Goal: Task Accomplishment & Management: Complete application form

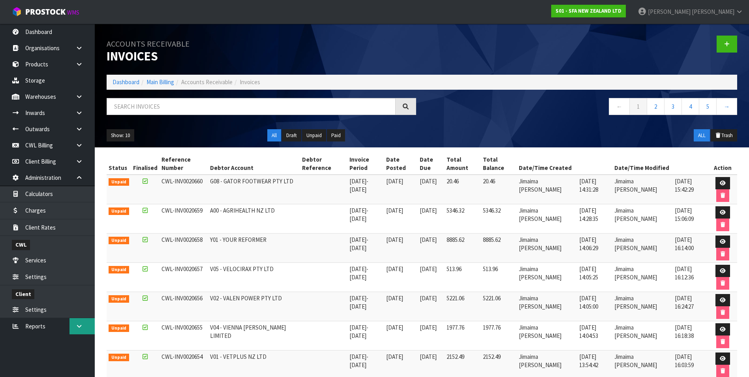
click at [79, 324] on icon at bounding box center [79, 326] width 8 height 6
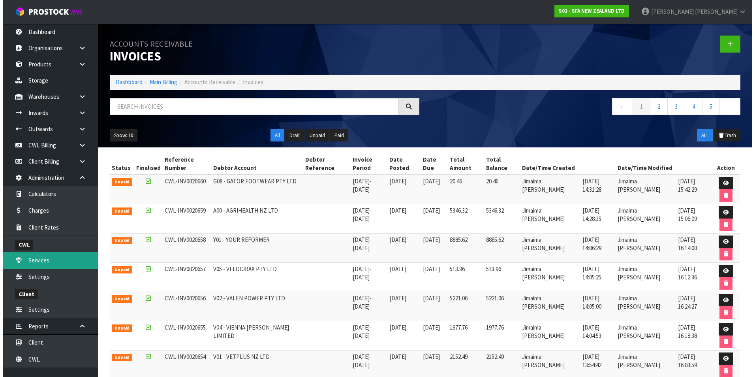
scroll to position [7, 0]
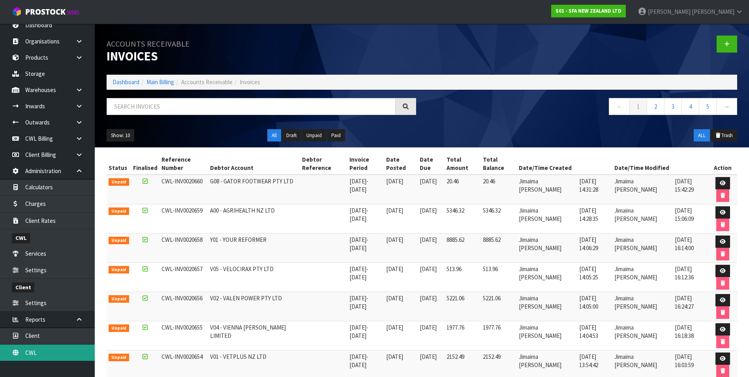
click at [52, 353] on link "CWL" at bounding box center [47, 352] width 95 height 16
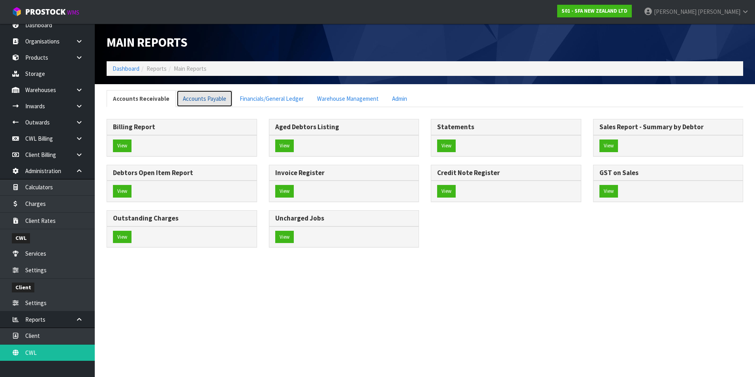
click at [214, 98] on link "Accounts Payable" at bounding box center [204, 98] width 56 height 17
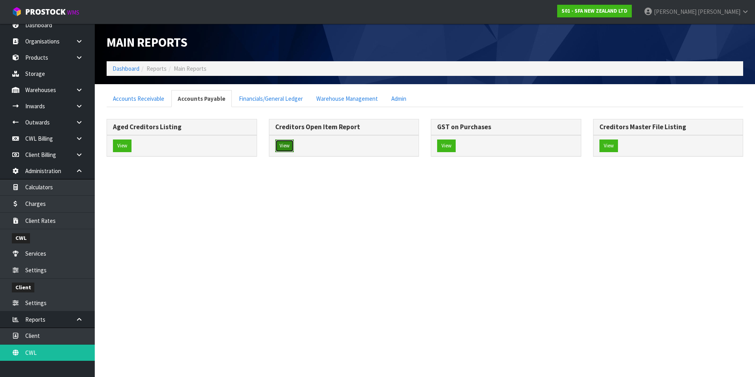
click at [286, 146] on button "View" at bounding box center [284, 145] width 19 height 13
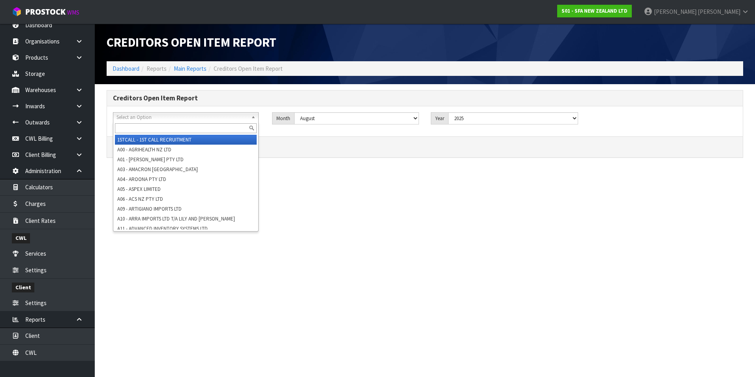
click at [143, 117] on span "Select an Option" at bounding box center [181, 117] width 131 height 9
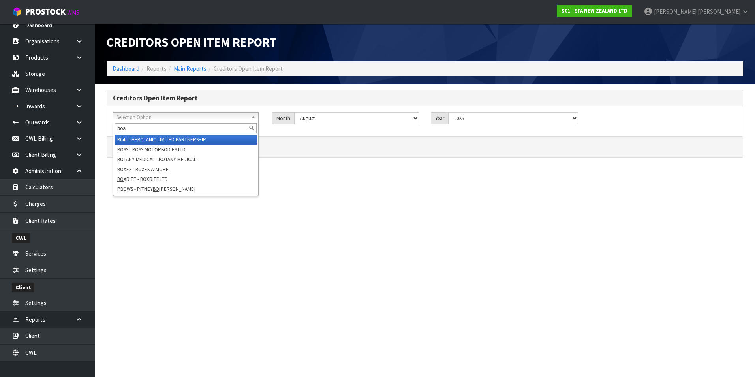
type input "boss"
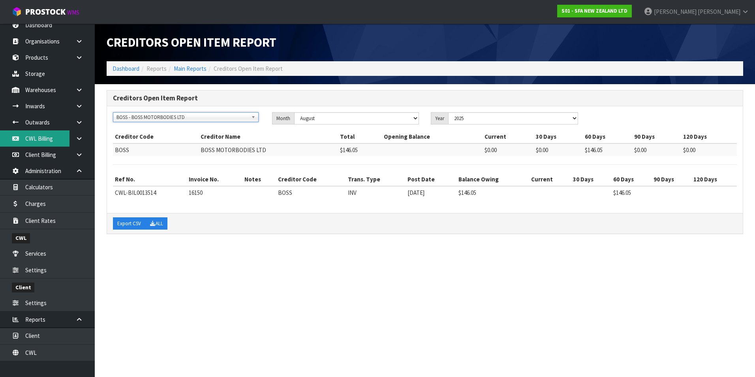
click at [64, 141] on link "CWL Billing" at bounding box center [47, 138] width 95 height 16
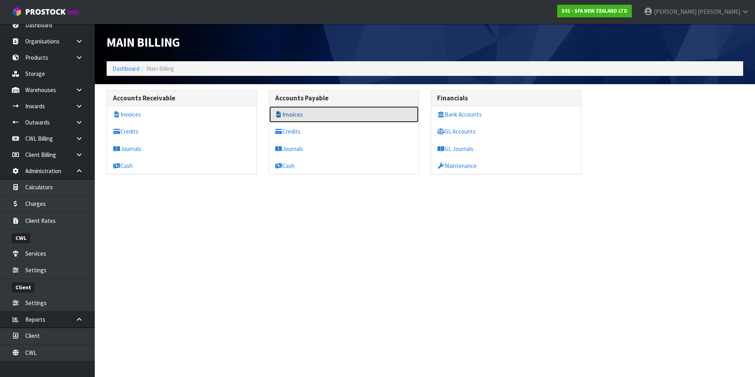
click at [296, 110] on link "Invoices" at bounding box center [344, 114] width 150 height 16
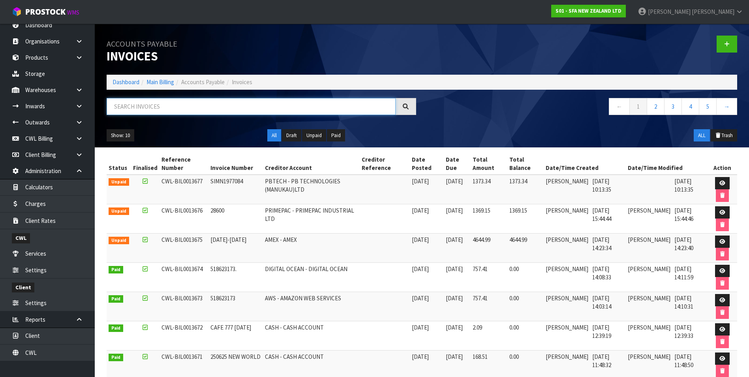
click at [194, 106] on input "text" at bounding box center [251, 106] width 289 height 17
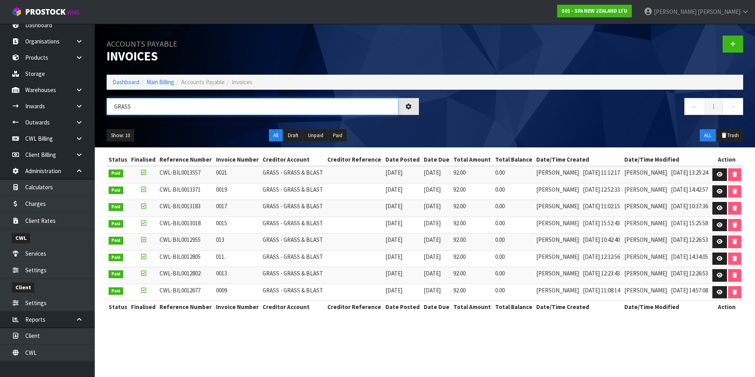
type input "GRASS"
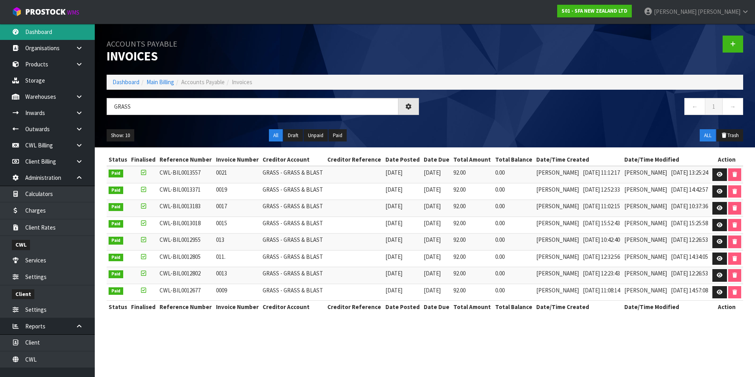
click at [55, 30] on link "Dashboard" at bounding box center [47, 32] width 95 height 16
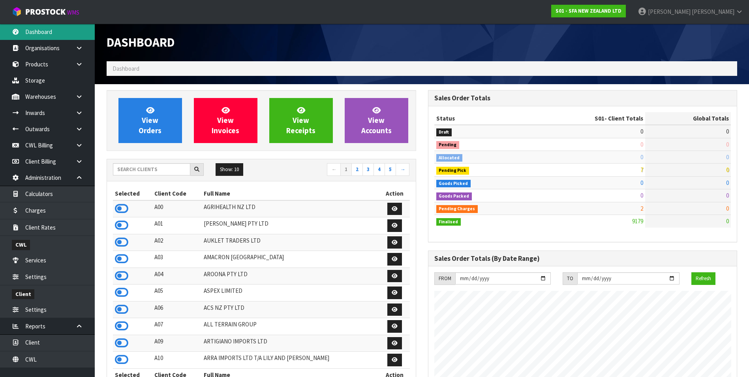
scroll to position [598, 321]
click at [36, 144] on link "CWL Billing" at bounding box center [47, 145] width 95 height 16
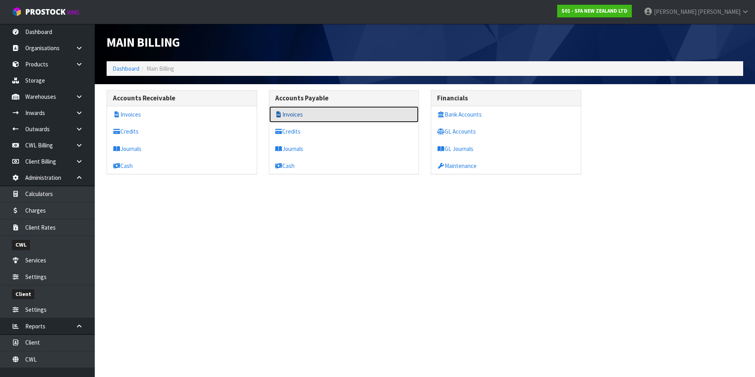
click at [295, 113] on link "Invoices" at bounding box center [344, 114] width 150 height 16
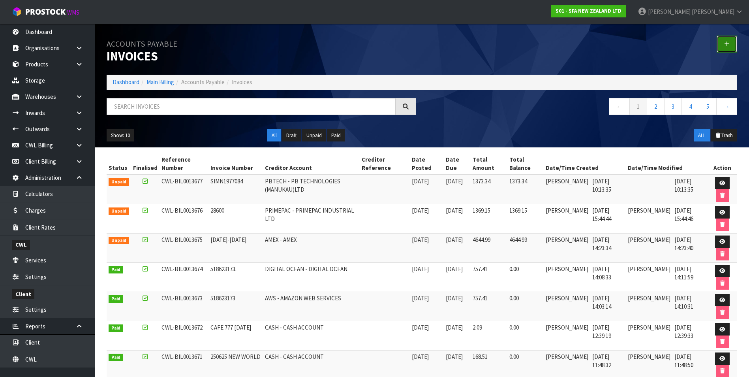
click at [727, 42] on icon at bounding box center [727, 44] width 6 height 6
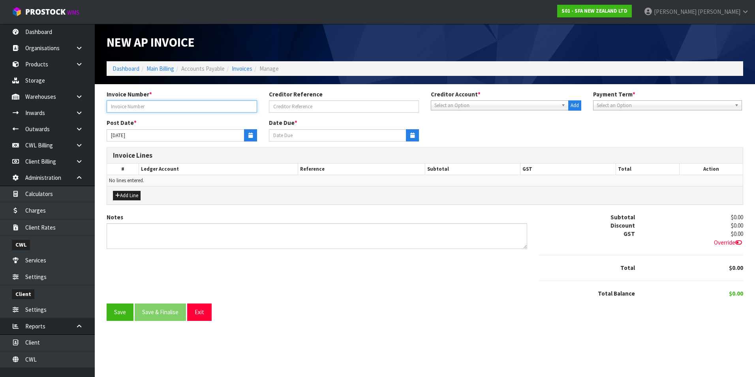
click at [192, 103] on input "text" at bounding box center [182, 106] width 150 height 12
type input "16190"
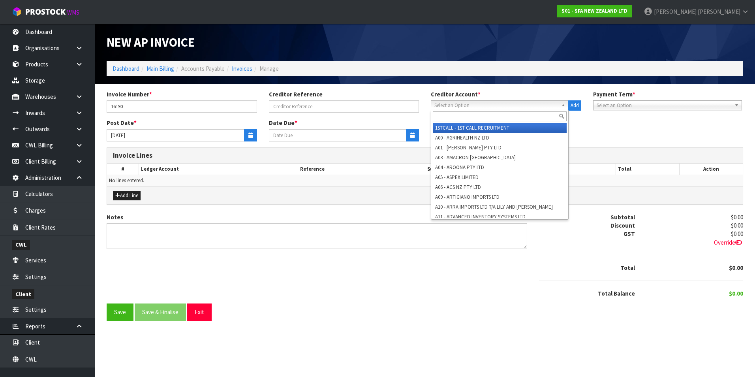
click at [438, 103] on span "Select an Option" at bounding box center [496, 105] width 124 height 9
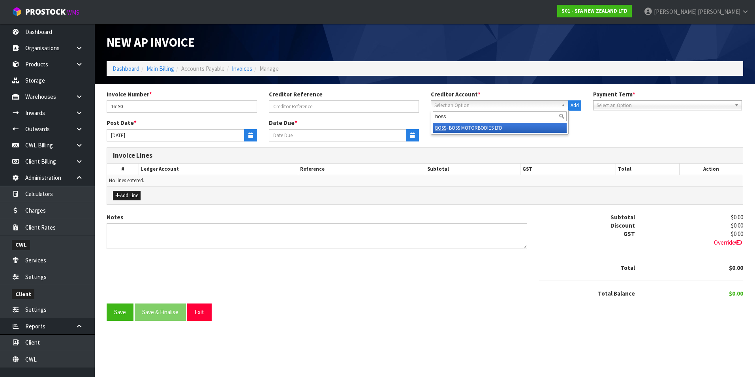
type input "boss"
click at [468, 127] on li "BOSS - BOSS MOTORBODIES LTD" at bounding box center [500, 128] width 134 height 10
type input "[DATE]"
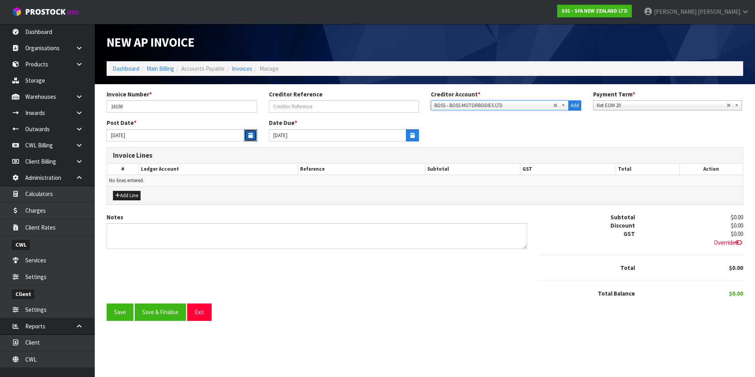
click at [248, 136] on icon "button" at bounding box center [250, 135] width 4 height 5
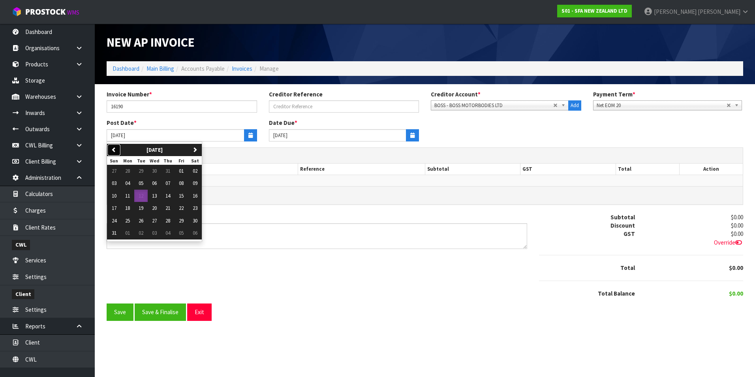
click at [118, 152] on button "previous" at bounding box center [114, 150] width 14 height 13
click at [170, 210] on span "24" at bounding box center [167, 207] width 5 height 7
type input "[DATE]"
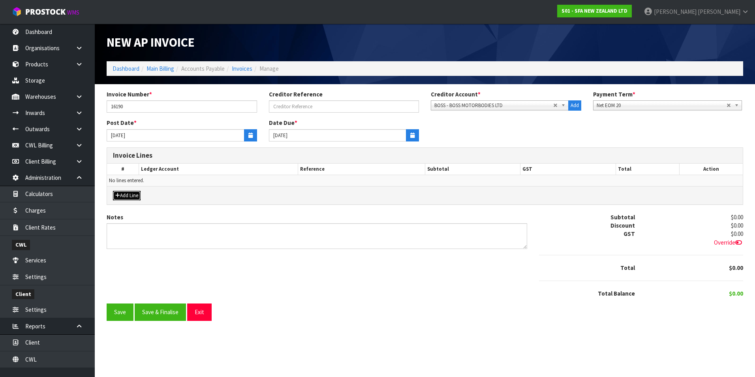
click at [128, 191] on button "Add Line" at bounding box center [127, 195] width 28 height 9
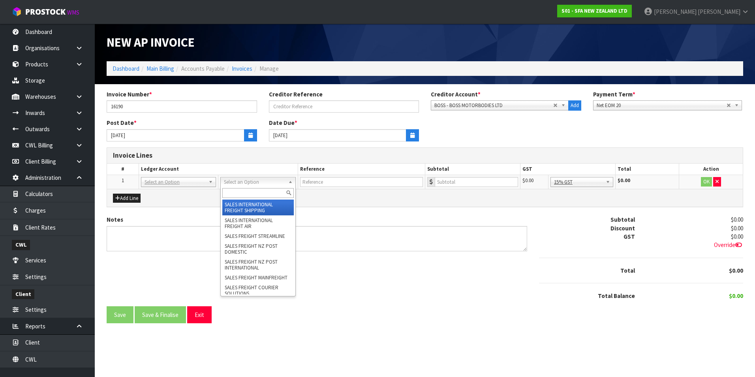
click at [237, 191] on input "text" at bounding box center [257, 193] width 71 height 10
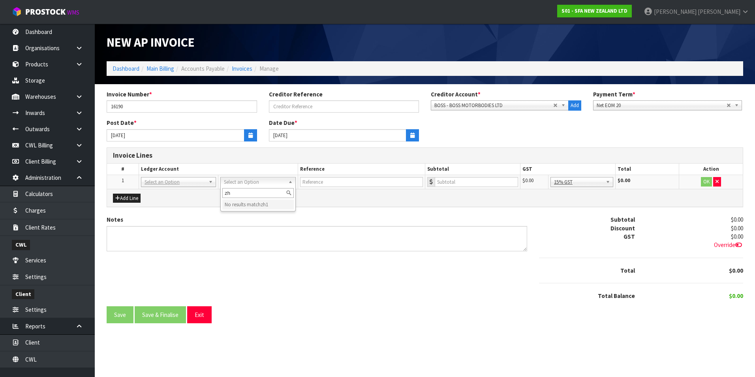
type input "z"
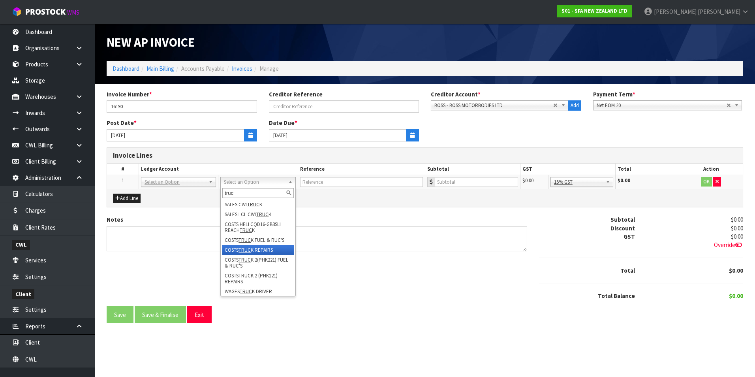
type input "truc"
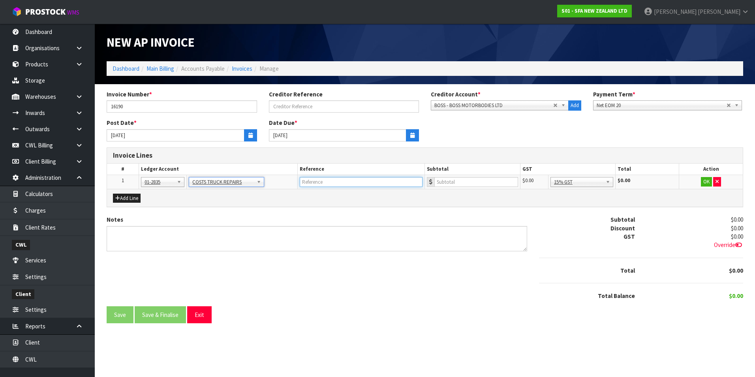
click at [323, 182] on input "text" at bounding box center [361, 182] width 123 height 10
type input "BOSS - WLD TIE RAIL & REPAIR CURTAIN POST"
type input "808"
click at [706, 181] on button "OK" at bounding box center [706, 181] width 11 height 9
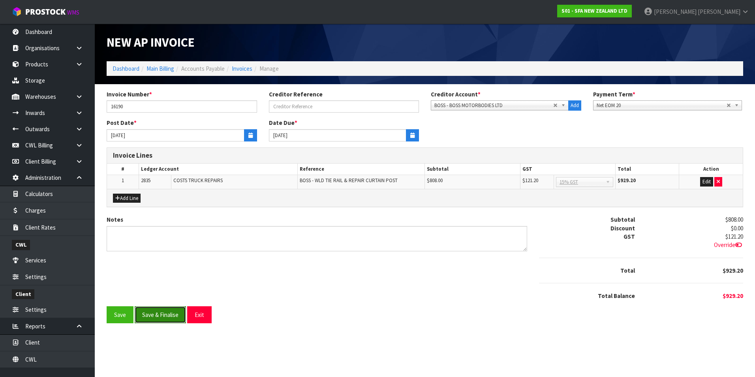
click at [171, 318] on button "Save & Finalise" at bounding box center [160, 314] width 51 height 17
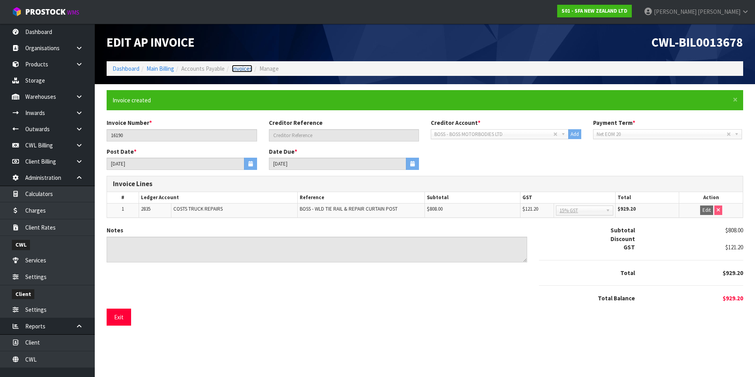
click at [240, 68] on link "Invoices" at bounding box center [242, 69] width 21 height 8
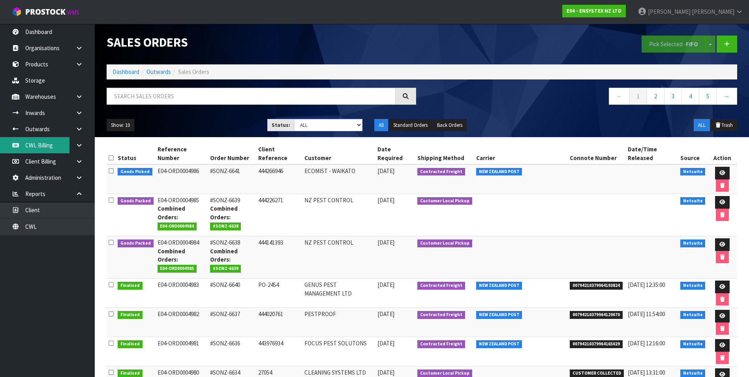
click at [62, 149] on link "CWL Billing" at bounding box center [47, 145] width 95 height 16
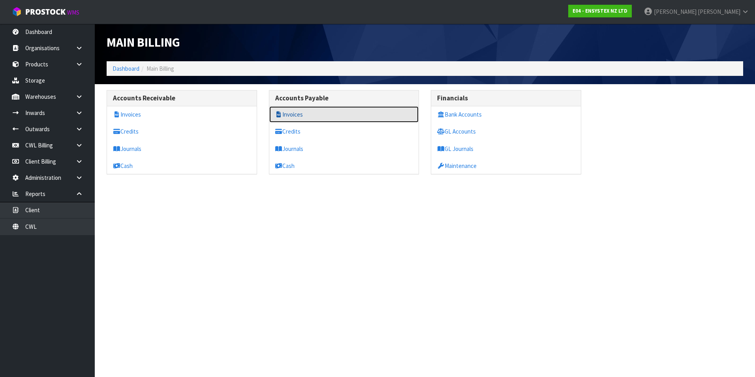
click at [300, 113] on link "Invoices" at bounding box center [344, 114] width 150 height 16
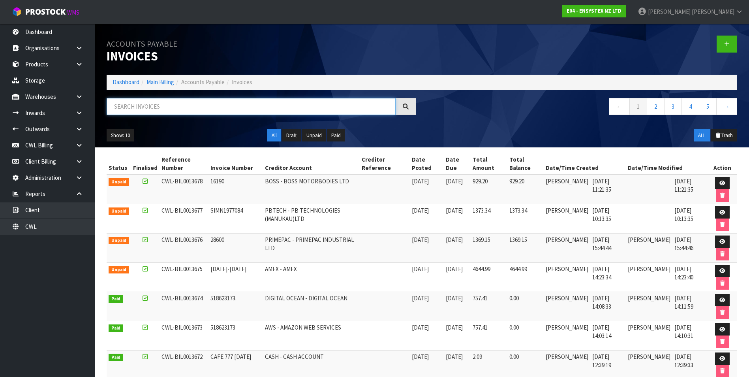
click at [153, 98] on input "text" at bounding box center [251, 106] width 289 height 17
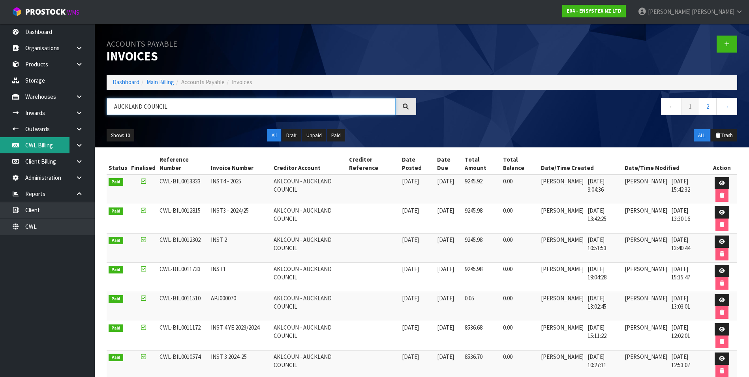
type input "AUCKLAND COUNCIL"
click at [51, 145] on link "CWL Billing" at bounding box center [47, 145] width 95 height 16
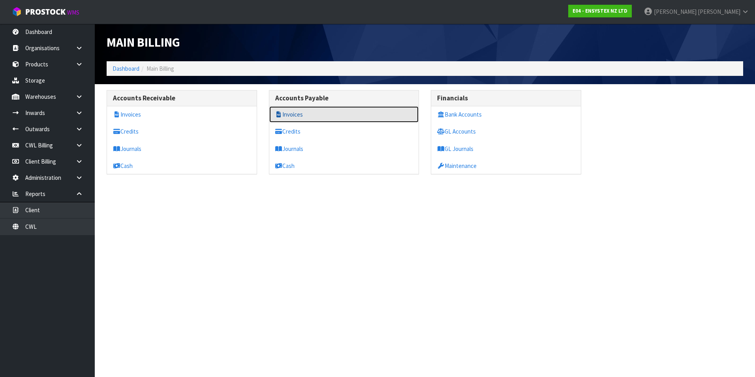
click at [295, 119] on link "Invoices" at bounding box center [344, 114] width 150 height 16
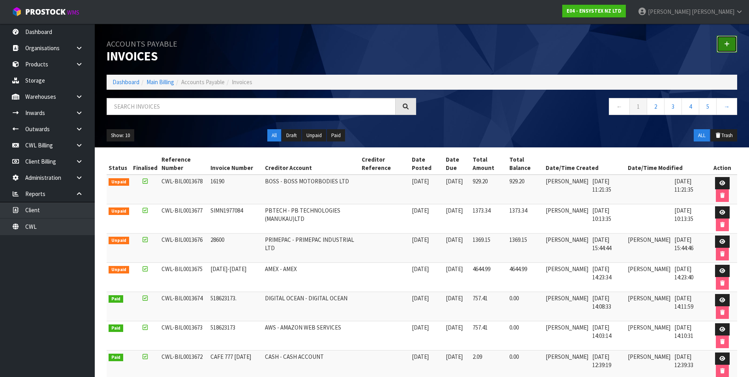
click at [730, 41] on link at bounding box center [726, 44] width 21 height 17
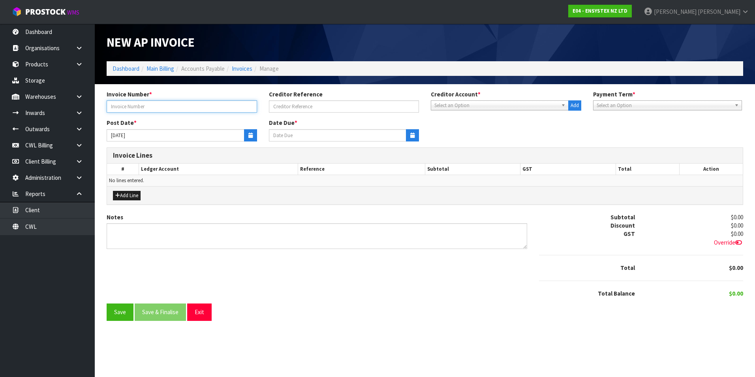
click at [147, 105] on input "text" at bounding box center [182, 106] width 150 height 12
type input "53695"
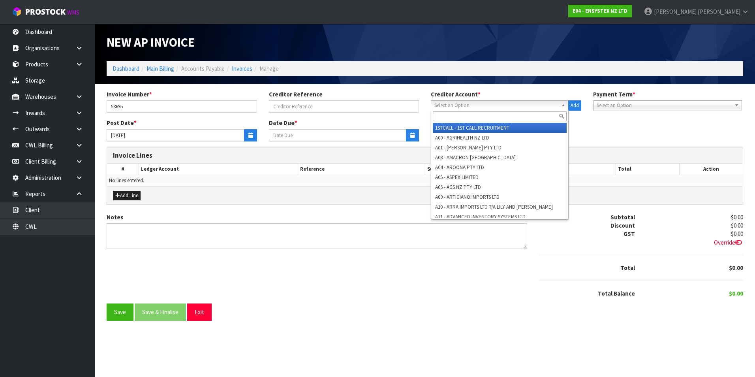
click at [448, 107] on span "Select an Option" at bounding box center [496, 105] width 124 height 9
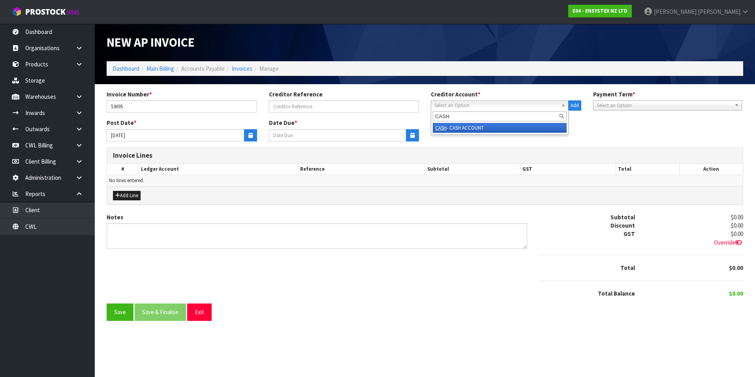
type input "CASH"
drag, startPoint x: 480, startPoint y: 129, endPoint x: 300, endPoint y: 143, distance: 180.1
click at [478, 129] on li "CASH - CASH ACCOUNT" at bounding box center [500, 128] width 134 height 10
type input "[DATE]"
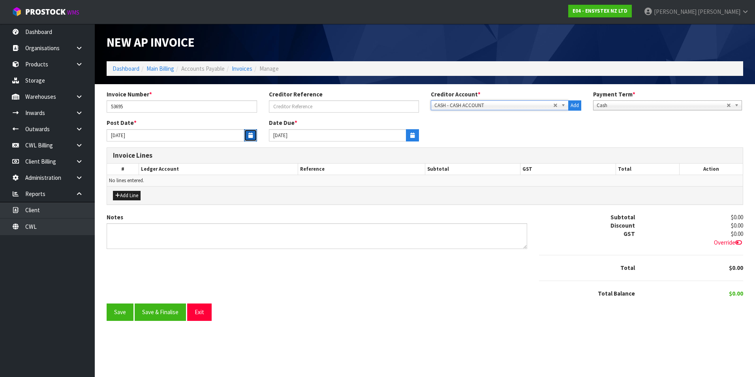
click at [246, 137] on button "button" at bounding box center [250, 135] width 13 height 12
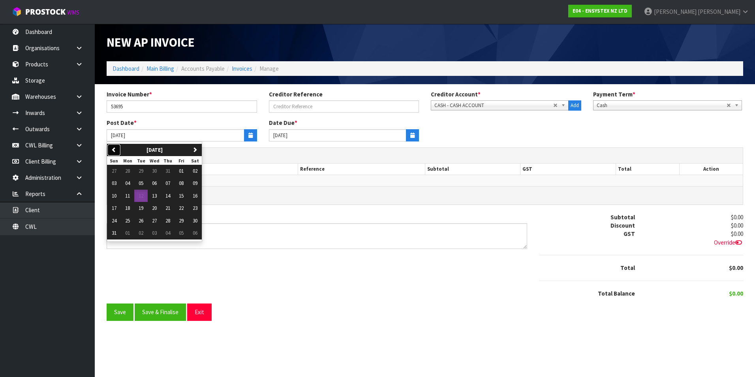
click at [114, 147] on icon "button" at bounding box center [113, 149] width 5 height 5
click at [143, 171] on span "01" at bounding box center [141, 170] width 5 height 7
type input "[DATE]"
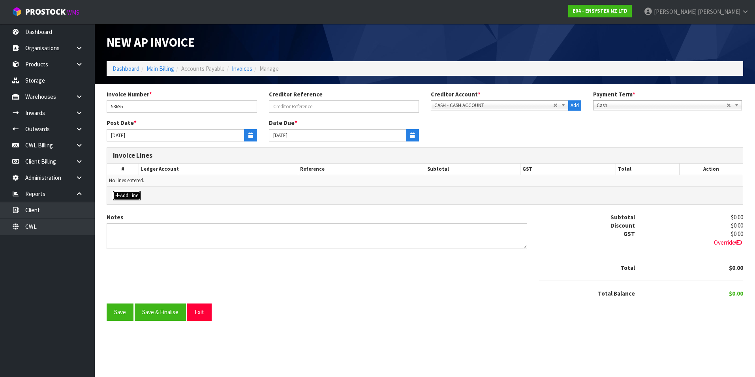
click at [137, 195] on button "Add Line" at bounding box center [127, 195] width 28 height 9
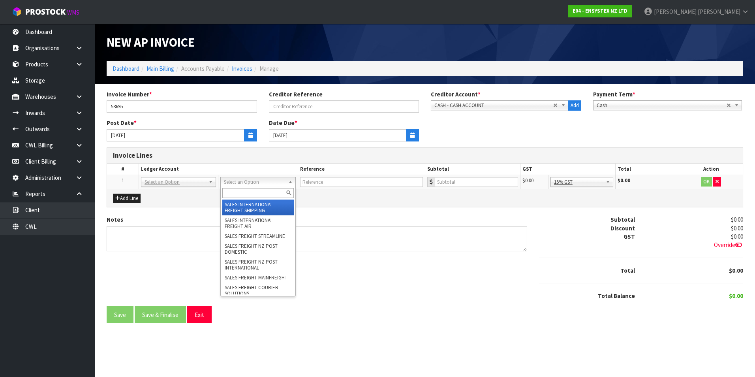
drag, startPoint x: 242, startPoint y: 195, endPoint x: 244, endPoint y: 188, distance: 7.2
click at [244, 192] on input "text" at bounding box center [257, 193] width 71 height 10
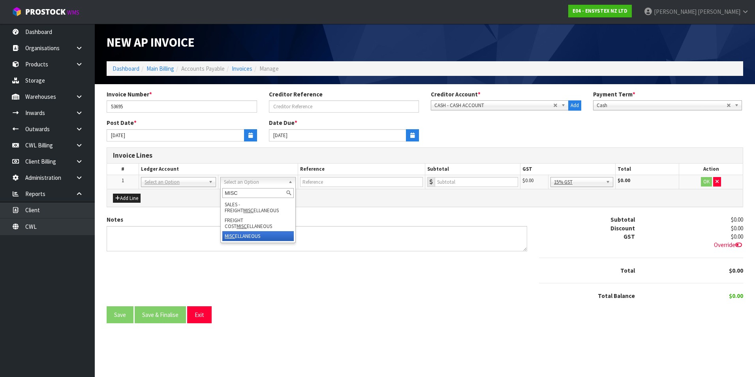
type input "MISC"
drag, startPoint x: 258, startPoint y: 235, endPoint x: 315, endPoint y: 209, distance: 62.9
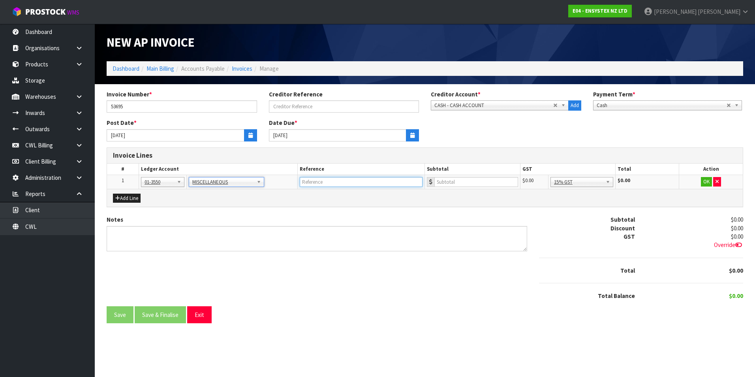
click at [328, 182] on input "text" at bounding box center [361, 182] width 123 height 10
type input "MEDIC PURE - AL'S HEARING AID"
type input "116.05"
click at [704, 180] on button "OK" at bounding box center [706, 181] width 11 height 9
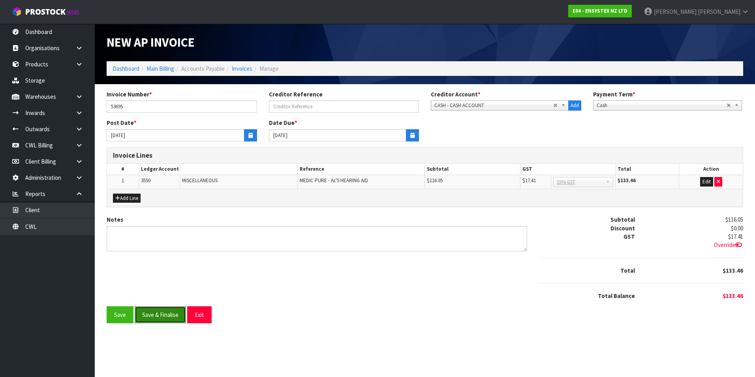
click at [167, 317] on button "Save & Finalise" at bounding box center [160, 314] width 51 height 17
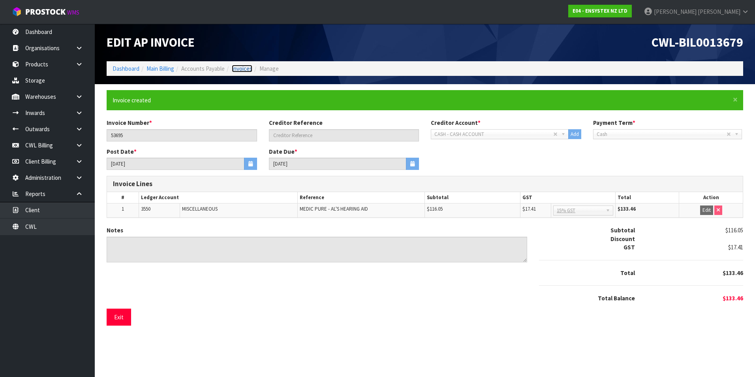
click at [244, 69] on link "Invoices" at bounding box center [242, 69] width 21 height 8
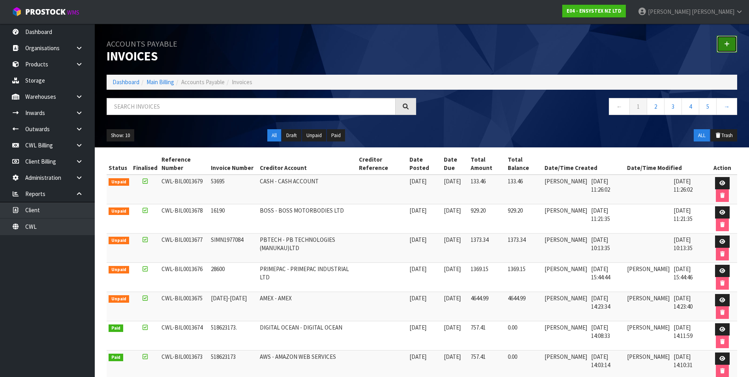
click at [729, 44] on icon at bounding box center [727, 44] width 6 height 6
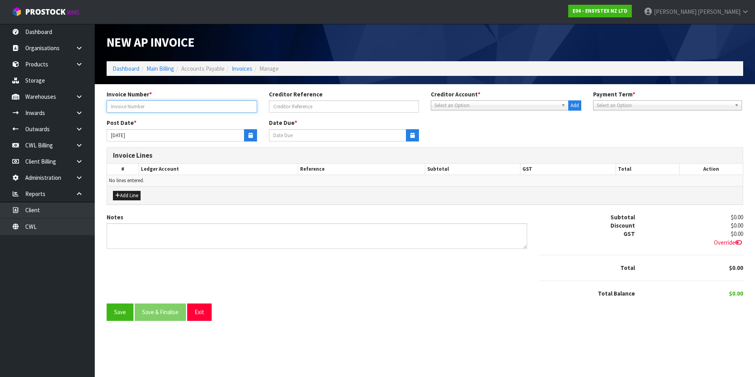
click at [144, 105] on input "text" at bounding box center [182, 106] width 150 height 12
type input "TOOL & INDUSTRIAL"
click at [450, 103] on span "Select an Option" at bounding box center [496, 105] width 124 height 9
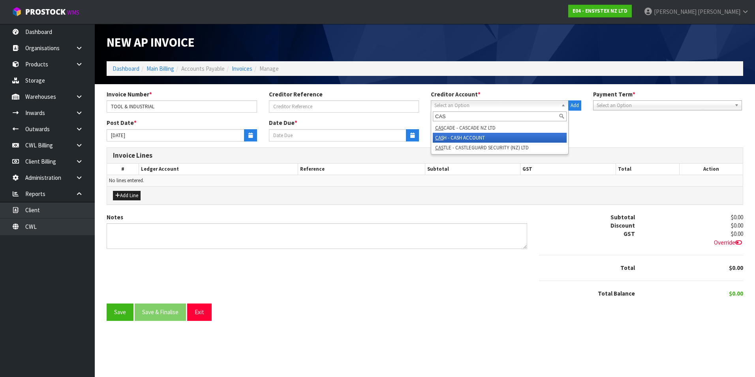
type input "CAS"
drag, startPoint x: 455, startPoint y: 137, endPoint x: 318, endPoint y: 130, distance: 137.2
click at [452, 137] on li "CAS H - CASH ACCOUNT" at bounding box center [500, 138] width 134 height 10
type input "[DATE]"
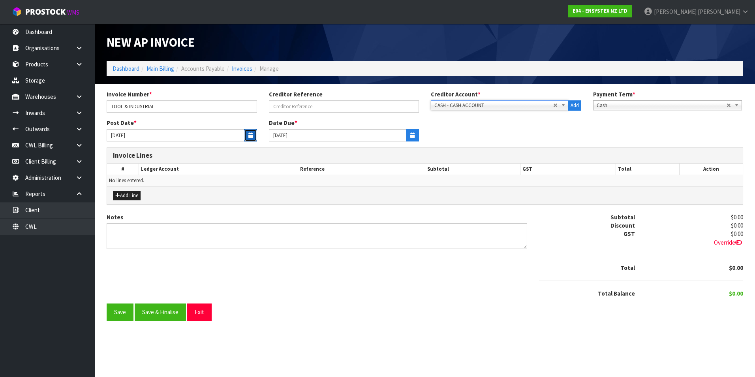
click at [244, 138] on button "button" at bounding box center [250, 135] width 13 height 12
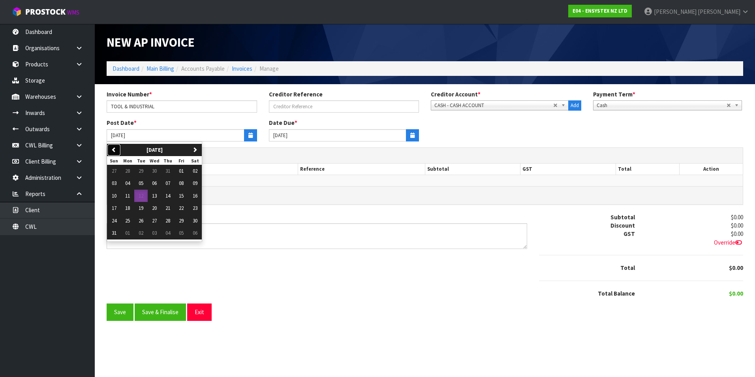
click at [116, 148] on icon "button" at bounding box center [113, 149] width 5 height 5
click at [160, 171] on button "02" at bounding box center [154, 171] width 13 height 13
type input "02/07/2025"
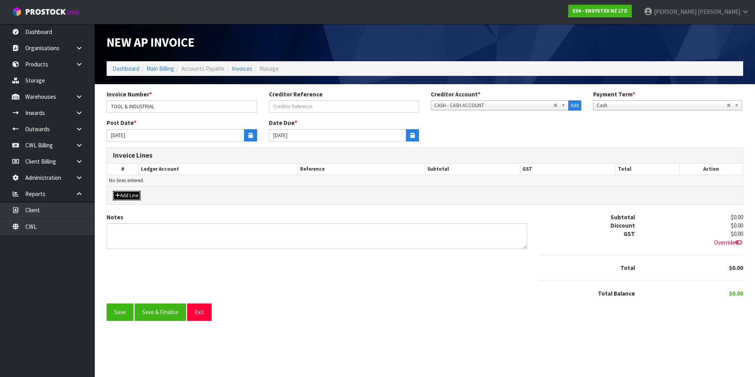
click at [141, 197] on button "Add Line" at bounding box center [127, 195] width 28 height 9
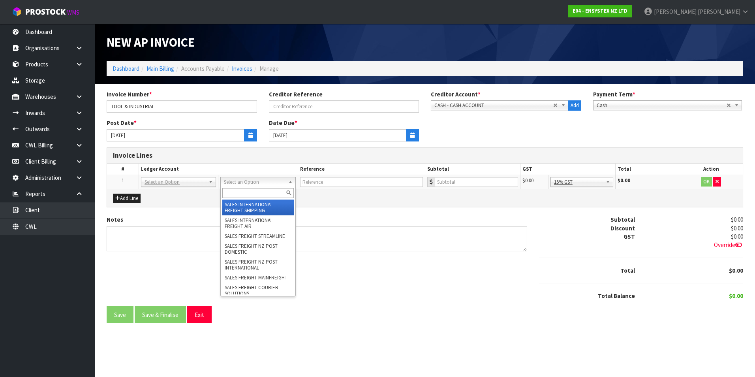
click at [246, 190] on input "text" at bounding box center [257, 193] width 71 height 10
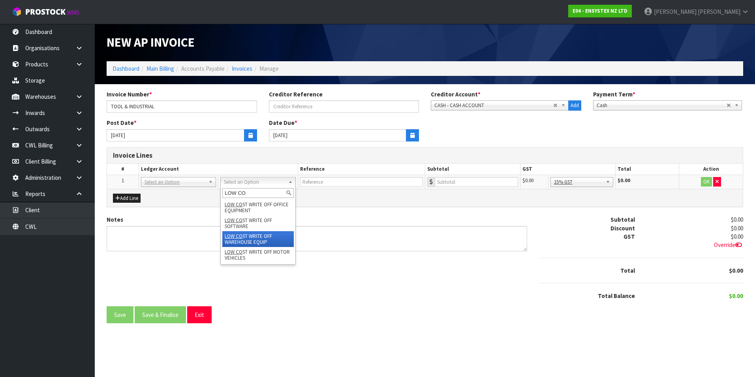
type input "LOW CO"
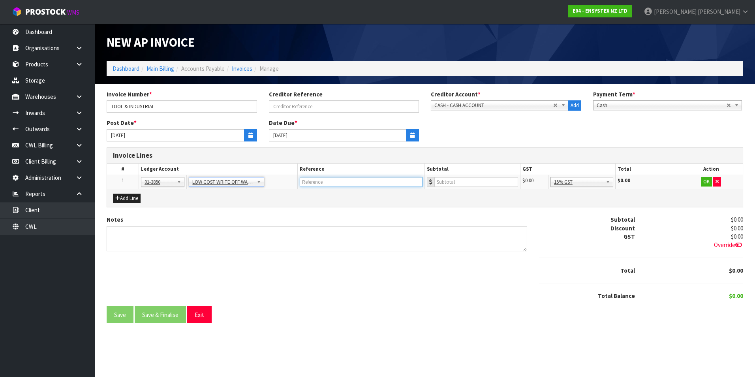
click at [322, 179] on input "text" at bounding box center [361, 182] width 123 height 10
type input "TOOL & INDUSTRIAL - MAKITA CHARGER"
type input "131.72"
click at [703, 183] on button "OK" at bounding box center [706, 181] width 11 height 9
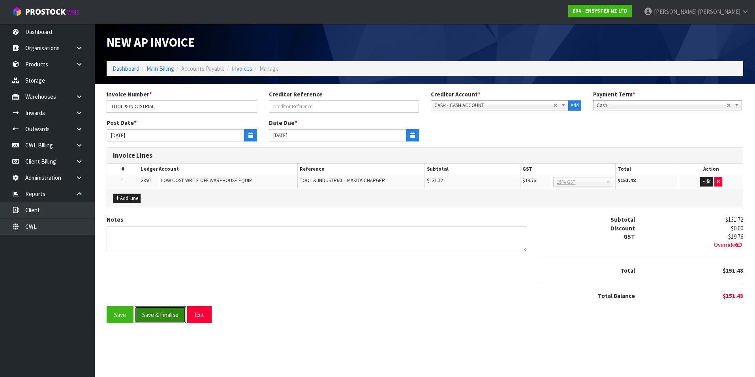
click at [165, 317] on button "Save & Finalise" at bounding box center [160, 314] width 51 height 17
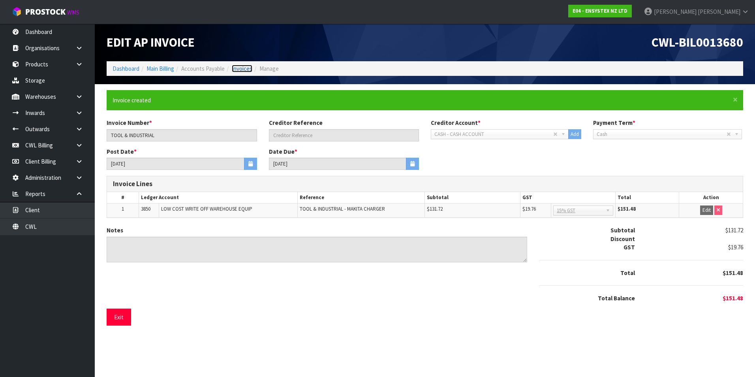
click at [247, 68] on link "Invoices" at bounding box center [242, 69] width 21 height 8
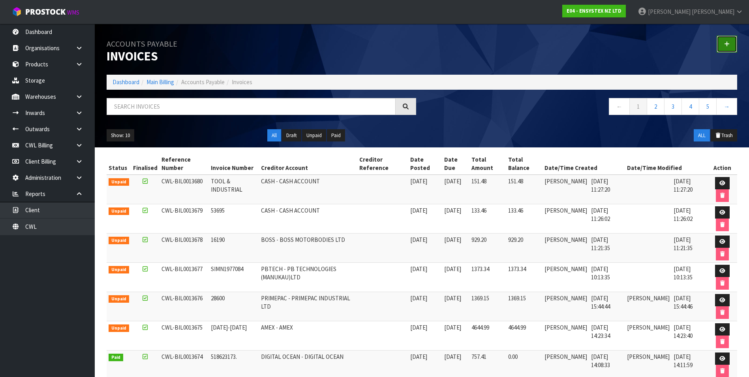
click at [723, 44] on link at bounding box center [726, 44] width 21 height 17
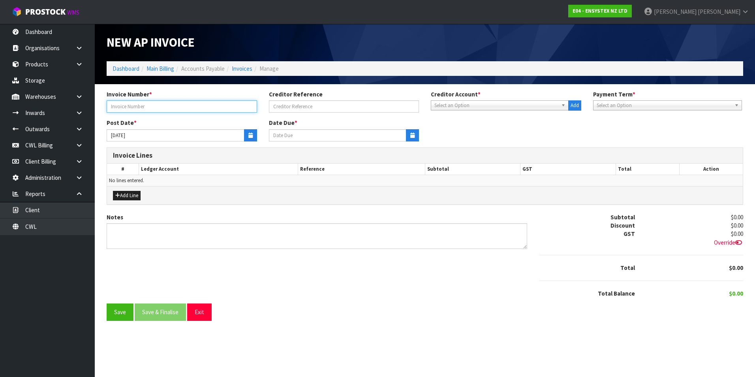
click at [186, 108] on input "text" at bounding box center [182, 106] width 150 height 12
type input "FIN0067485880 - NZ TOLLS"
click at [473, 105] on span "Select an Option" at bounding box center [496, 105] width 124 height 9
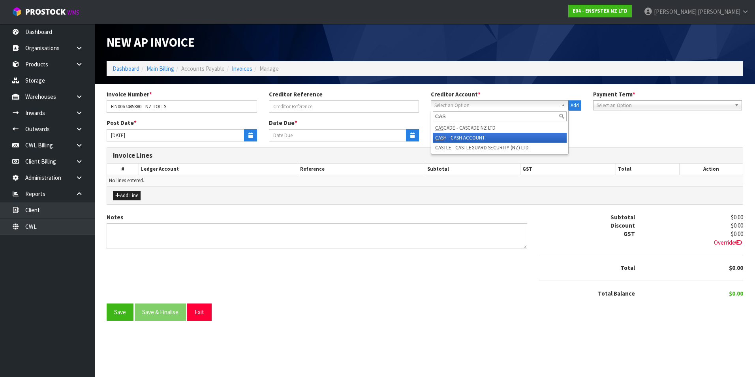
type input "CAS"
click at [471, 135] on li "CAS H - CASH ACCOUNT" at bounding box center [500, 138] width 134 height 10
type input "[DATE]"
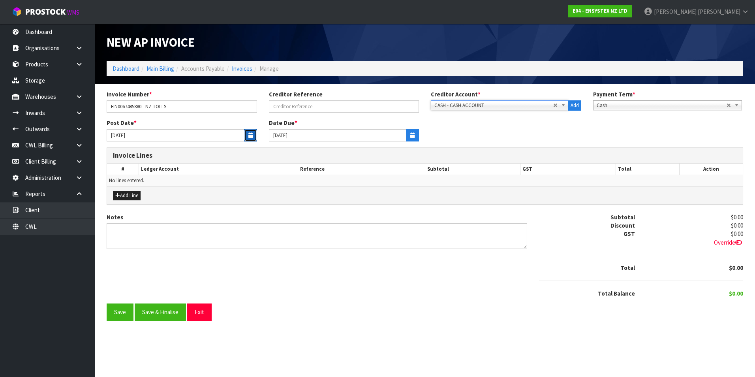
click at [251, 133] on icon "button" at bounding box center [250, 135] width 4 height 5
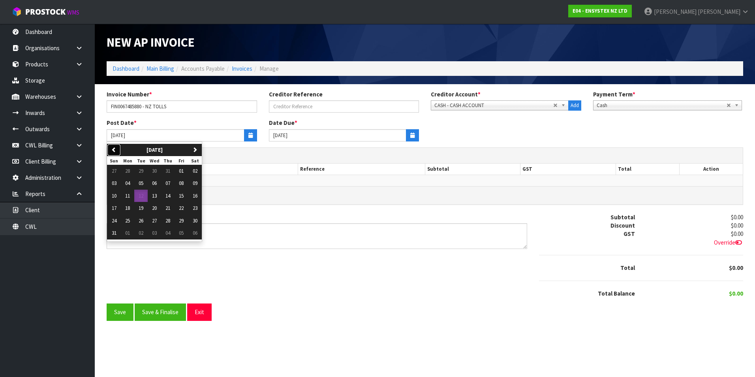
click at [116, 146] on button "previous" at bounding box center [114, 150] width 14 height 13
click at [131, 195] on button "14" at bounding box center [127, 195] width 13 height 13
type input "14/07/2025"
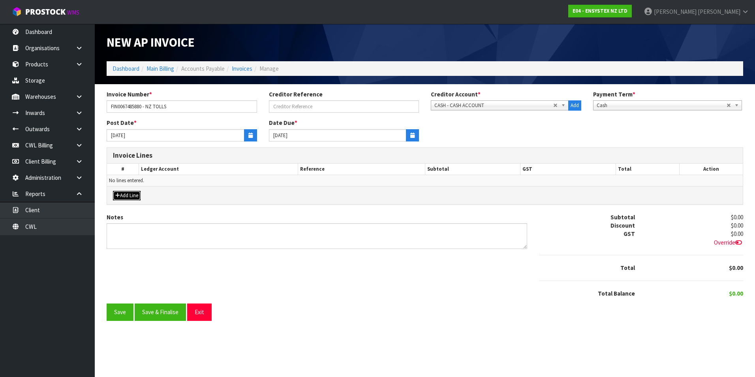
click at [129, 194] on button "Add Line" at bounding box center [127, 195] width 28 height 9
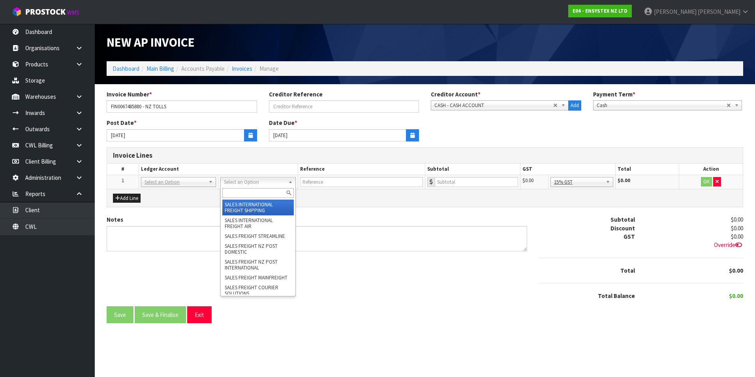
click at [246, 196] on input "text" at bounding box center [257, 193] width 71 height 10
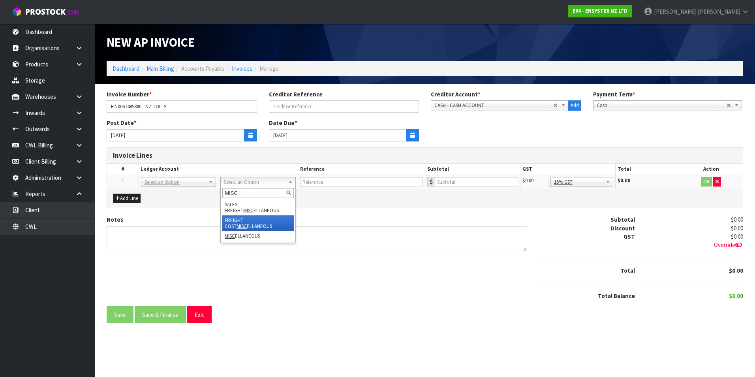
type input "MISC"
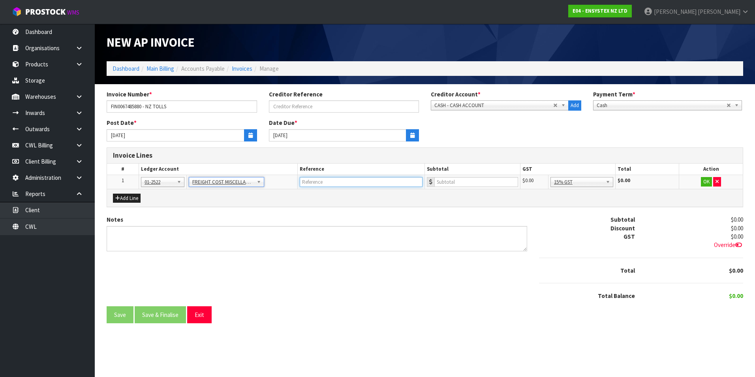
click at [317, 181] on input "text" at bounding box center [361, 182] width 123 height 10
type input "NZTA - TOLLS"
type input "43.48"
click at [708, 182] on button "OK" at bounding box center [706, 181] width 11 height 9
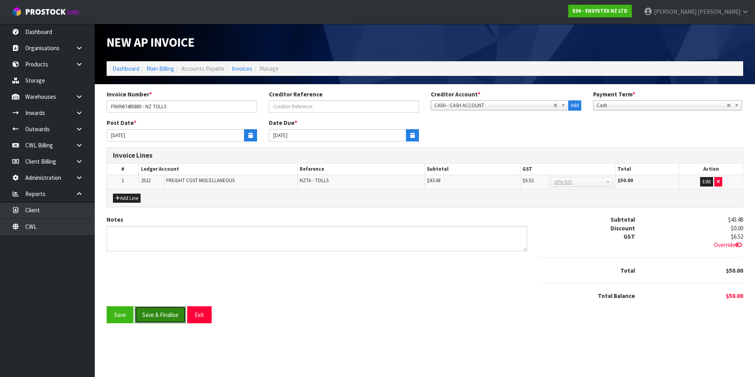
click at [168, 315] on button "Save & Finalise" at bounding box center [160, 314] width 51 height 17
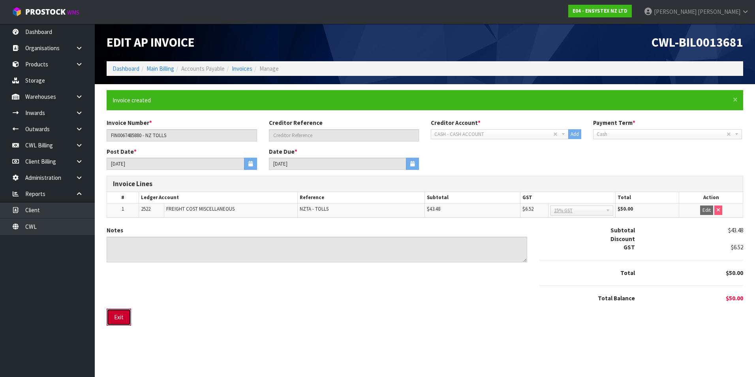
click at [121, 319] on button "Exit" at bounding box center [119, 316] width 24 height 17
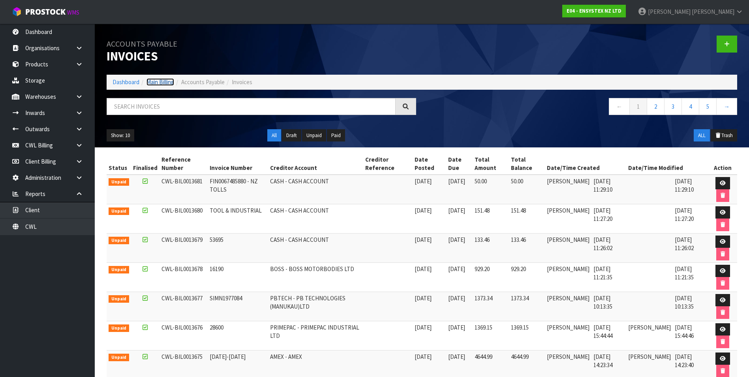
click at [164, 84] on link "Main Billing" at bounding box center [160, 82] width 28 height 8
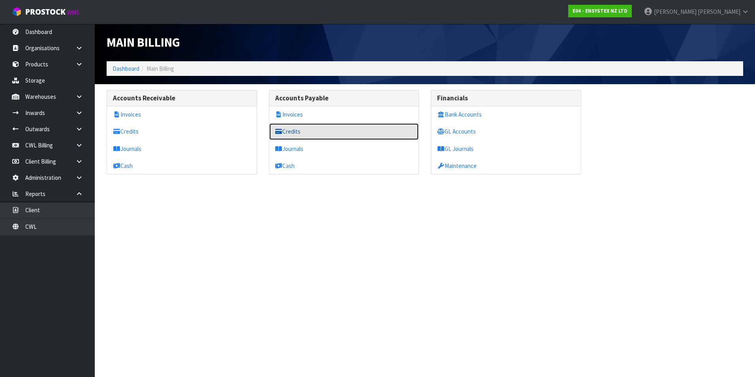
click at [297, 134] on link "Credits" at bounding box center [344, 131] width 150 height 16
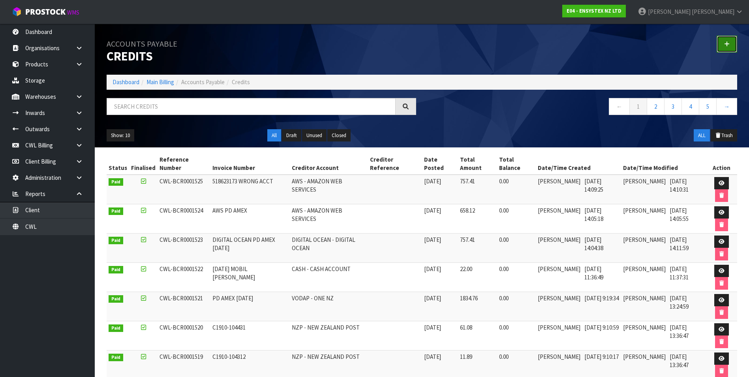
click at [729, 44] on link at bounding box center [726, 44] width 21 height 17
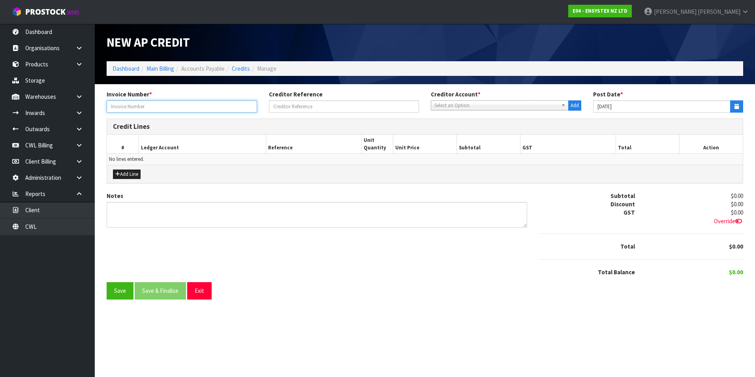
click at [141, 111] on input "text" at bounding box center [182, 106] width 150 height 12
type input "MNCR019540"
click at [440, 104] on span "Select an Option" at bounding box center [496, 105] width 124 height 9
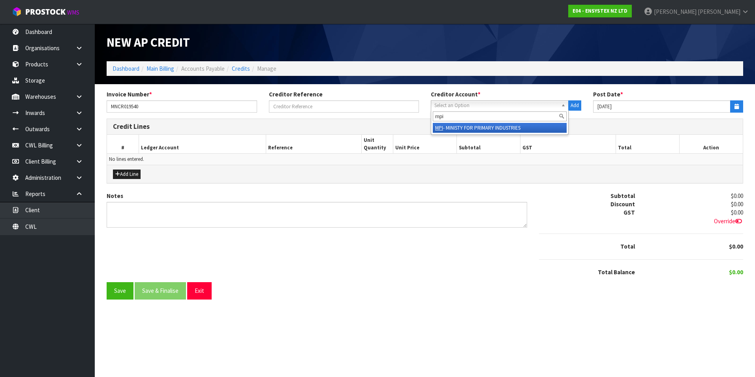
type input "mpi"
click at [526, 128] on li "MPI - MINISTY FOR PRIMARY INDUSTRIES" at bounding box center [500, 128] width 134 height 10
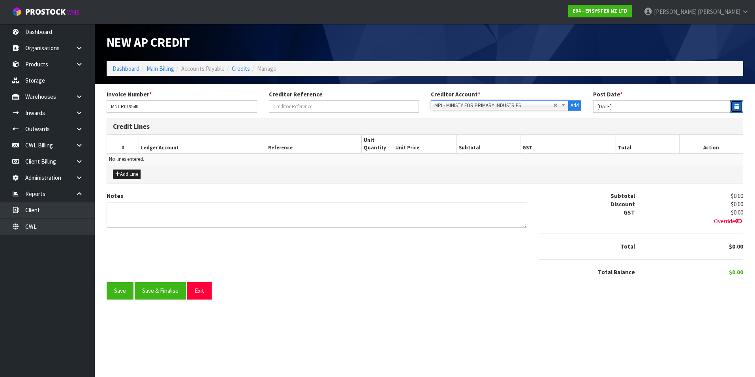
click at [733, 110] on button "button" at bounding box center [736, 106] width 13 height 12
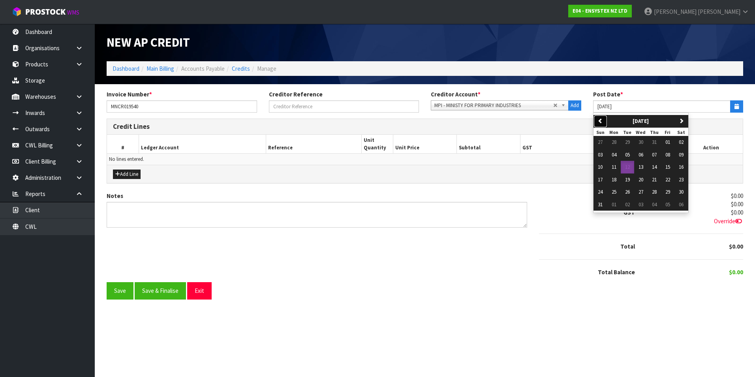
click at [598, 122] on icon "button" at bounding box center [600, 120] width 5 height 5
click at [655, 192] on span "31" at bounding box center [654, 191] width 5 height 7
type input "31/07/2025"
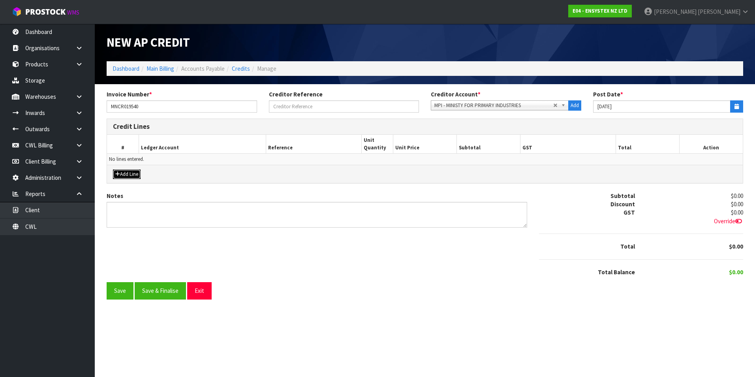
click at [135, 174] on button "Add Line" at bounding box center [127, 173] width 28 height 9
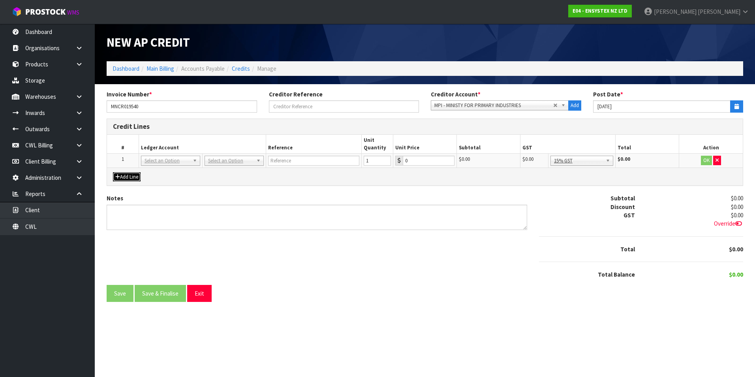
drag, startPoint x: 169, startPoint y: 159, endPoint x: 167, endPoint y: 163, distance: 5.1
click at [161, 167] on input "text" at bounding box center [170, 172] width 55 height 10
type input "3550"
click at [314, 161] on input "text" at bounding box center [313, 161] width 91 height 10
type input "F"
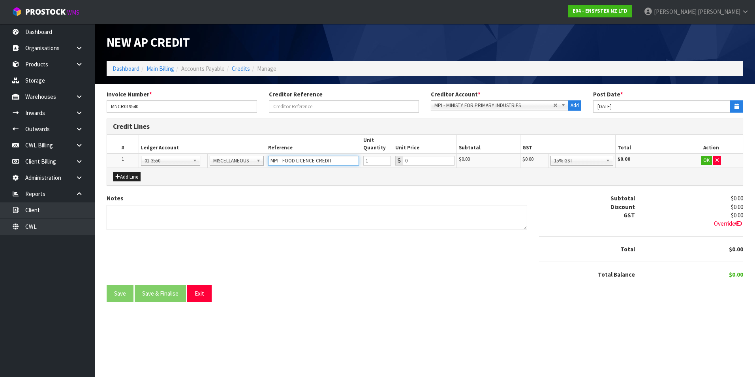
type input "MPI - FOOD LICENCE CREDIT"
type input "67.50"
click at [706, 162] on button "OK" at bounding box center [706, 160] width 11 height 9
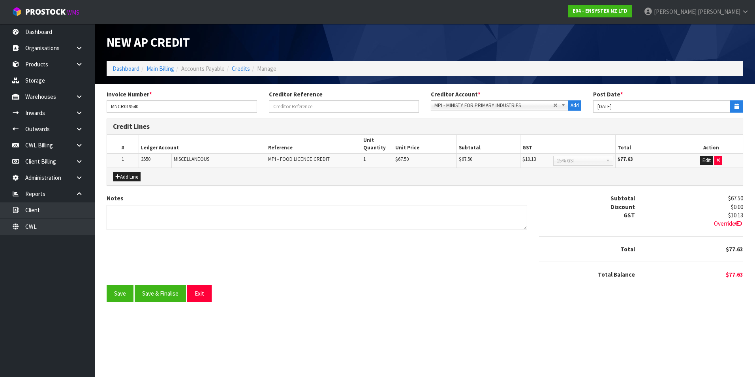
click at [728, 222] on span "Override" at bounding box center [728, 223] width 29 height 8
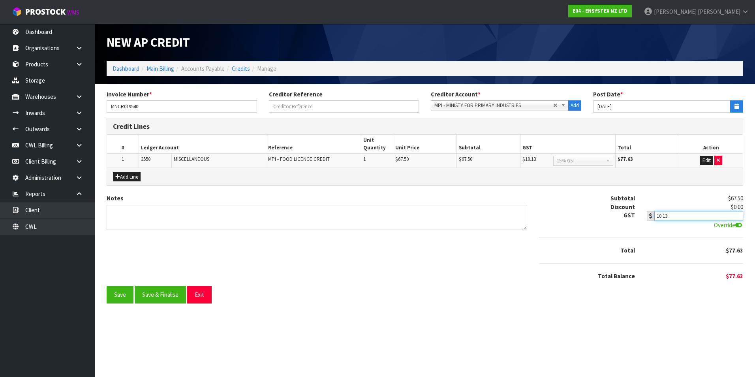
click at [670, 214] on input "10.13" at bounding box center [698, 216] width 89 height 10
type input "10.12"
click at [123, 291] on button "Save" at bounding box center [120, 294] width 27 height 17
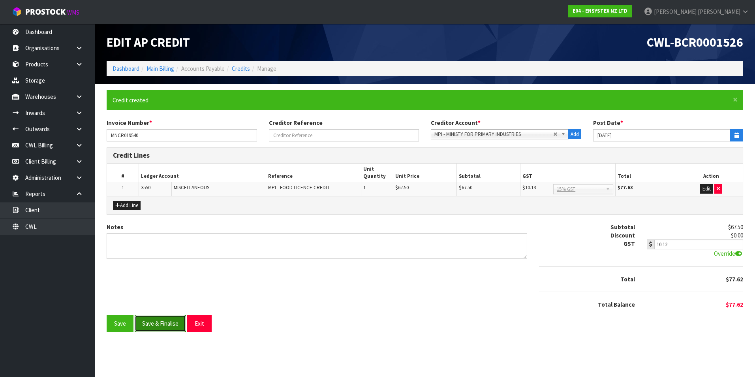
click at [170, 323] on button "Save & Finalise" at bounding box center [160, 323] width 51 height 17
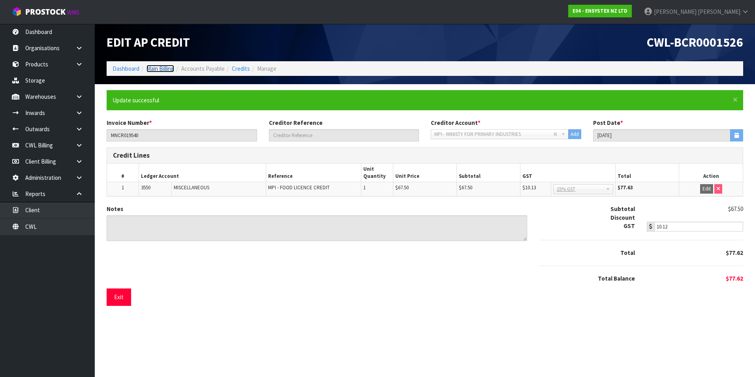
click at [162, 68] on link "Main Billing" at bounding box center [160, 69] width 28 height 8
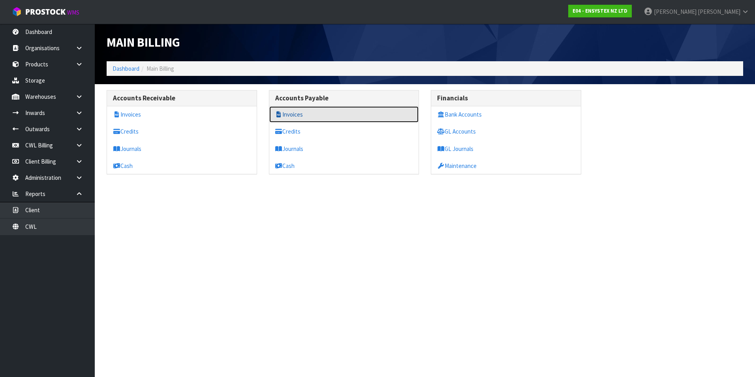
click at [305, 113] on link "Invoices" at bounding box center [344, 114] width 150 height 16
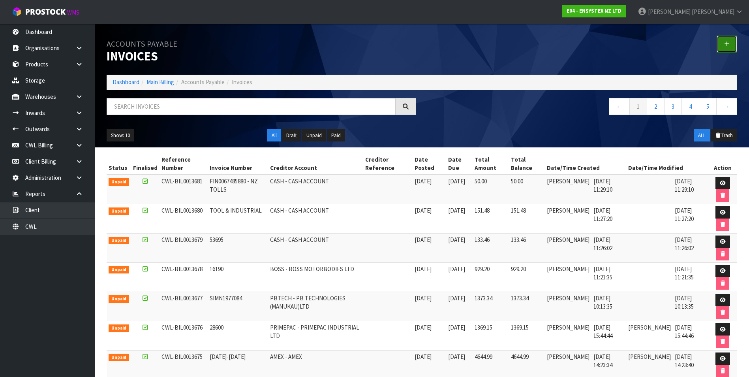
click at [725, 40] on link at bounding box center [726, 44] width 21 height 17
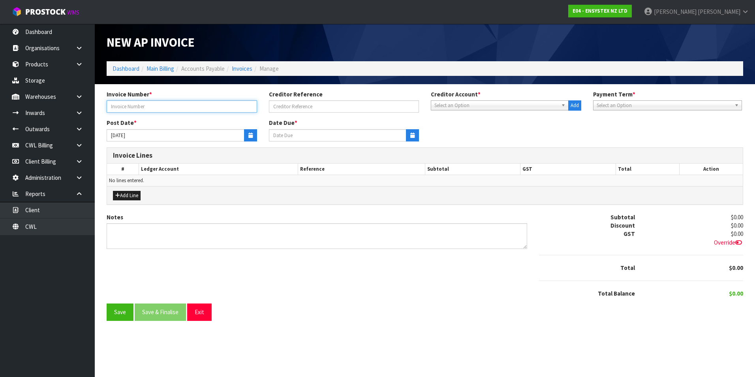
click at [159, 105] on input "text" at bounding box center [182, 106] width 150 height 12
type input "JULY 25"
click at [450, 105] on span "Select an Option" at bounding box center [496, 105] width 124 height 9
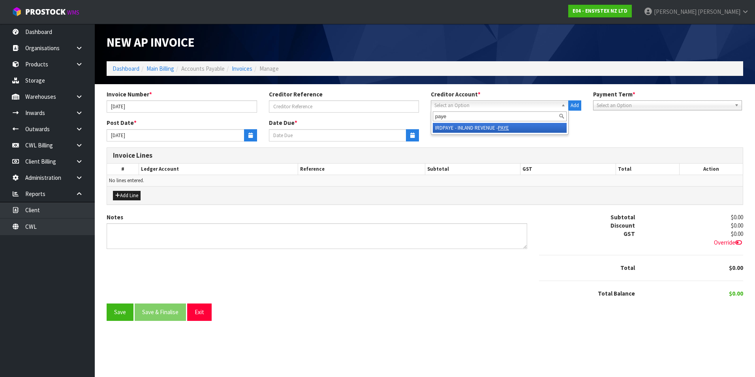
type input "paye"
drag, startPoint x: 504, startPoint y: 128, endPoint x: 497, endPoint y: 128, distance: 7.1
click at [503, 128] on em "PAYE" at bounding box center [503, 127] width 11 height 7
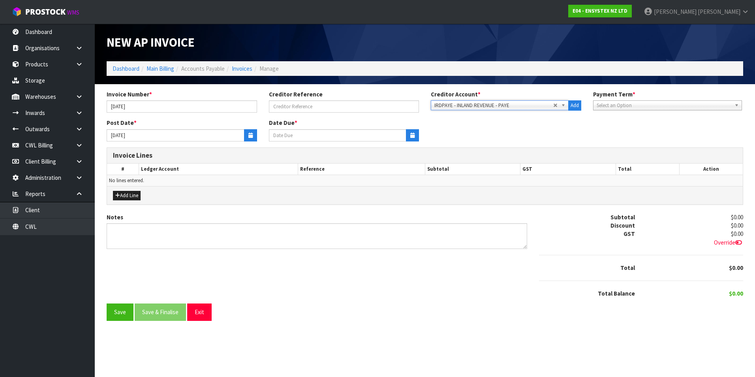
type input "[DATE]"
click at [251, 133] on icon "button" at bounding box center [250, 135] width 4 height 5
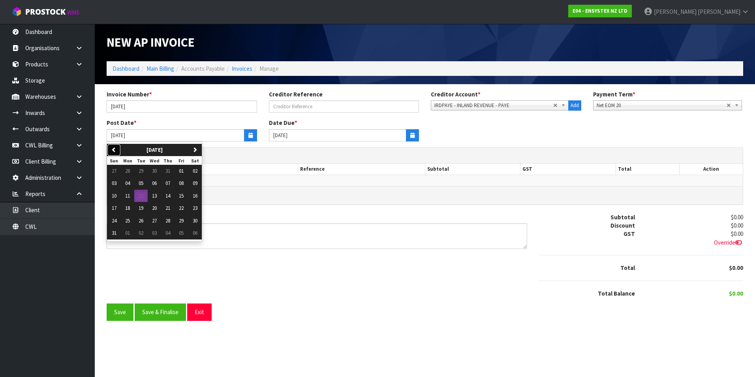
click at [113, 150] on icon "button" at bounding box center [113, 149] width 5 height 5
click at [170, 221] on span "31" at bounding box center [167, 220] width 5 height 7
type input "31/07/2025"
type input "[DATE]"
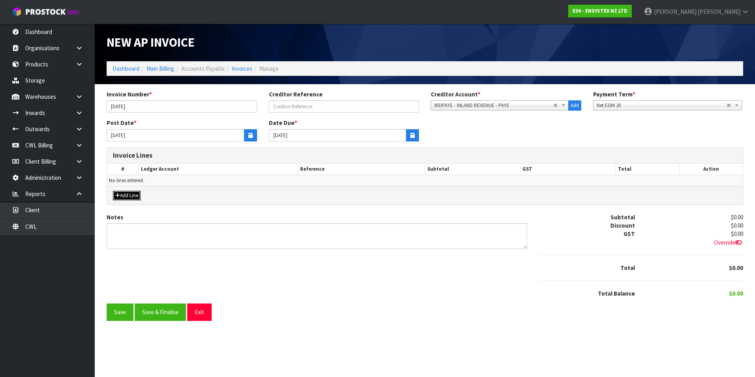
click at [134, 196] on button "Add Line" at bounding box center [127, 195] width 28 height 9
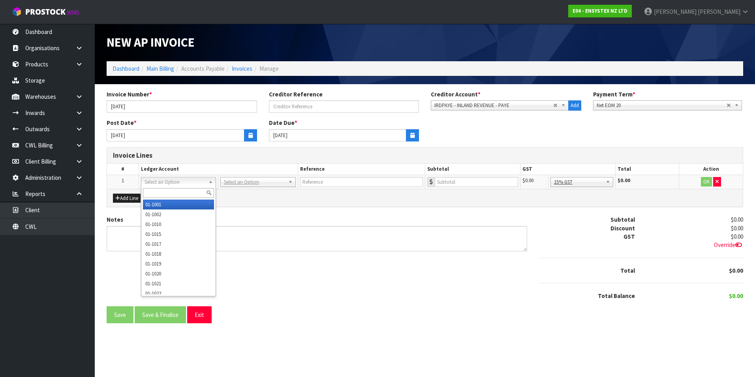
click at [161, 191] on input "text" at bounding box center [178, 193] width 71 height 10
type input "3020"
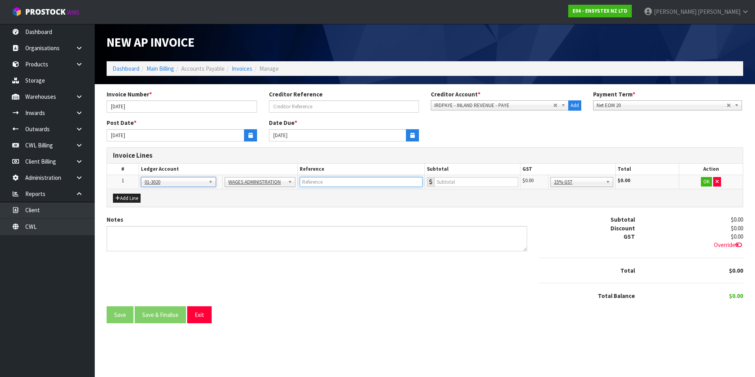
click at [317, 179] on input "text" at bounding box center [361, 182] width 123 height 10
type input "PAYE JULY 25"
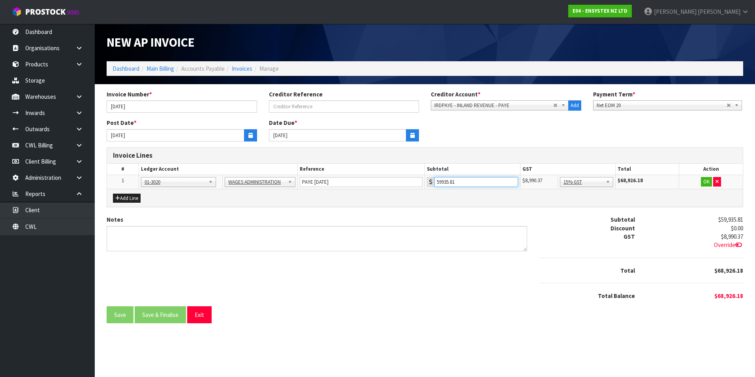
type input "59935.81"
drag, startPoint x: 600, startPoint y: 223, endPoint x: 674, endPoint y: 202, distance: 77.6
click at [705, 178] on button "OK" at bounding box center [706, 181] width 11 height 9
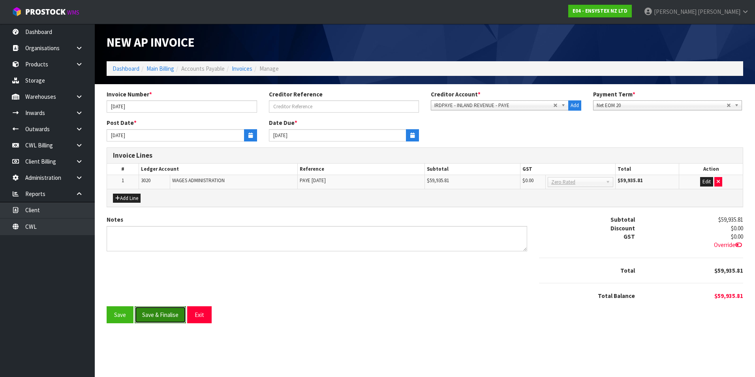
click at [174, 317] on button "Save & Finalise" at bounding box center [160, 314] width 51 height 17
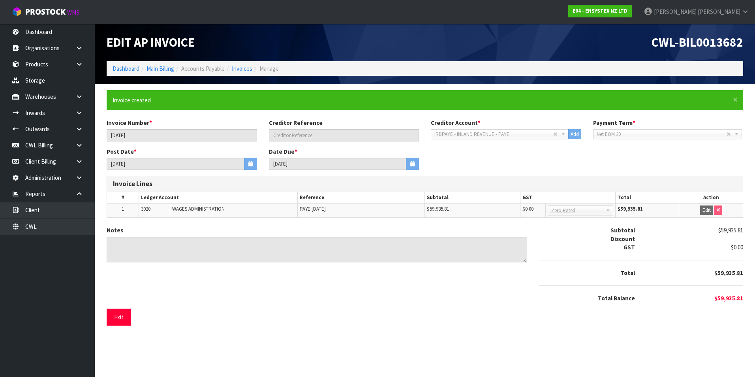
drag, startPoint x: 688, startPoint y: 159, endPoint x: 671, endPoint y: 137, distance: 28.2
click at [688, 159] on div "Post Date * 31/07/2025 Date Due * 20/08/2025" at bounding box center [425, 161] width 648 height 28
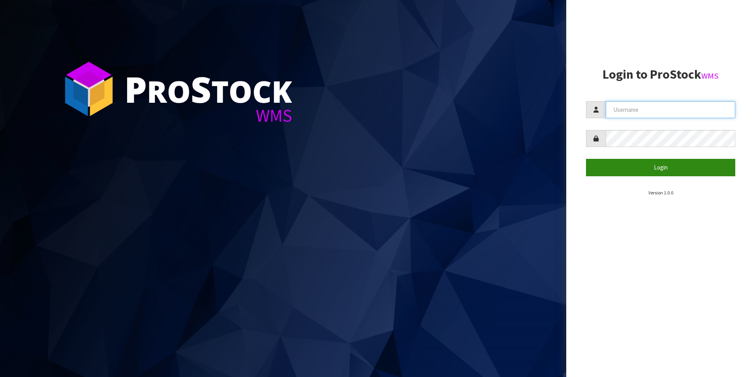
type input "TRACEY@CWL.CO.NZ"
click at [643, 167] on button "Login" at bounding box center [660, 167] width 149 height 17
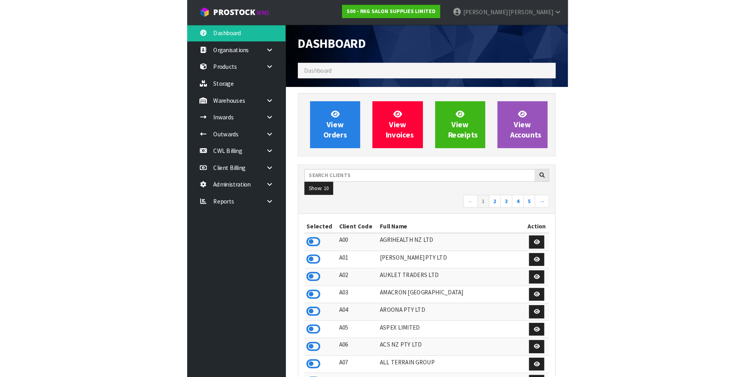
scroll to position [624, 321]
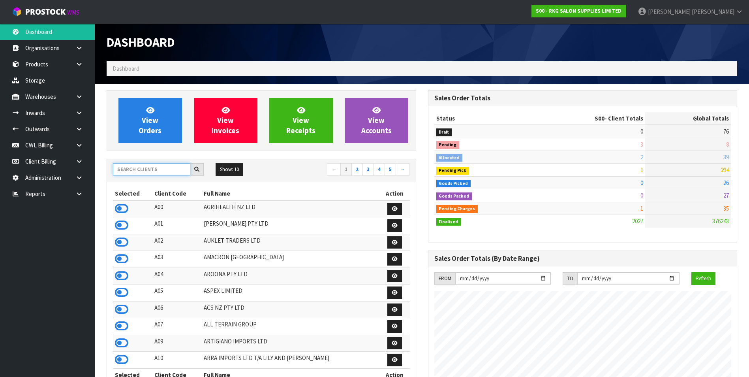
click at [158, 171] on input "text" at bounding box center [151, 169] width 77 height 12
click at [41, 146] on link "CWL Billing" at bounding box center [47, 145] width 95 height 16
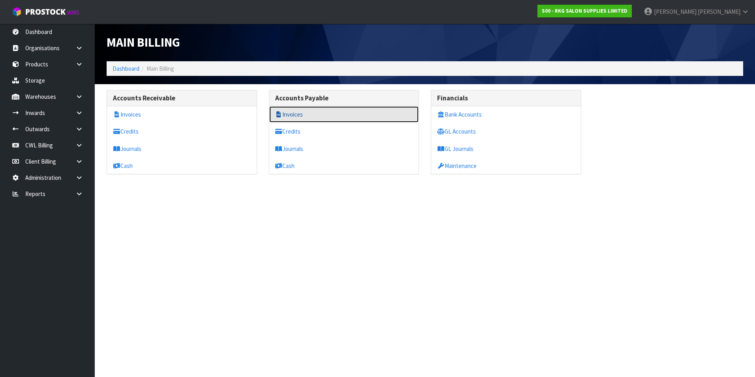
click at [301, 114] on link "Invoices" at bounding box center [344, 114] width 150 height 16
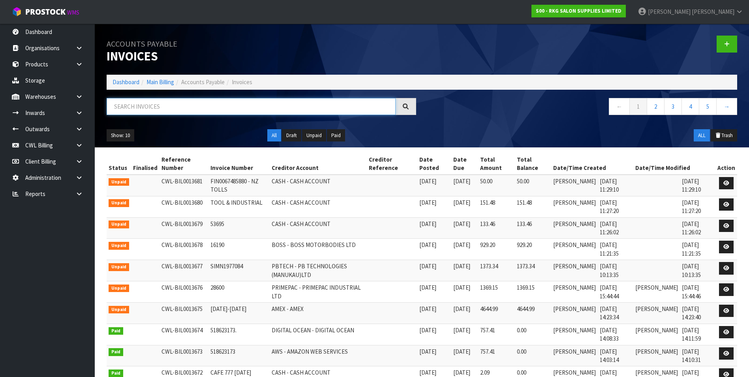
click at [153, 105] on input "text" at bounding box center [251, 106] width 289 height 17
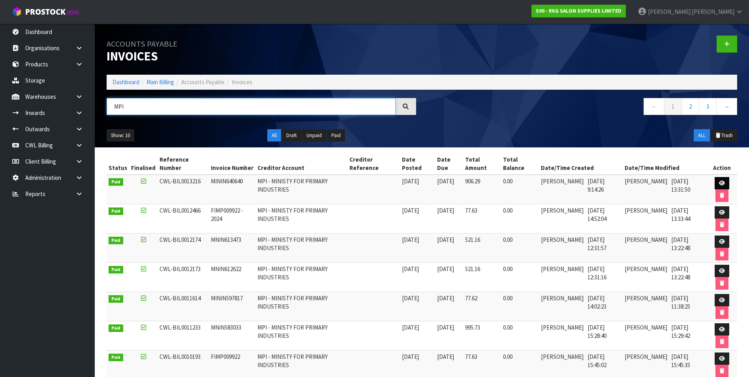
type input "MPI"
click at [722, 183] on icon at bounding box center [722, 182] width 6 height 5
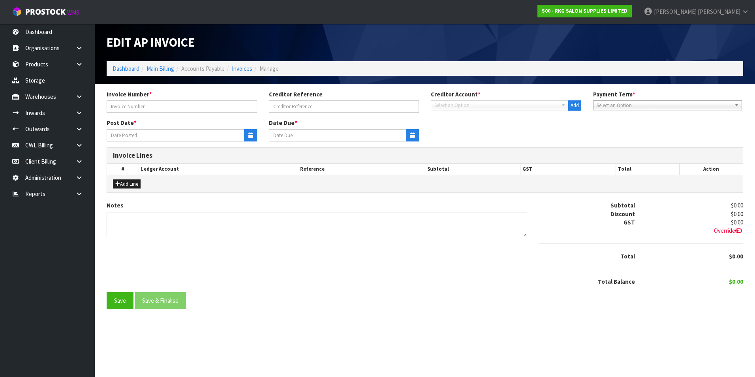
type input "MININ640640"
type input "08/04/2025"
type input "20/05/2025"
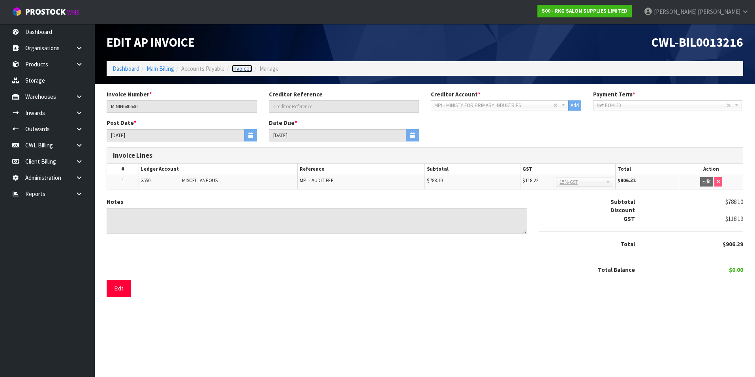
click at [236, 68] on link "Invoices" at bounding box center [242, 69] width 21 height 8
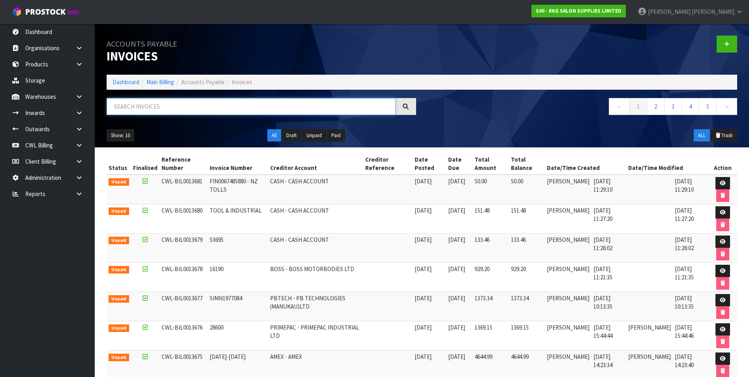
click at [158, 105] on input "text" at bounding box center [251, 106] width 289 height 17
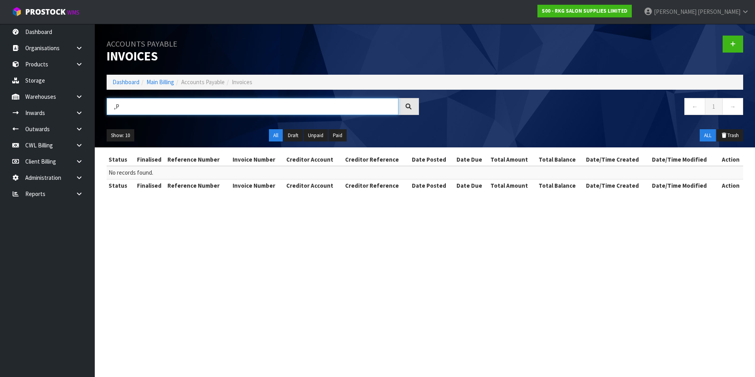
type input ","
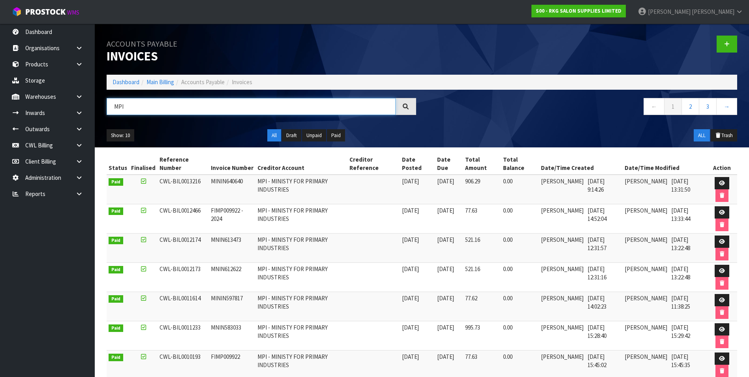
drag, startPoint x: 143, startPoint y: 104, endPoint x: 114, endPoint y: 106, distance: 28.9
click at [114, 106] on input "MPI" at bounding box center [251, 106] width 289 height 17
type input "MPI"
click at [723, 212] on icon at bounding box center [722, 212] width 6 height 5
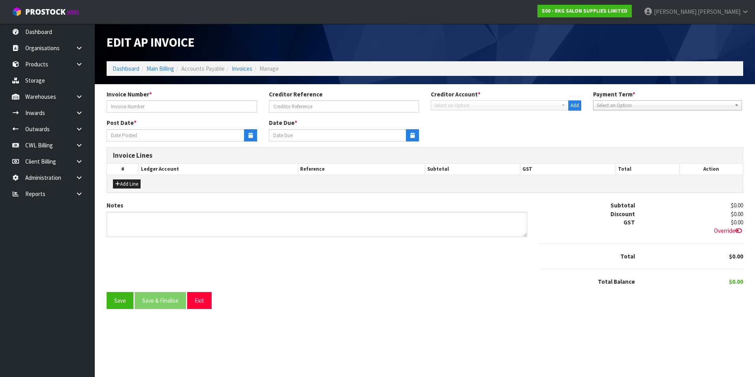
type input "FIMP009922 - 2024"
type input "15/12/2024"
type input "20/01/2025"
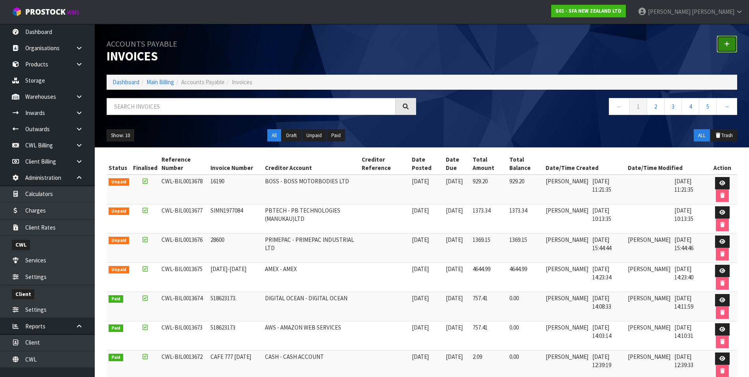
click at [724, 42] on icon at bounding box center [727, 44] width 6 height 6
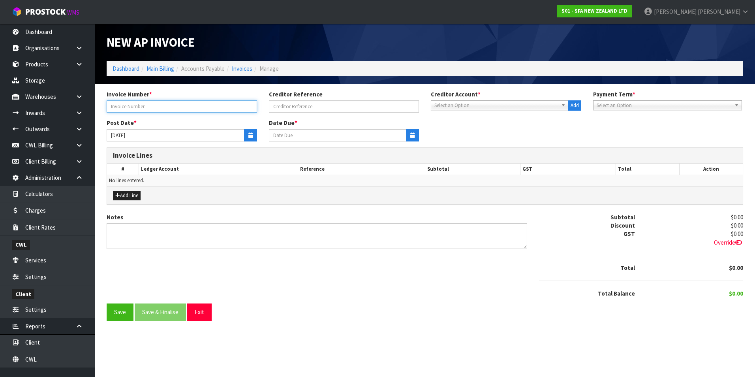
click at [155, 107] on input "text" at bounding box center [182, 106] width 150 height 12
type input "326646"
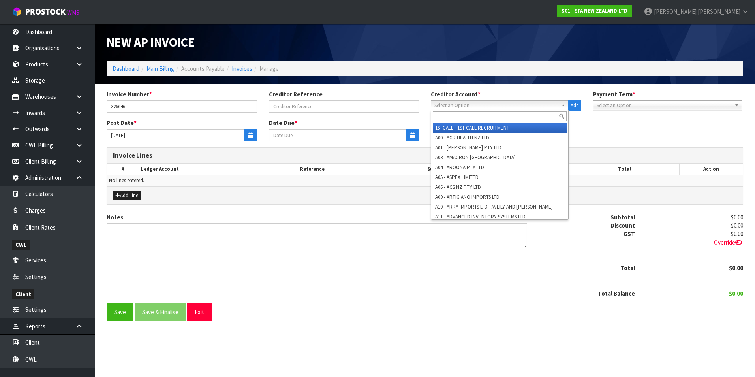
click at [450, 105] on span "Select an Option" at bounding box center [496, 105] width 124 height 9
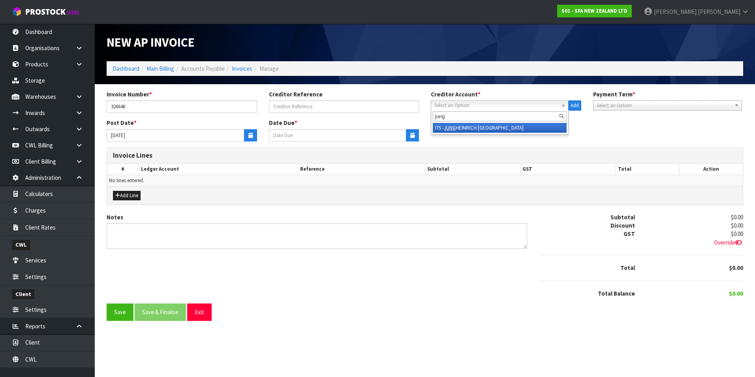
type input "jung"
click at [459, 128] on li "ITS - [PERSON_NAME] [GEOGRAPHIC_DATA]" at bounding box center [500, 128] width 134 height 10
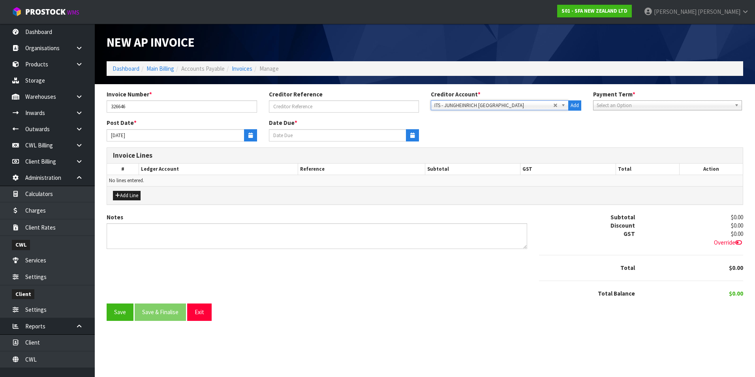
type input "[DATE]"
click at [248, 133] on icon "button" at bounding box center [250, 135] width 4 height 5
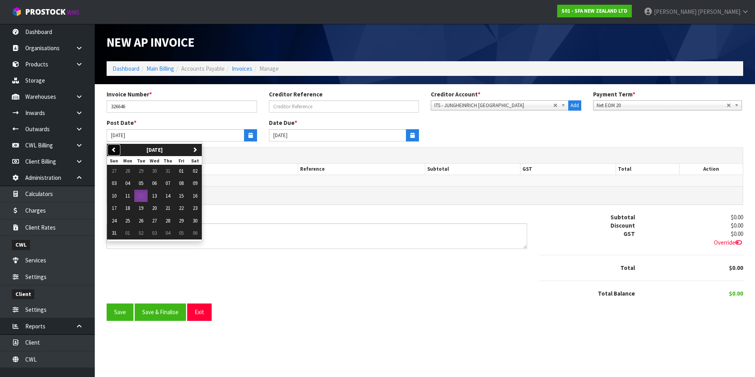
click at [120, 149] on button "previous" at bounding box center [114, 150] width 14 height 13
click at [182, 210] on span "25" at bounding box center [181, 207] width 5 height 7
type input "[DATE]"
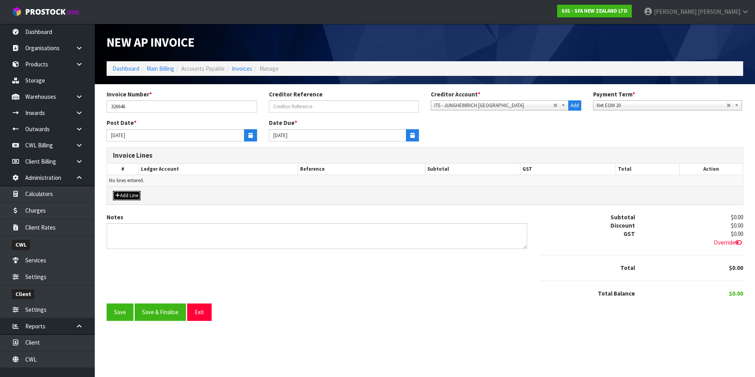
click at [133, 196] on button "Add Line" at bounding box center [127, 195] width 28 height 9
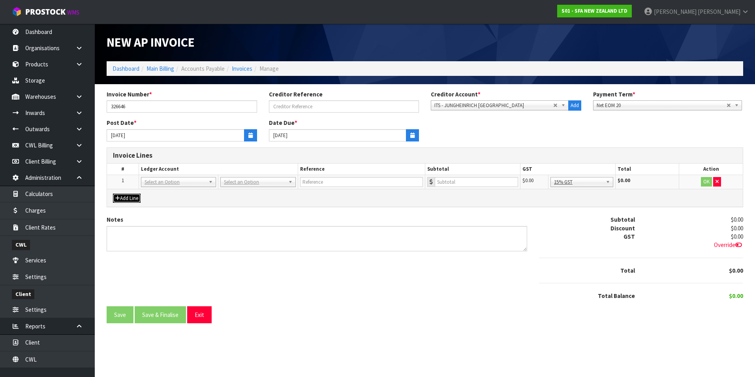
drag, startPoint x: 242, startPoint y: 183, endPoint x: 238, endPoint y: 192, distance: 9.6
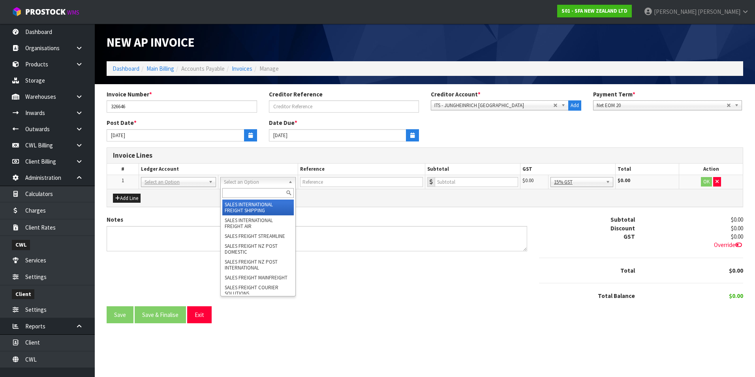
drag, startPoint x: 238, startPoint y: 193, endPoint x: 239, endPoint y: 189, distance: 4.5
click at [238, 193] on input "text" at bounding box center [257, 193] width 71 height 10
type input "m"
type input "w"
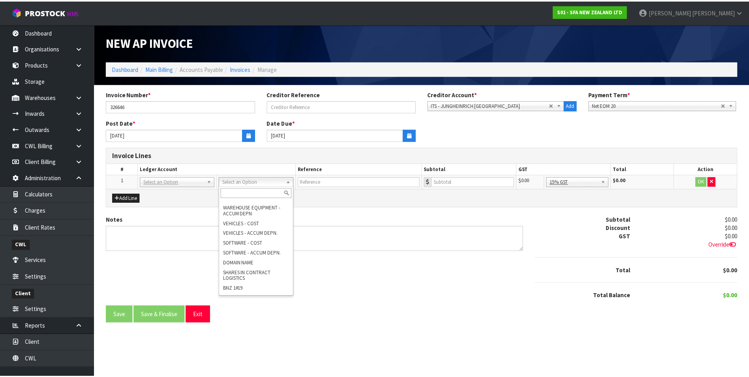
scroll to position [2876, 0]
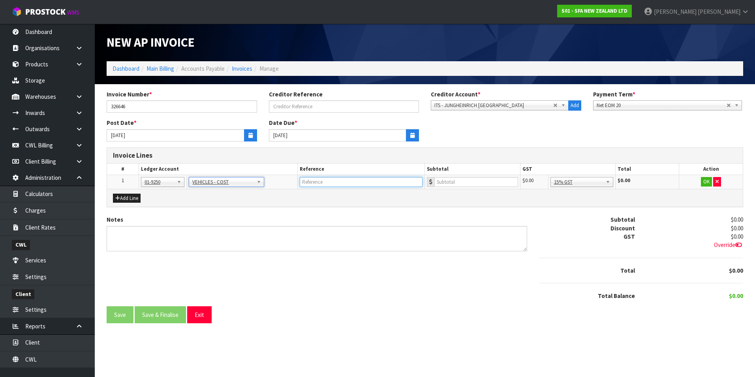
click at [333, 177] on input "text" at bounding box center [361, 182] width 123 height 10
type input "JUNGHENIRICH ETV114N SN FN961288"
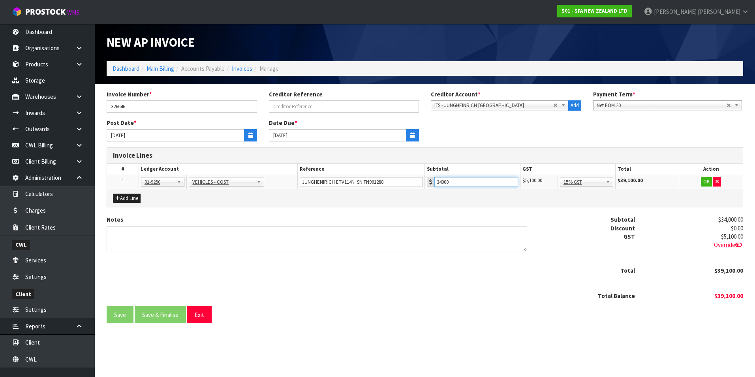
type input "34000"
click at [703, 182] on button "OK" at bounding box center [706, 181] width 11 height 9
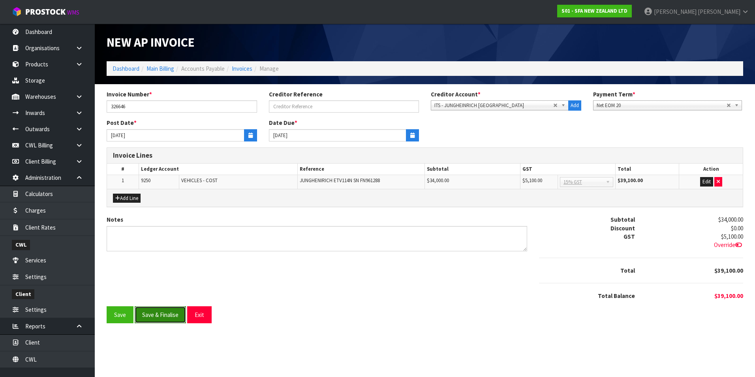
click at [176, 313] on button "Save & Finalise" at bounding box center [160, 314] width 51 height 17
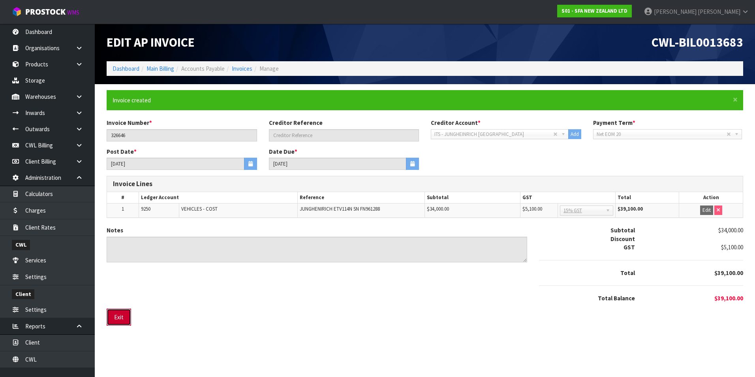
click at [117, 316] on button "Exit" at bounding box center [119, 316] width 24 height 17
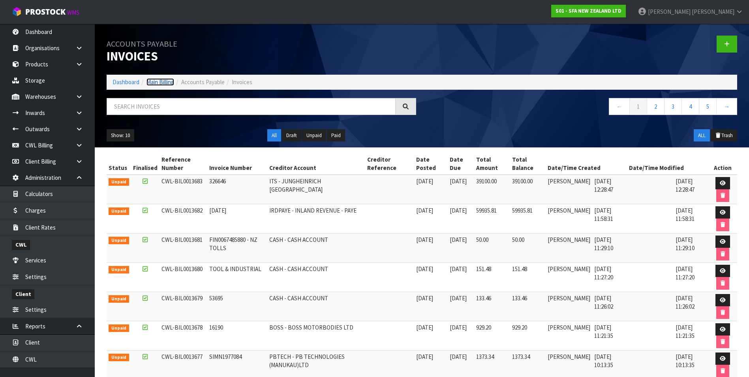
click at [159, 85] on link "Main Billing" at bounding box center [160, 82] width 28 height 8
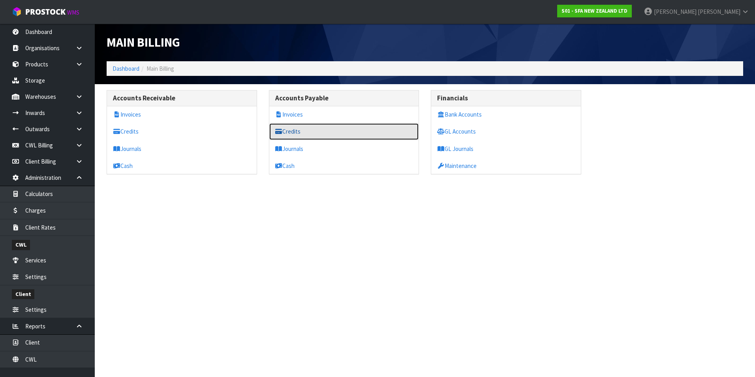
click at [303, 132] on link "Credits" at bounding box center [344, 131] width 150 height 16
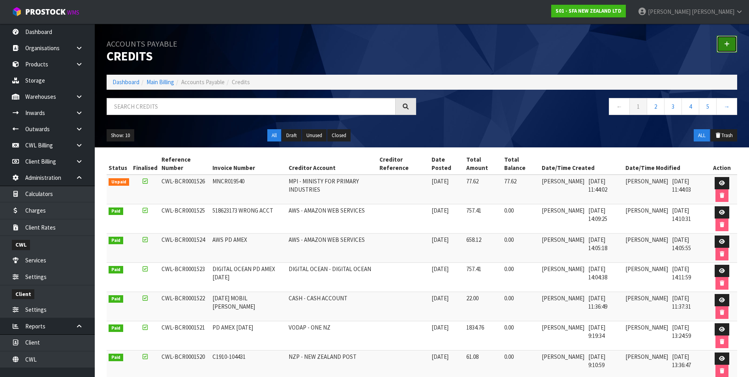
click at [731, 44] on link at bounding box center [726, 44] width 21 height 17
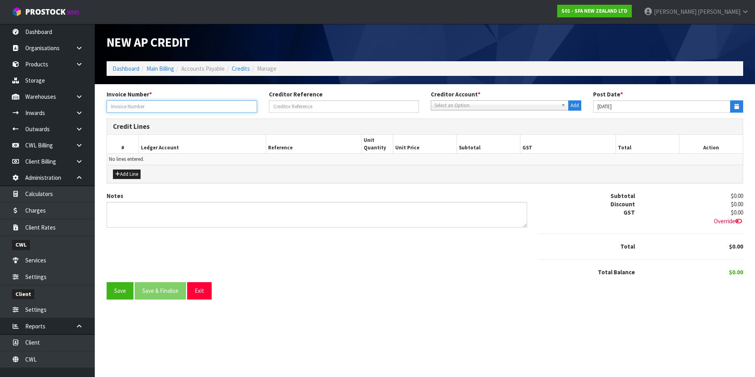
click at [192, 103] on input "text" at bounding box center [182, 106] width 150 height 12
type input "326646 - FINANCED BY UDC"
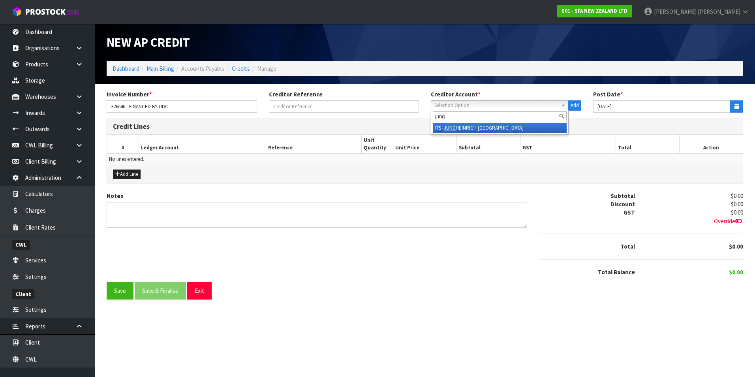
type input "jung"
click at [479, 126] on li "ITS - JUNG HEINRICH NEW ZEALAND" at bounding box center [500, 128] width 134 height 10
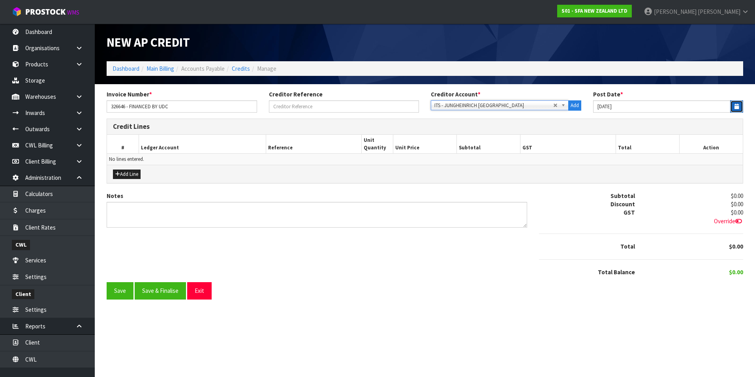
click at [738, 106] on icon "button" at bounding box center [736, 106] width 4 height 5
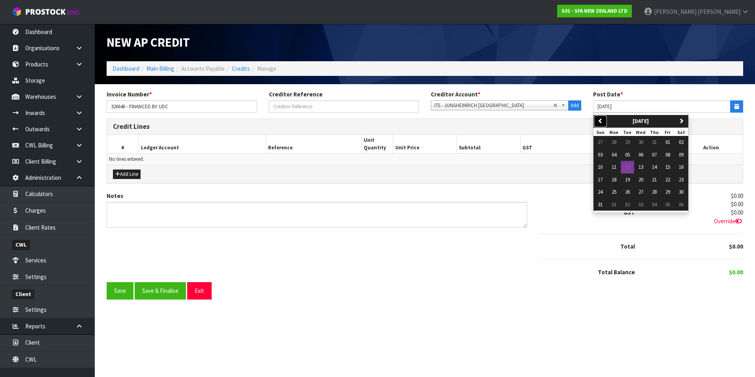
click at [599, 123] on icon "button" at bounding box center [600, 120] width 5 height 5
click at [668, 180] on span "25" at bounding box center [667, 179] width 5 height 7
type input "25/07/2025"
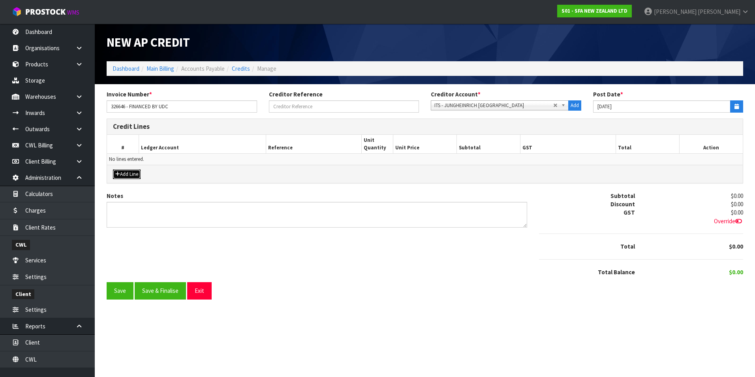
click at [131, 173] on button "Add Line" at bounding box center [127, 173] width 28 height 9
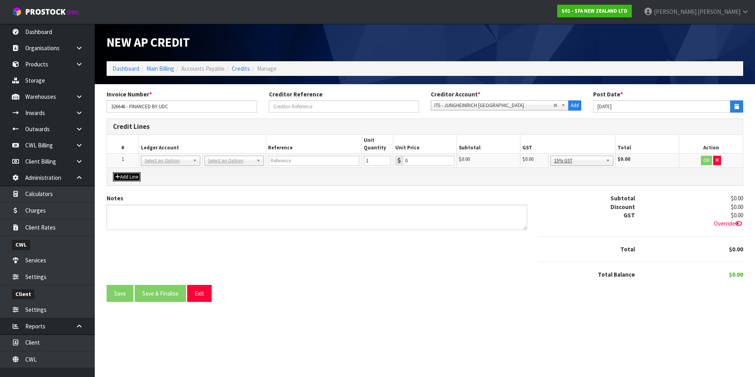
drag, startPoint x: 162, startPoint y: 161, endPoint x: 158, endPoint y: 168, distance: 8.0
click at [150, 171] on input "text" at bounding box center [170, 172] width 55 height 10
type input "9530"
click at [294, 159] on input "text" at bounding box center [322, 161] width 89 height 10
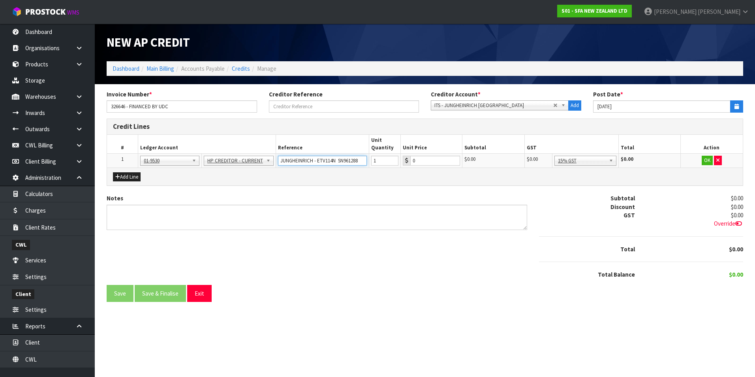
type input "JUNGHEINRICH - ETV114N SN961288"
type input "39100"
click at [708, 161] on button "OK" at bounding box center [706, 160] width 11 height 9
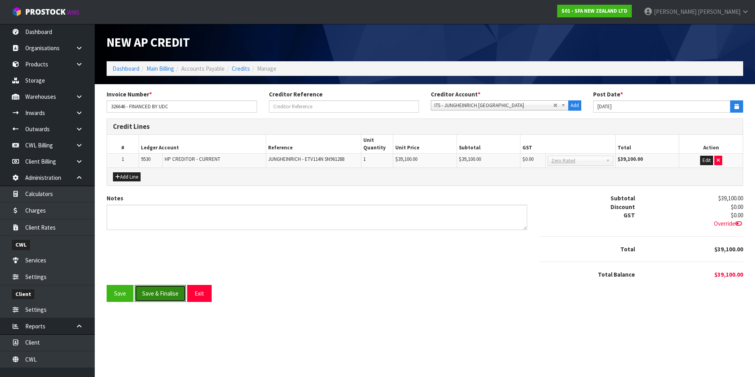
click at [164, 295] on button "Save & Finalise" at bounding box center [160, 293] width 51 height 17
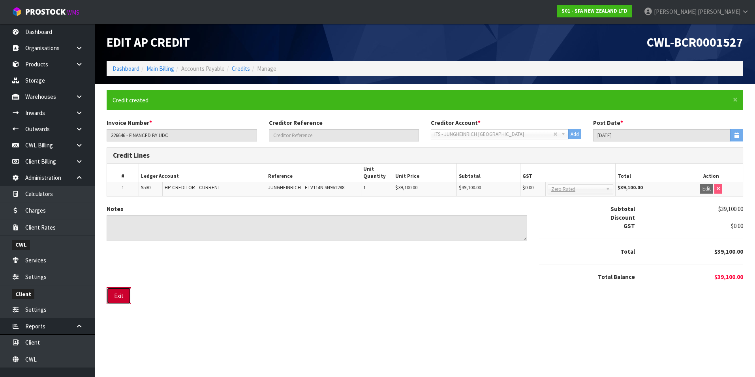
click at [122, 298] on button "Exit" at bounding box center [119, 295] width 24 height 17
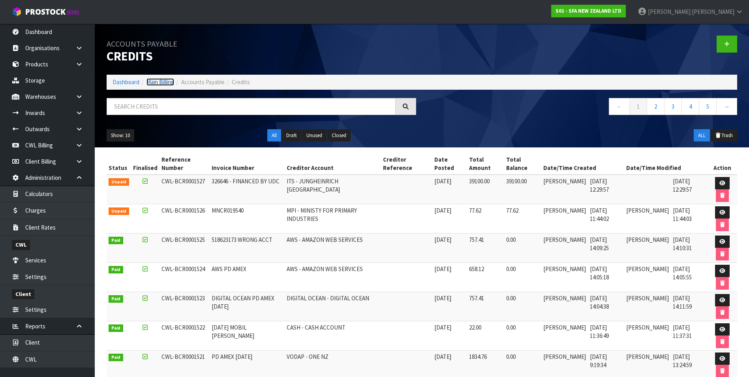
click at [165, 83] on link "Main Billing" at bounding box center [160, 82] width 28 height 8
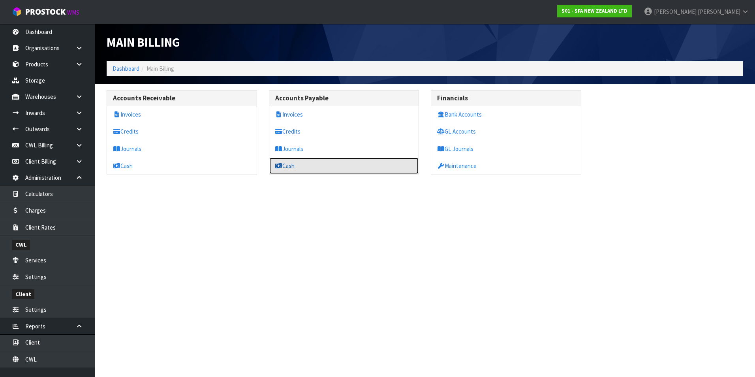
click at [304, 165] on link "Cash" at bounding box center [344, 166] width 150 height 16
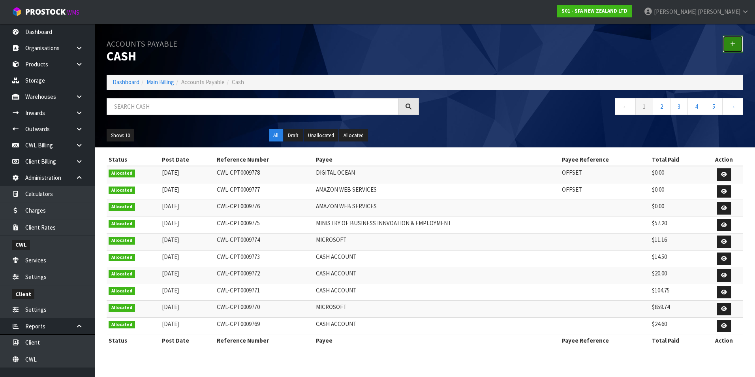
click at [729, 42] on link at bounding box center [732, 44] width 21 height 17
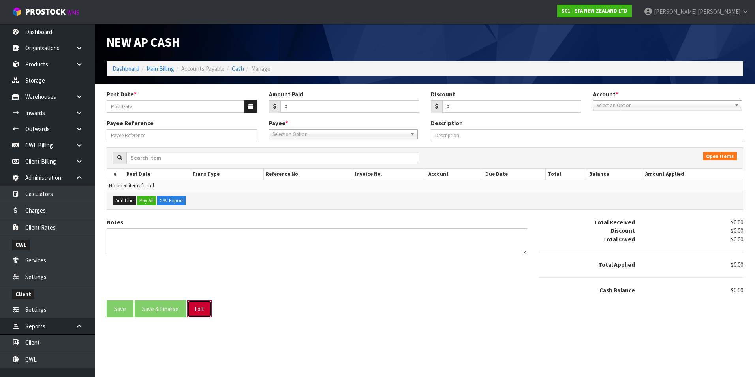
click at [196, 304] on button "Exit" at bounding box center [199, 308] width 24 height 17
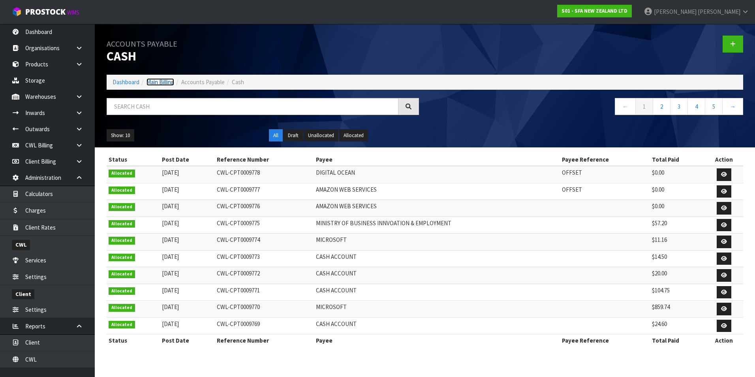
click at [152, 83] on link "Main Billing" at bounding box center [160, 82] width 28 height 8
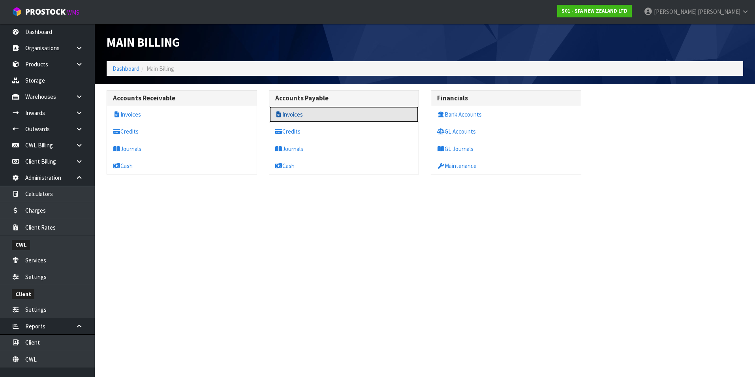
click at [304, 114] on link "Invoices" at bounding box center [344, 114] width 150 height 16
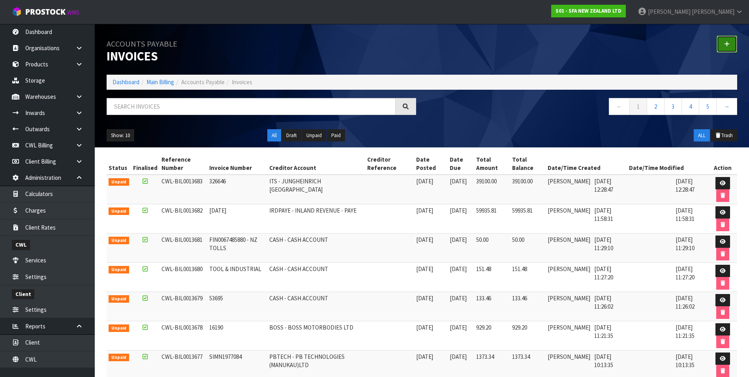
click at [730, 41] on link at bounding box center [726, 44] width 21 height 17
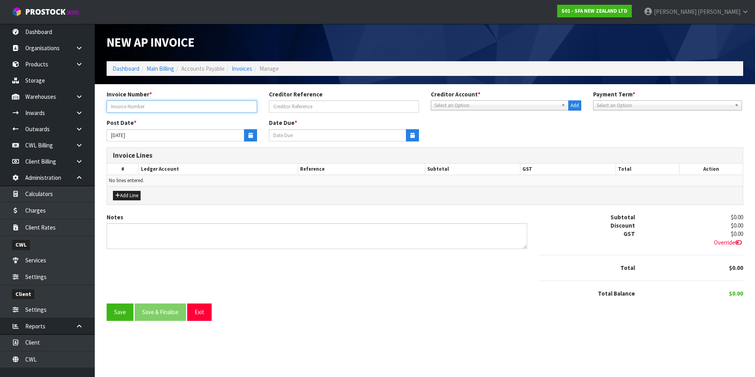
click at [137, 109] on input "text" at bounding box center [182, 106] width 150 height 12
type input "3230576158"
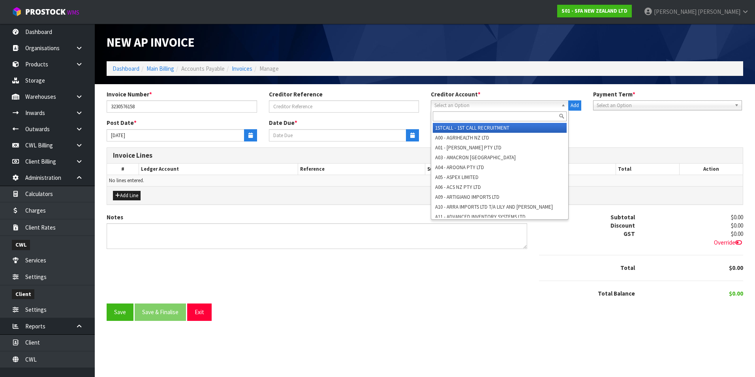
click at [458, 104] on span "Select an Option" at bounding box center [496, 105] width 124 height 9
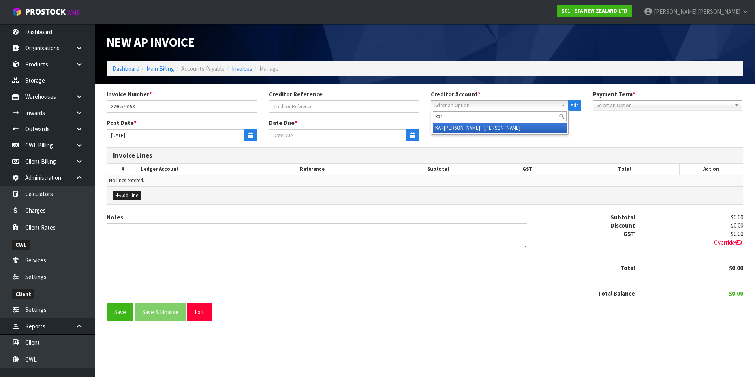
type input "kar"
drag, startPoint x: 465, startPoint y: 129, endPoint x: 328, endPoint y: 130, distance: 136.6
click at [465, 129] on li "KAR CHER - KARCHER" at bounding box center [500, 128] width 134 height 10
type input "[DATE]"
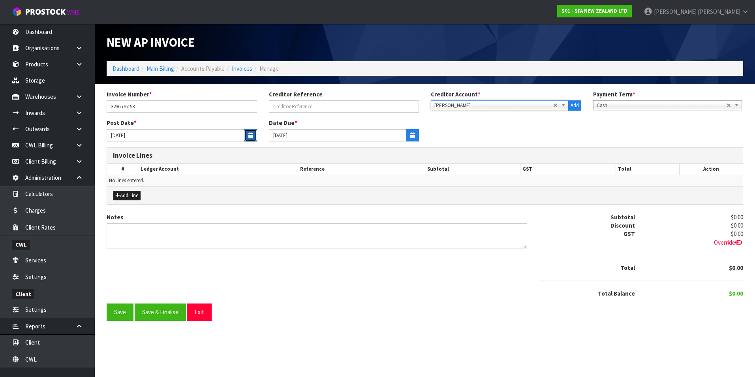
click at [249, 135] on icon "button" at bounding box center [250, 135] width 4 height 5
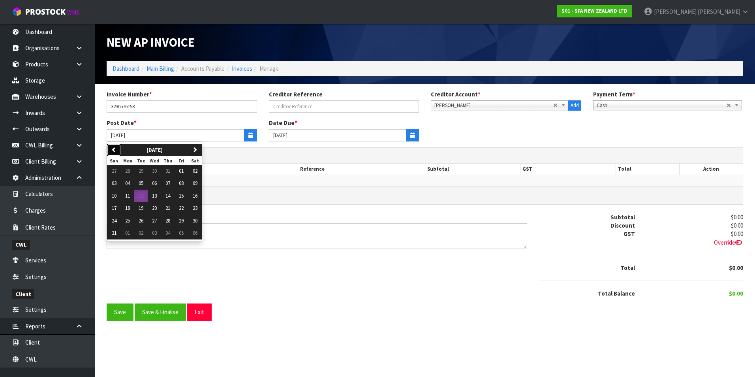
click at [110, 151] on button "previous" at bounding box center [114, 150] width 14 height 13
click at [140, 197] on span "15" at bounding box center [141, 195] width 5 height 7
type input "15/07/2025"
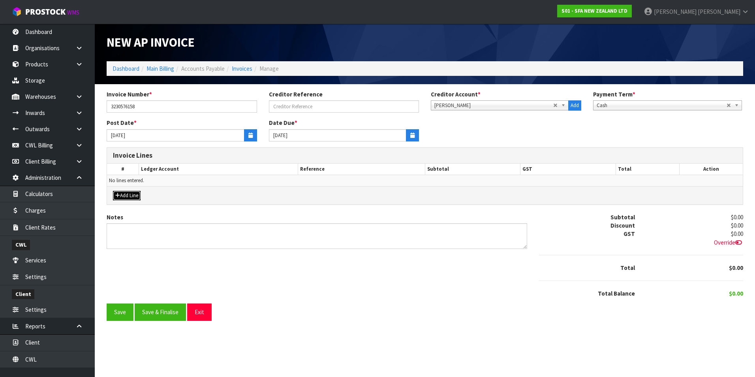
click at [131, 196] on button "Add Line" at bounding box center [127, 195] width 28 height 9
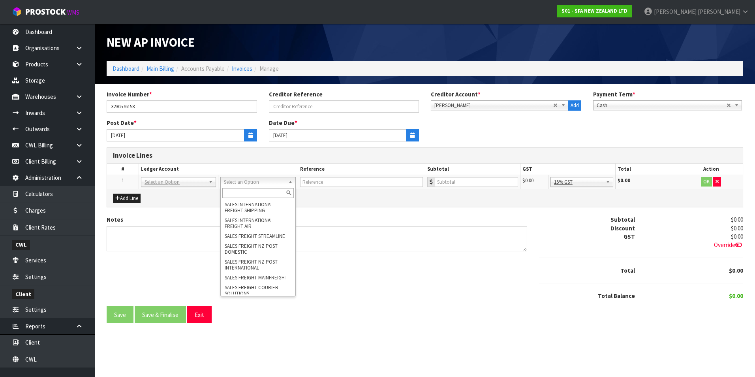
click at [252, 198] on input "text" at bounding box center [257, 193] width 71 height 10
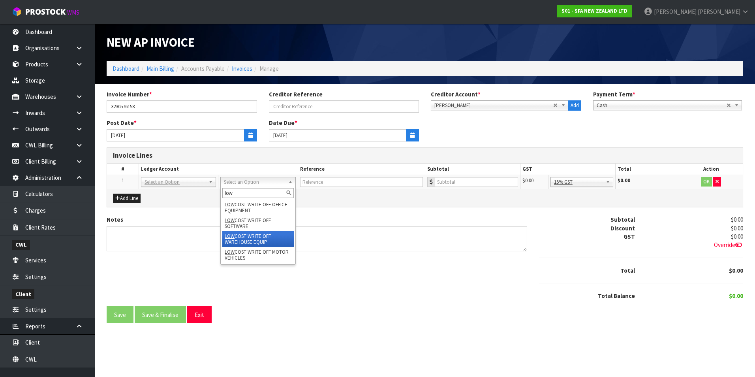
type input "low"
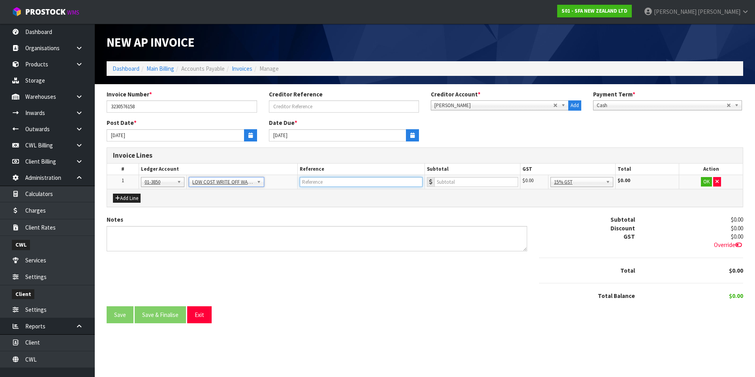
click at [325, 182] on input "text" at bounding box center [361, 182] width 123 height 10
type input "KARCHER - WATER BLASTER"
type input "458.26"
click at [708, 183] on button "OK" at bounding box center [706, 181] width 11 height 9
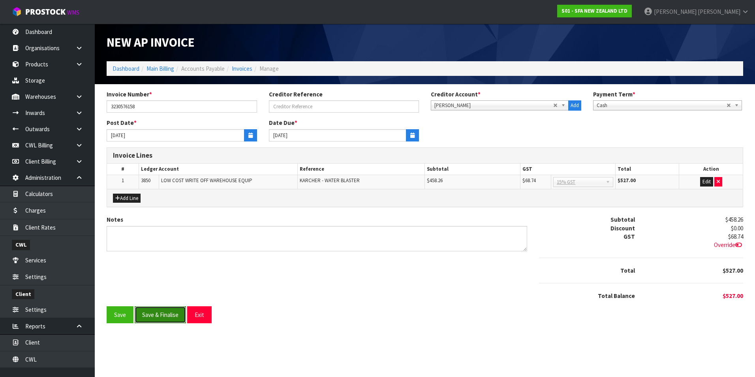
click at [172, 316] on button "Save & Finalise" at bounding box center [160, 314] width 51 height 17
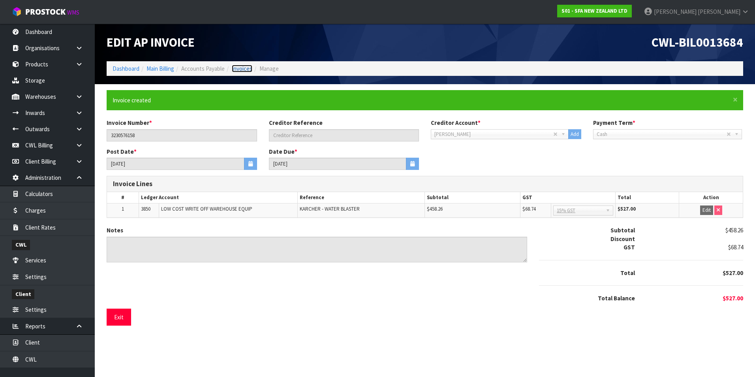
click at [244, 66] on link "Invoices" at bounding box center [242, 69] width 21 height 8
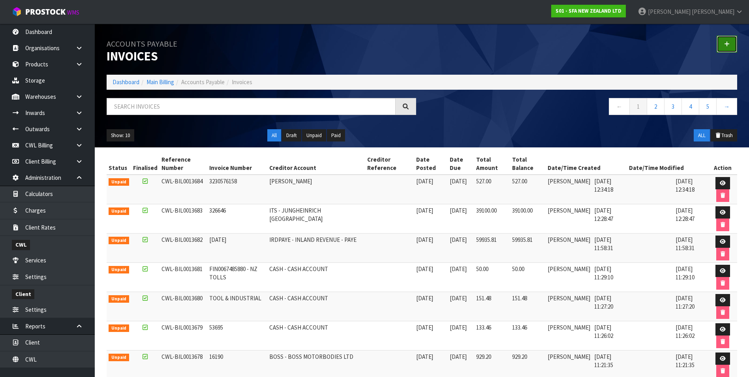
click at [725, 42] on icon at bounding box center [727, 44] width 6 height 6
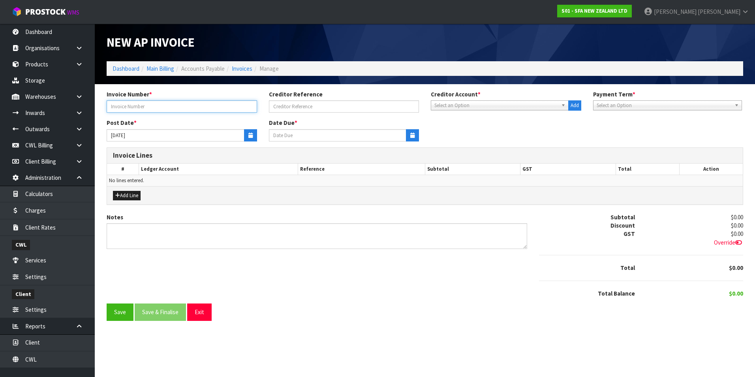
click at [189, 109] on input "text" at bounding box center [182, 106] width 150 height 12
type input "A115944706"
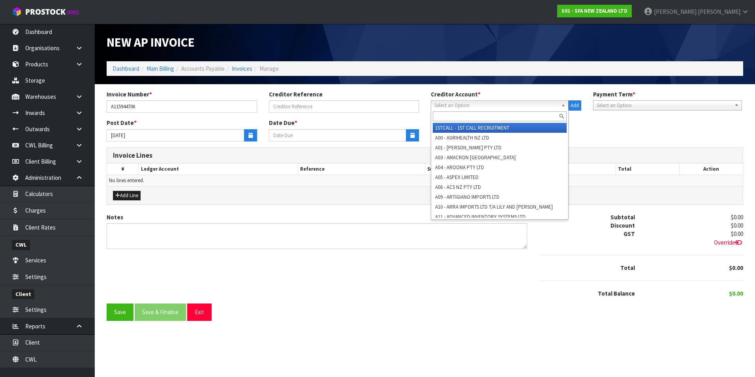
click at [471, 106] on span "Select an Option" at bounding box center [496, 105] width 124 height 9
type input "acc"
click at [472, 128] on li "ACC LEV - ACC LEVY" at bounding box center [500, 128] width 134 height 10
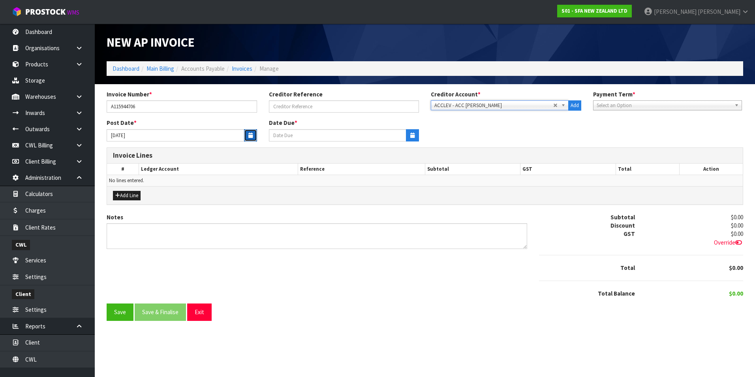
click at [249, 135] on icon "button" at bounding box center [250, 135] width 4 height 5
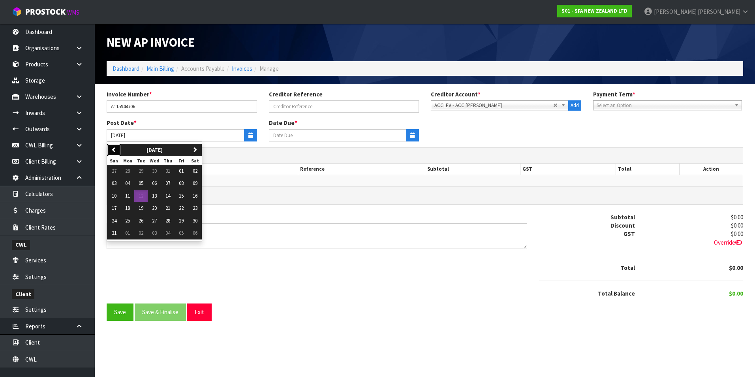
click at [113, 150] on icon "button" at bounding box center [113, 149] width 5 height 5
click at [169, 184] on span "10" at bounding box center [167, 183] width 5 height 7
type input "10/07/2025"
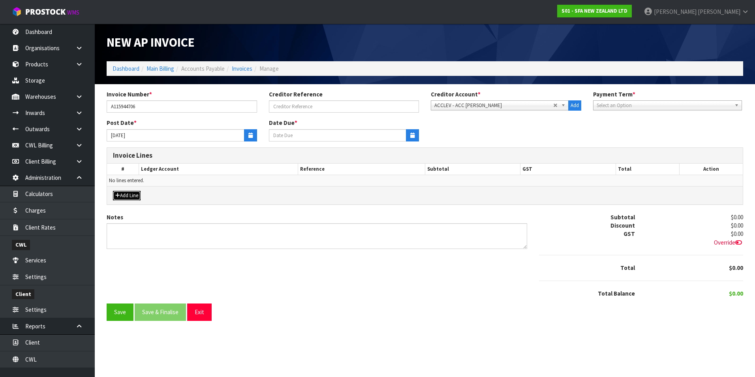
click at [132, 194] on button "Add Line" at bounding box center [127, 195] width 28 height 9
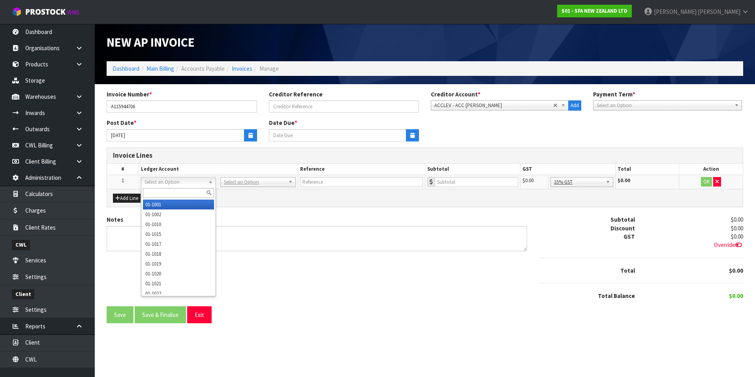
click at [170, 196] on input "text" at bounding box center [178, 193] width 71 height 10
type input "a"
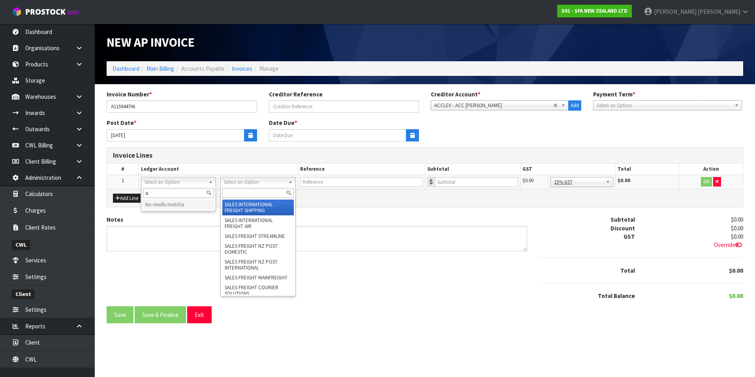
type input "a"
click at [236, 188] on div at bounding box center [258, 192] width 74 height 13
click at [232, 195] on input "text" at bounding box center [257, 193] width 71 height 10
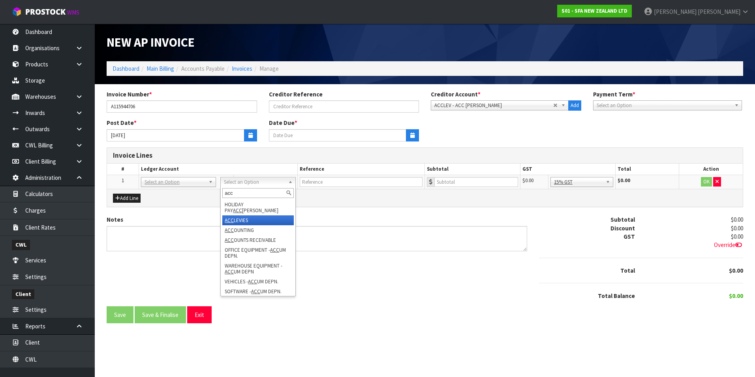
type input "acc"
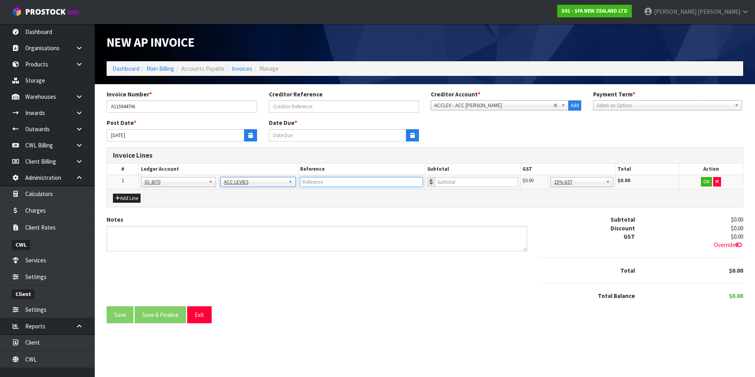
click at [323, 179] on input "text" at bounding box center [361, 182] width 123 height 10
type input "ACC - BALANCE 31.3.25"
type input "373.21"
click at [131, 200] on button "Add Line" at bounding box center [127, 197] width 28 height 9
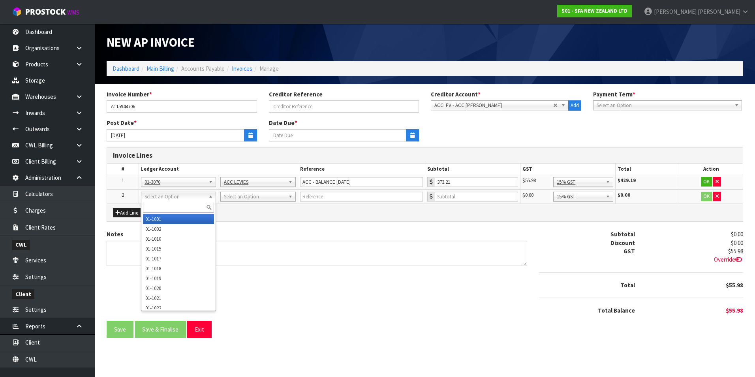
click at [151, 202] on div at bounding box center [178, 207] width 74 height 13
click at [152, 205] on input "text" at bounding box center [178, 208] width 71 height 10
type input "9132"
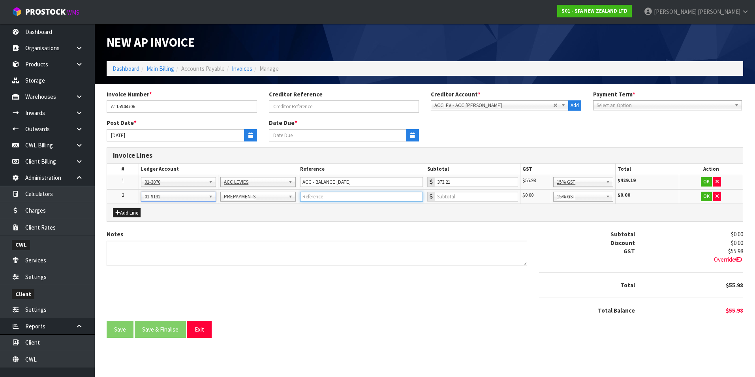
click at [336, 198] on input "text" at bounding box center [361, 196] width 123 height 10
type input "ACC - 1.4.25-31.3.26"
click at [125, 210] on button "Add Line" at bounding box center [127, 212] width 28 height 9
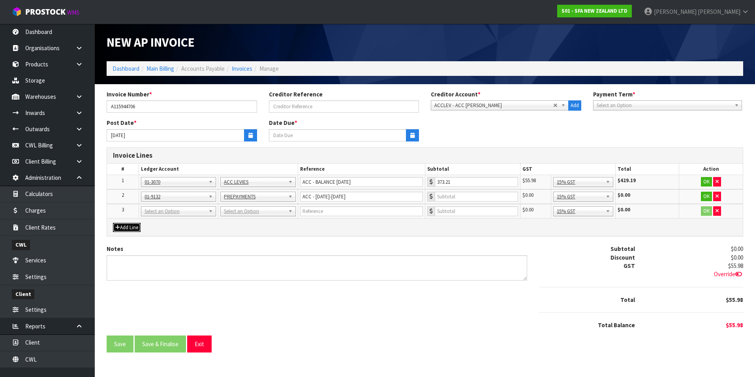
drag, startPoint x: 158, startPoint y: 211, endPoint x: 155, endPoint y: 214, distance: 4.2
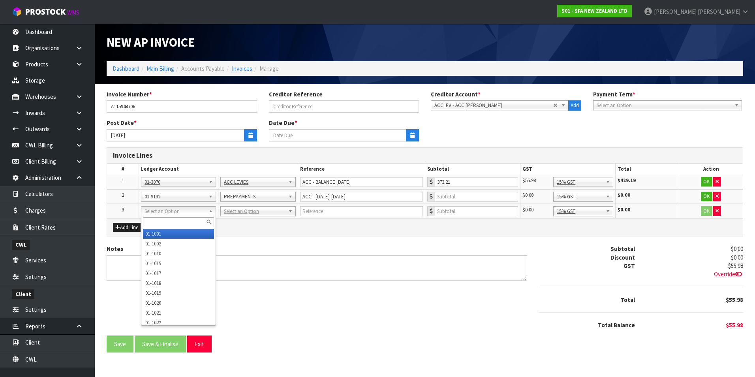
click at [149, 221] on input "text" at bounding box center [178, 222] width 71 height 10
type input "3070"
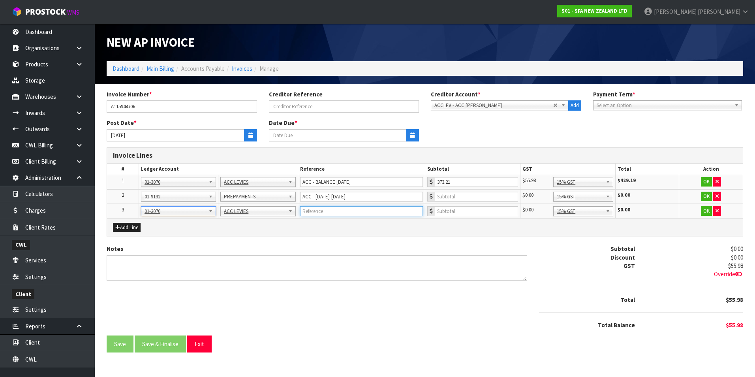
click at [327, 211] on input "text" at bounding box center [361, 211] width 123 height 10
type input "ACC - JUL 25"
type input "2965.99"
click at [707, 211] on button "OK" at bounding box center [706, 210] width 11 height 9
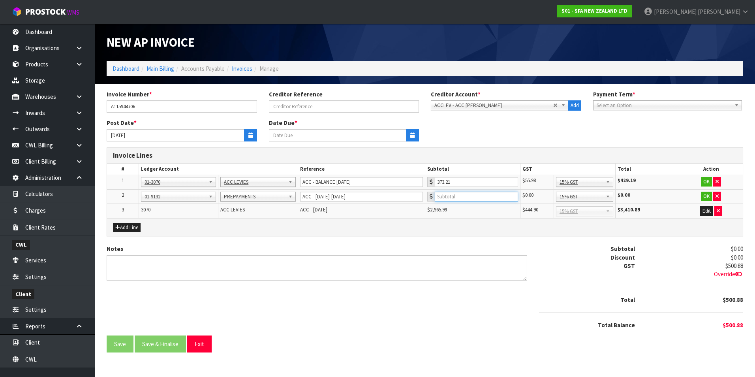
click at [486, 195] on input "number" at bounding box center [477, 196] width 84 height 10
type input "23727.99"
click at [704, 197] on button "OK" at bounding box center [706, 195] width 11 height 9
click at [704, 180] on button "OK" at bounding box center [706, 181] width 11 height 9
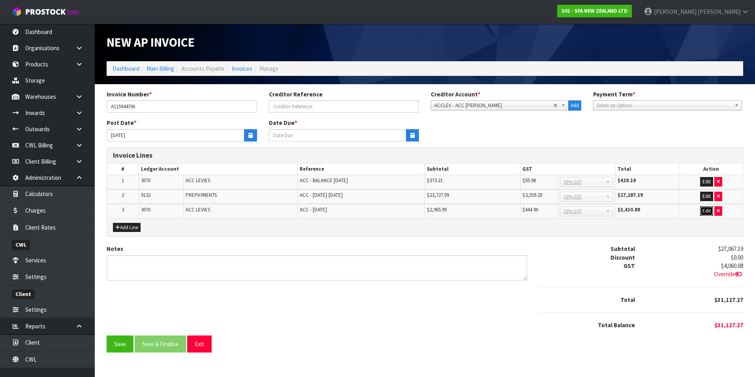
click at [706, 212] on button "Edit" at bounding box center [706, 210] width 13 height 9
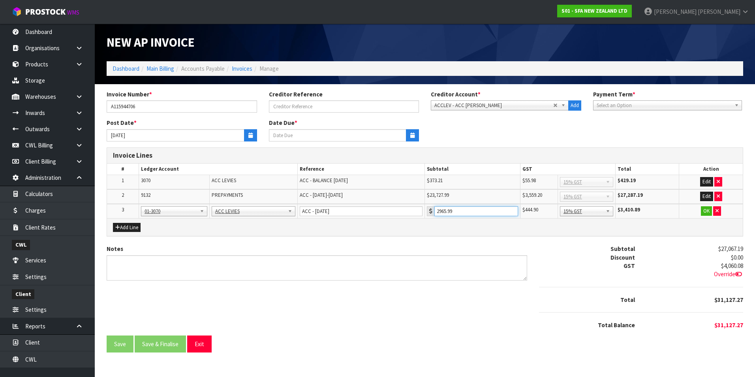
click at [459, 211] on input "2965.99" at bounding box center [476, 211] width 84 height 10
type input "2966"
click at [704, 210] on button "OK" at bounding box center [706, 210] width 11 height 9
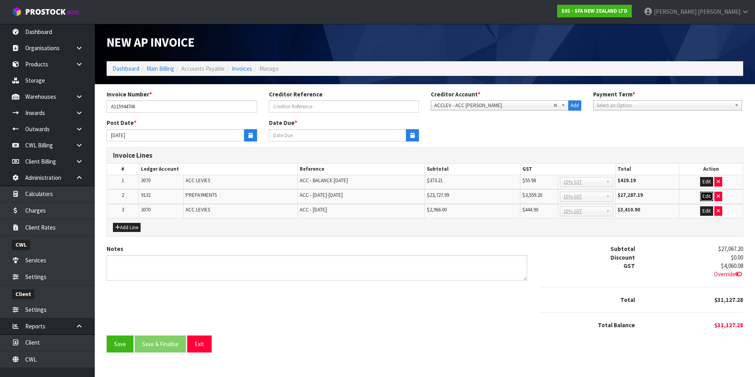
click at [706, 196] on button "Edit" at bounding box center [706, 195] width 13 height 9
click at [485, 195] on input "23727.99" at bounding box center [476, 196] width 84 height 10
type input "23728"
click at [706, 195] on button "OK" at bounding box center [706, 195] width 11 height 9
click at [703, 211] on button "Edit" at bounding box center [706, 210] width 13 height 9
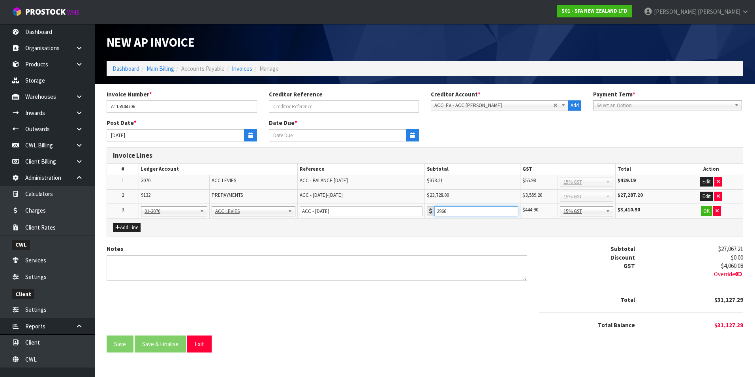
click at [480, 208] on input "2966" at bounding box center [476, 211] width 84 height 10
type input "2966.01"
click at [706, 212] on button "OK" at bounding box center [706, 210] width 11 height 9
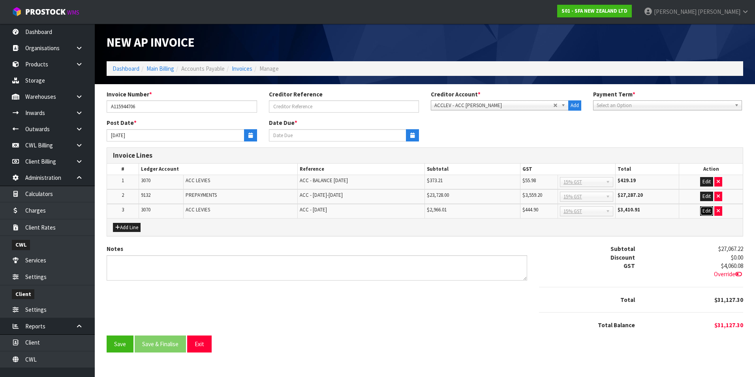
click at [709, 211] on button "Edit" at bounding box center [706, 210] width 13 height 9
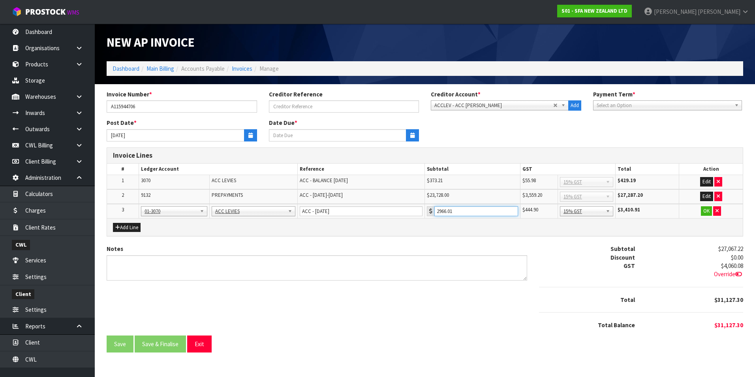
click at [465, 213] on input "2966.01" at bounding box center [476, 211] width 84 height 10
type input "2965.59"
click at [707, 212] on button "OK" at bounding box center [706, 210] width 11 height 9
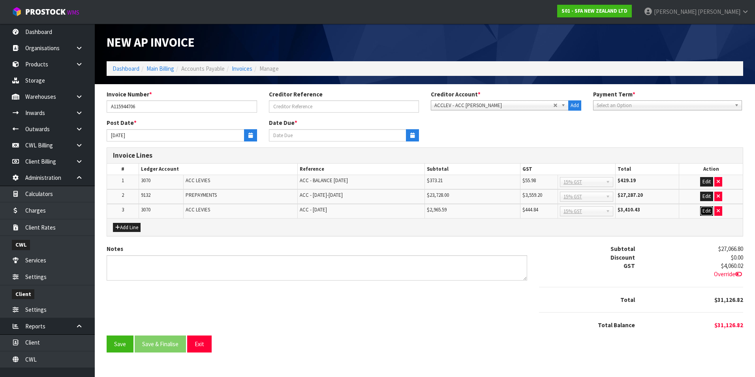
click at [708, 208] on button "Edit" at bounding box center [706, 210] width 13 height 9
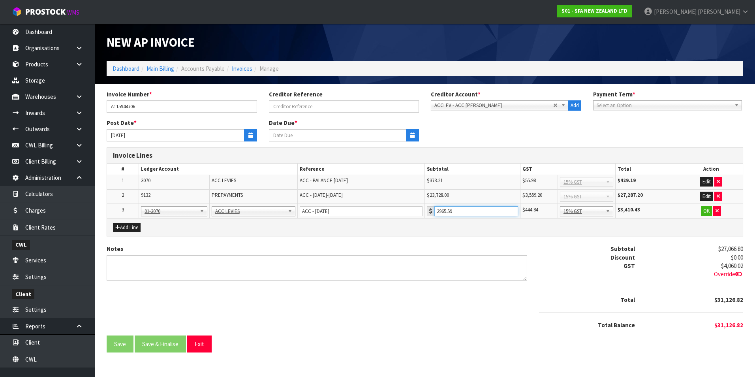
click at [456, 214] on input "2965.59" at bounding box center [476, 211] width 84 height 10
type input "2965.99"
click at [708, 211] on button "OK" at bounding box center [706, 210] width 11 height 9
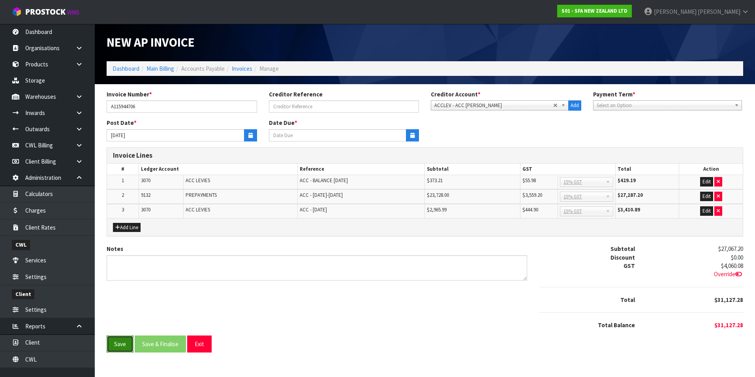
click at [118, 345] on button "Save" at bounding box center [120, 343] width 27 height 17
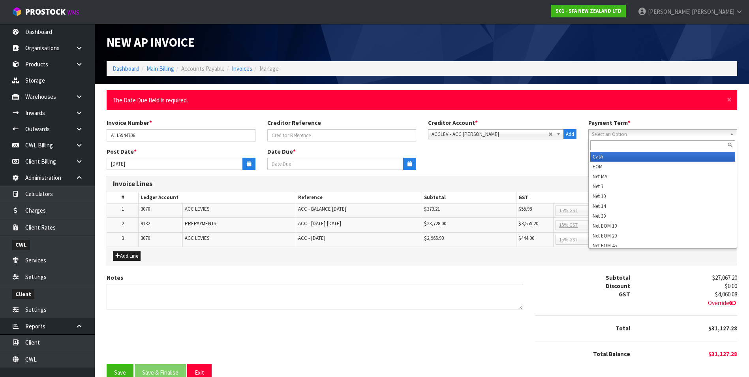
drag, startPoint x: 715, startPoint y: 137, endPoint x: 698, endPoint y: 135, distance: 16.6
click at [714, 137] on span "Select an Option" at bounding box center [659, 133] width 135 height 9
click at [625, 155] on li "Cash" at bounding box center [662, 157] width 145 height 10
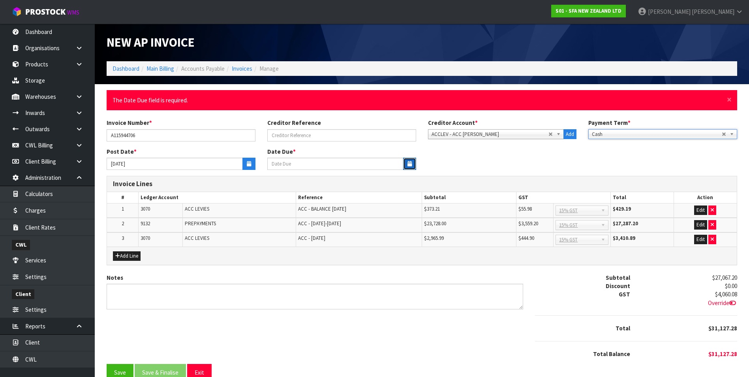
click at [406, 163] on button "button" at bounding box center [409, 164] width 13 height 12
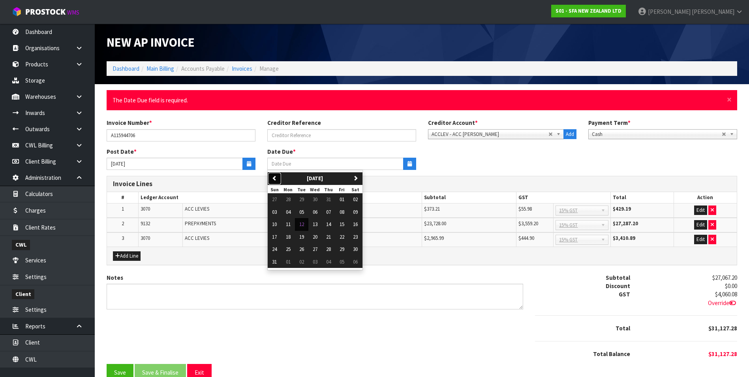
click at [271, 176] on button "previous" at bounding box center [275, 178] width 14 height 13
click at [330, 248] on span "31" at bounding box center [328, 249] width 5 height 7
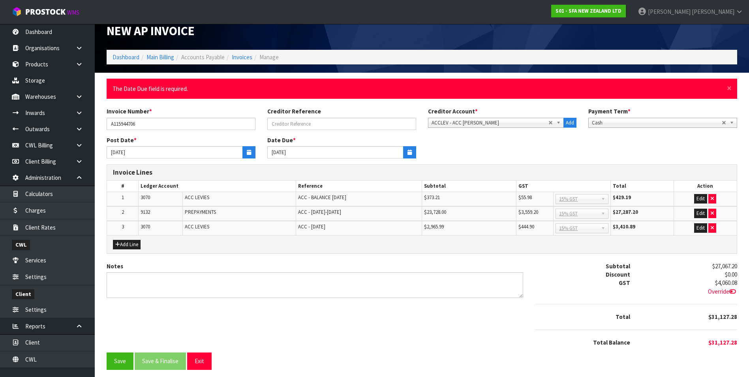
scroll to position [16, 0]
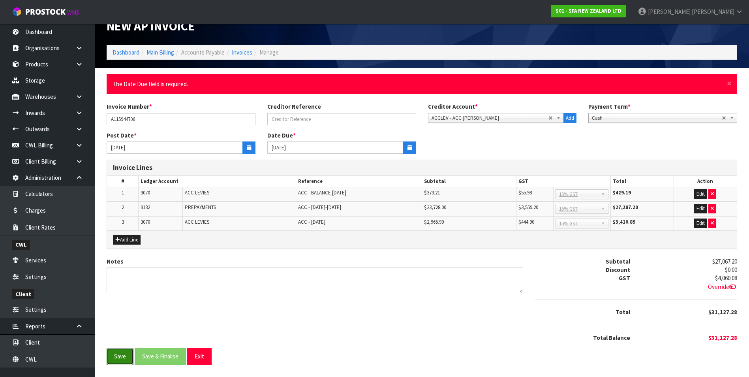
click at [122, 360] on button "Save" at bounding box center [120, 355] width 27 height 17
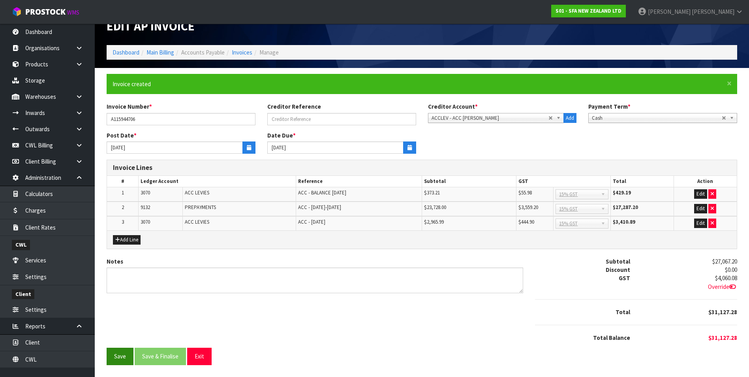
scroll to position [0, 0]
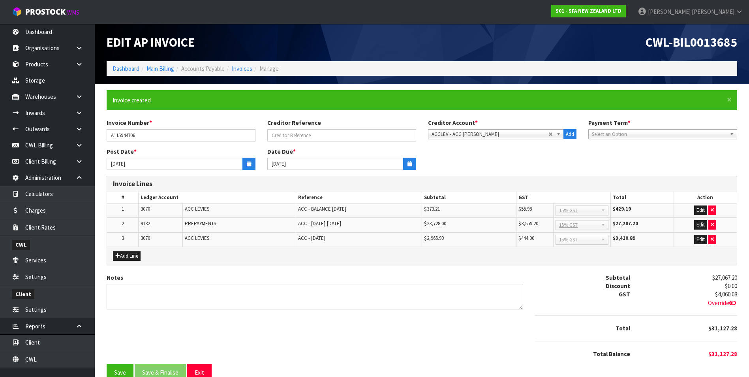
click at [657, 132] on span "Select an Option" at bounding box center [657, 133] width 130 height 9
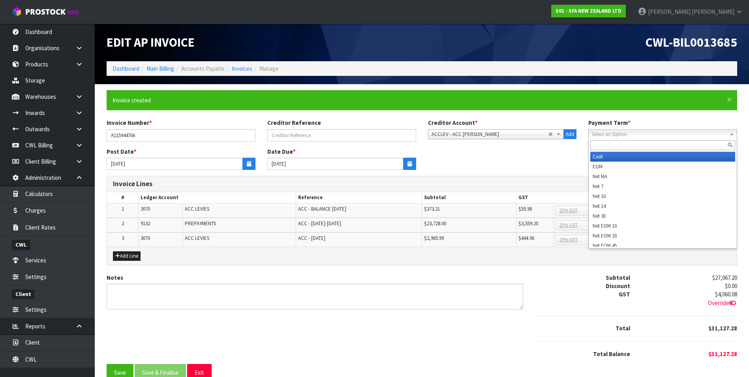
click at [630, 158] on li "Cash" at bounding box center [662, 157] width 145 height 10
type input "10/07/2025"
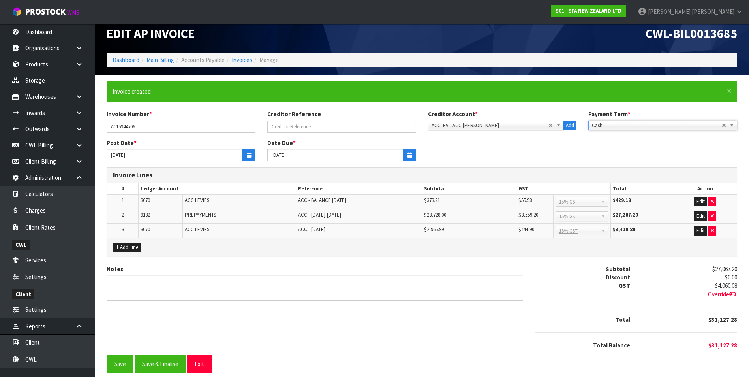
scroll to position [16, 0]
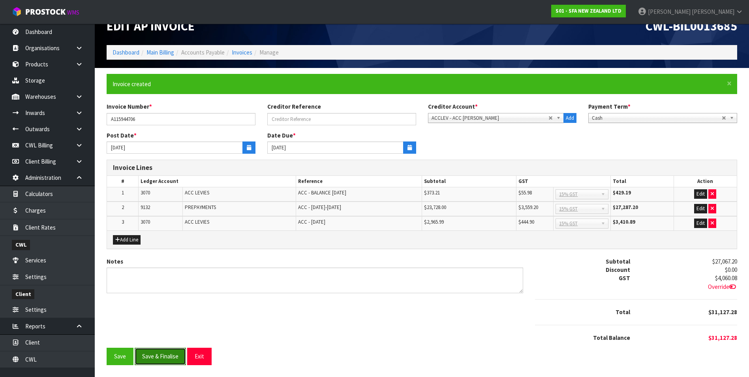
click at [171, 358] on button "Save & Finalise" at bounding box center [160, 355] width 51 height 17
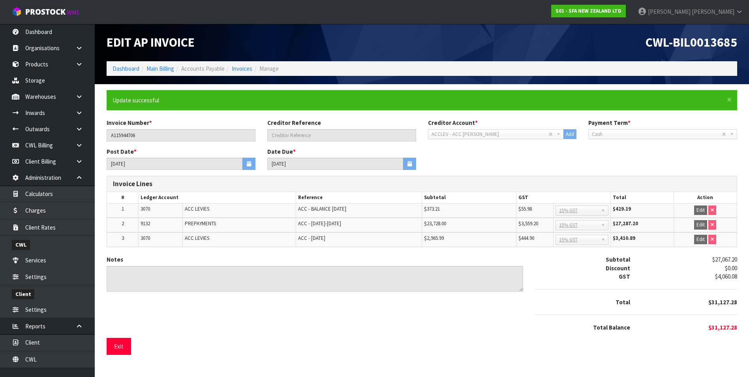
scroll to position [0, 0]
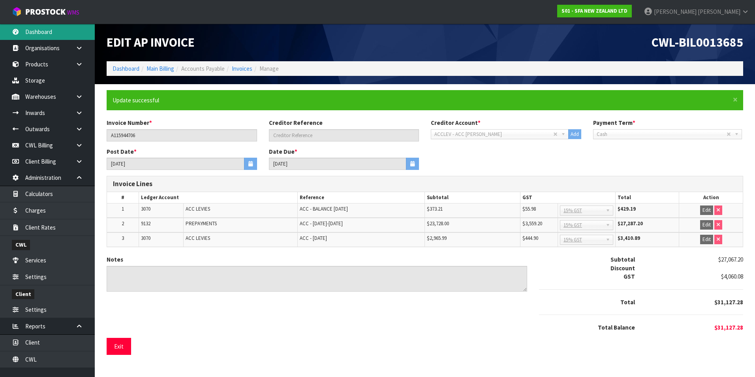
click at [47, 30] on link "Dashboard" at bounding box center [47, 32] width 95 height 16
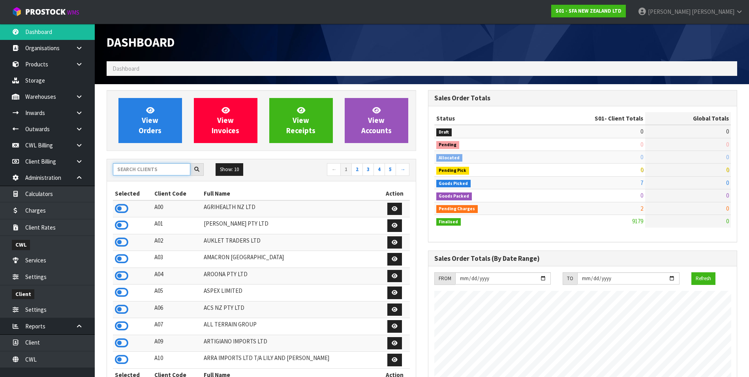
click at [135, 170] on input "text" at bounding box center [151, 169] width 77 height 12
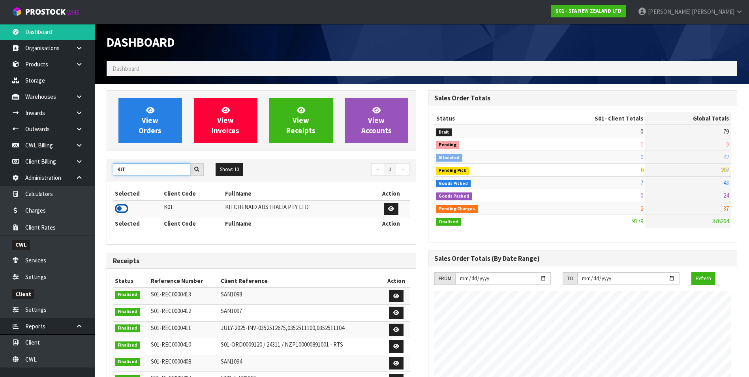
type input "KIT"
click at [120, 208] on icon at bounding box center [121, 209] width 13 height 12
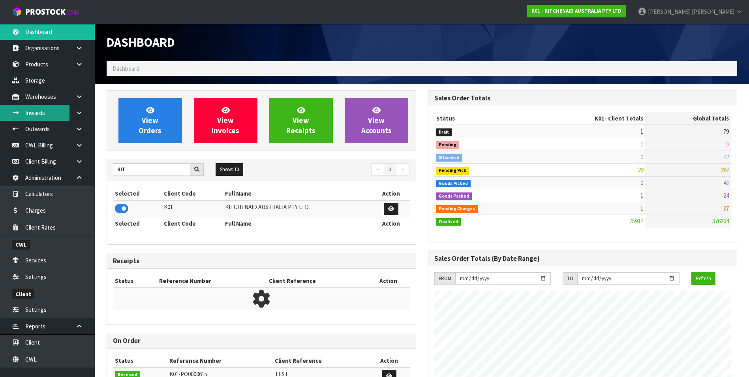
click at [52, 111] on link "Inwards" at bounding box center [47, 113] width 95 height 16
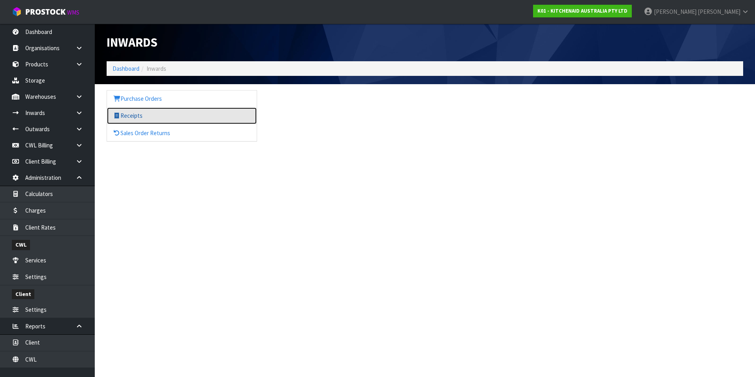
click at [124, 116] on link "Receipts" at bounding box center [182, 115] width 150 height 16
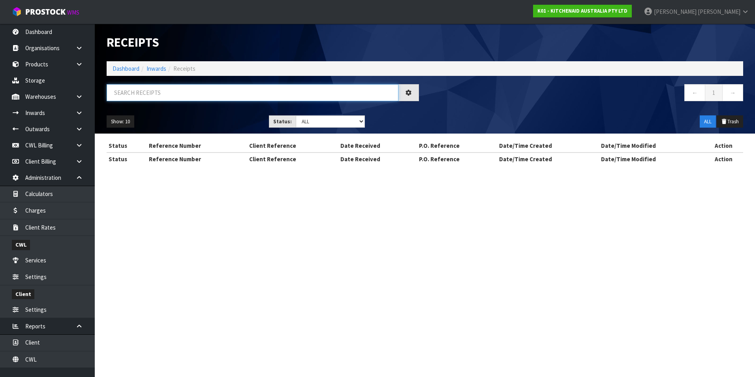
click at [135, 90] on input "text" at bounding box center [253, 92] width 292 height 17
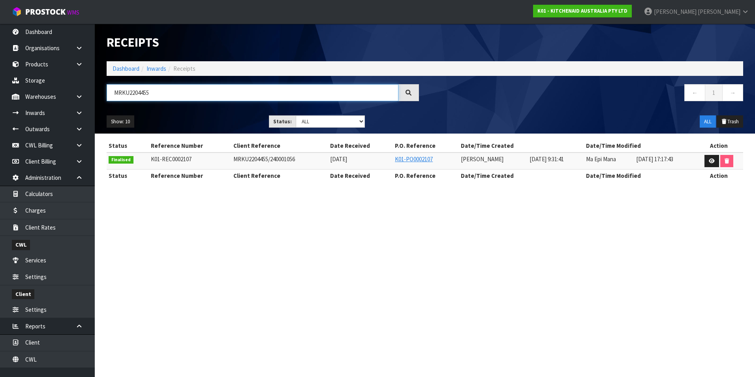
type input "MRKU2204455"
click at [78, 144] on icon at bounding box center [79, 145] width 8 height 6
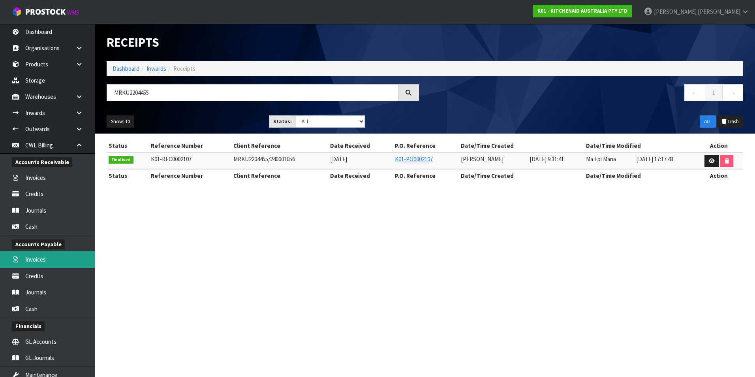
click at [41, 263] on link "Invoices" at bounding box center [47, 259] width 95 height 16
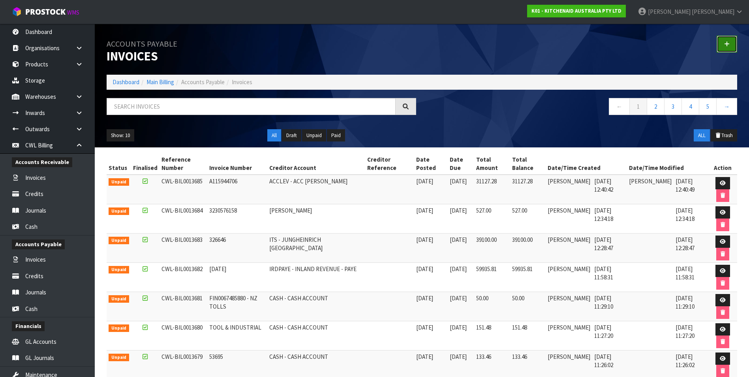
click at [730, 47] on link at bounding box center [726, 44] width 21 height 17
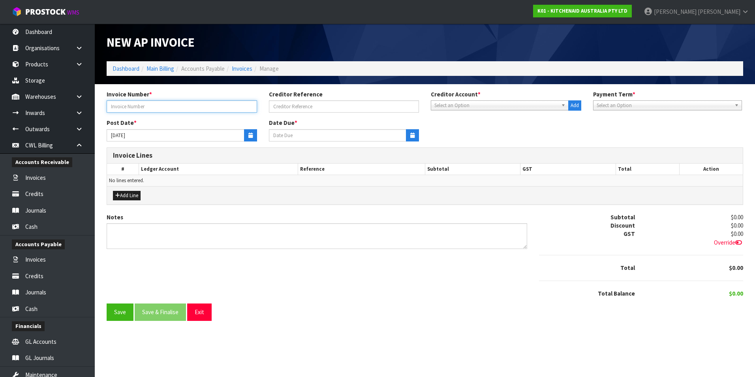
click at [150, 105] on input "text" at bounding box center [182, 106] width 150 height 12
type input "6.7.25"
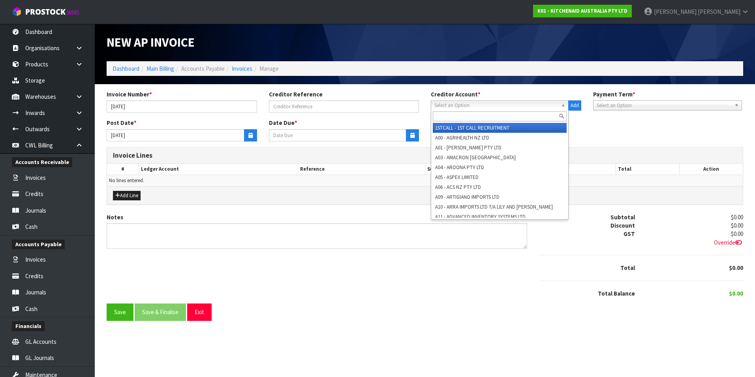
click at [473, 107] on span "Select an Option" at bounding box center [496, 105] width 124 height 9
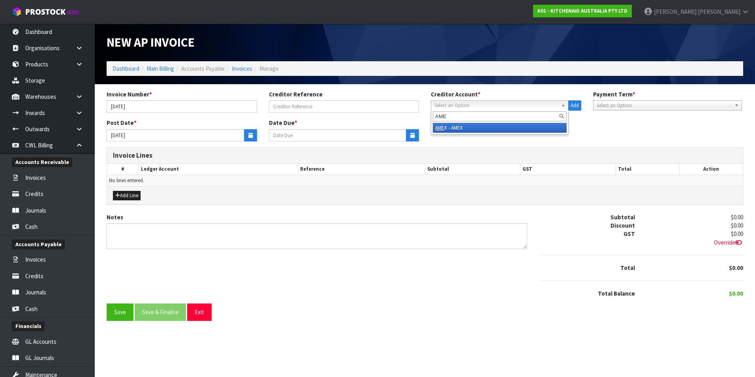
type input "AME"
click at [452, 129] on li "AME X - AMEX" at bounding box center [500, 128] width 134 height 10
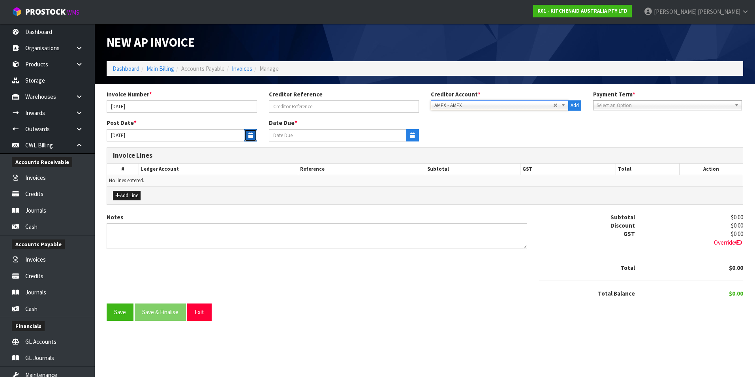
click at [253, 138] on button "button" at bounding box center [250, 135] width 13 height 12
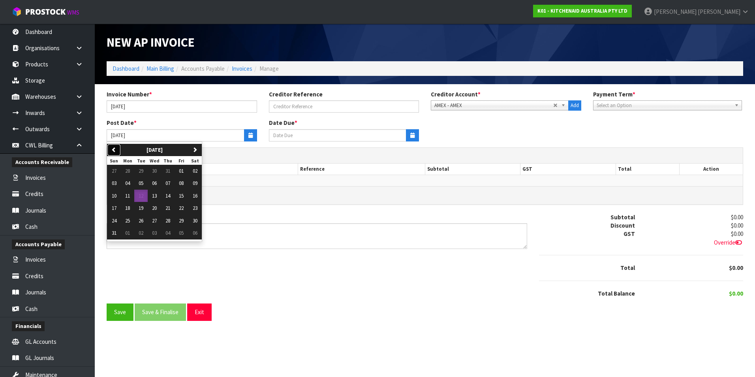
click at [111, 148] on button "previous" at bounding box center [114, 150] width 14 height 13
click at [118, 182] on button "06" at bounding box center [114, 183] width 14 height 13
type input "06/07/2025"
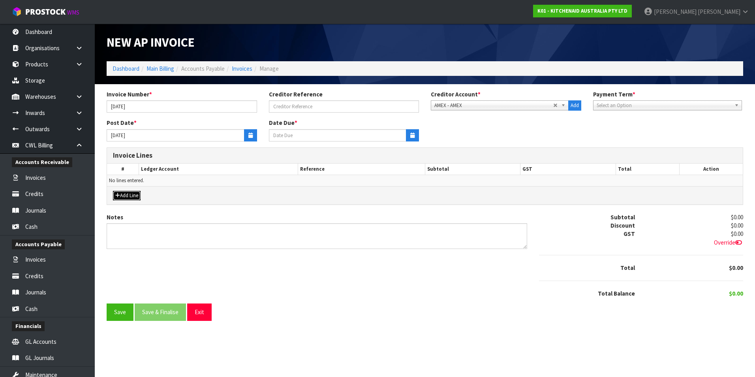
click at [130, 193] on button "Add Line" at bounding box center [127, 195] width 28 height 9
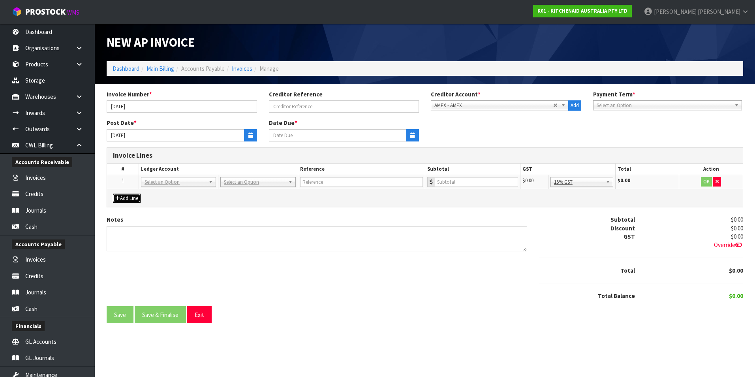
drag, startPoint x: 167, startPoint y: 183, endPoint x: 159, endPoint y: 192, distance: 12.0
click at [159, 192] on input "text" at bounding box center [178, 193] width 71 height 10
type input "9540"
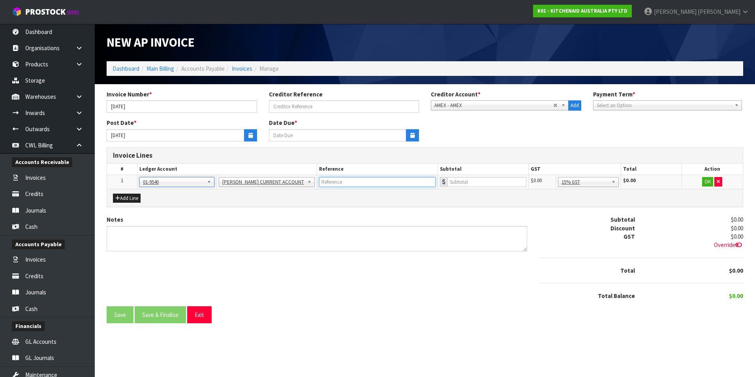
click at [337, 180] on input "text" at bounding box center [377, 182] width 116 height 10
type input "GRAMMERLY"
type input "250.03"
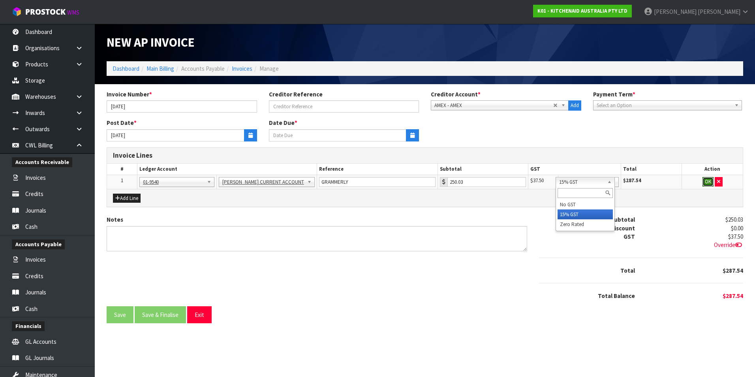
drag, startPoint x: 611, startPoint y: 179, endPoint x: 609, endPoint y: 193, distance: 14.5
drag, startPoint x: 606, startPoint y: 228, endPoint x: 677, endPoint y: 197, distance: 77.0
drag, startPoint x: 707, startPoint y: 182, endPoint x: 567, endPoint y: 157, distance: 142.6
click at [707, 182] on button "OK" at bounding box center [707, 181] width 11 height 9
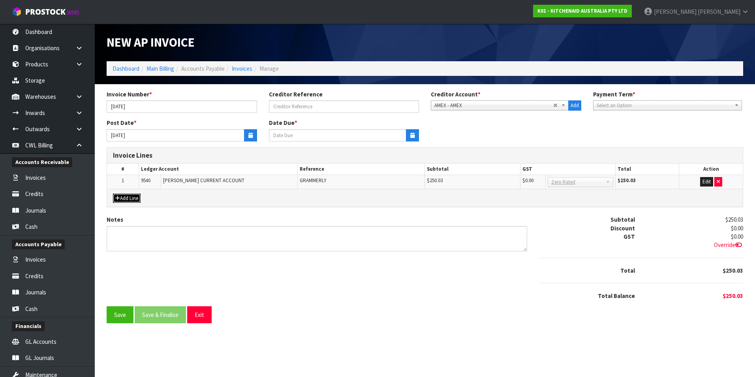
click at [131, 198] on button "Add Line" at bounding box center [127, 197] width 28 height 9
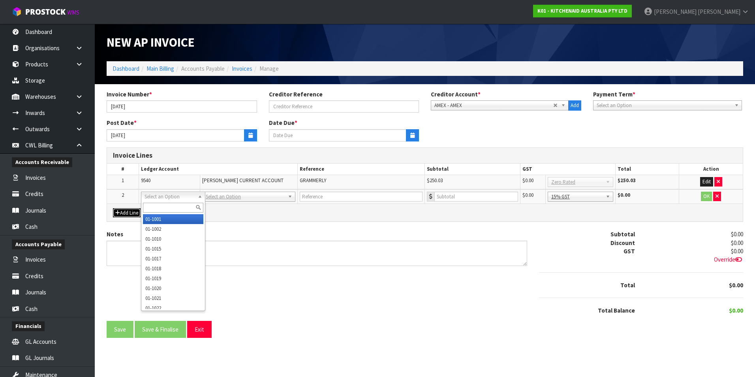
drag, startPoint x: 154, startPoint y: 199, endPoint x: 151, endPoint y: 206, distance: 8.1
click at [151, 206] on input "text" at bounding box center [173, 208] width 60 height 10
type input "9540"
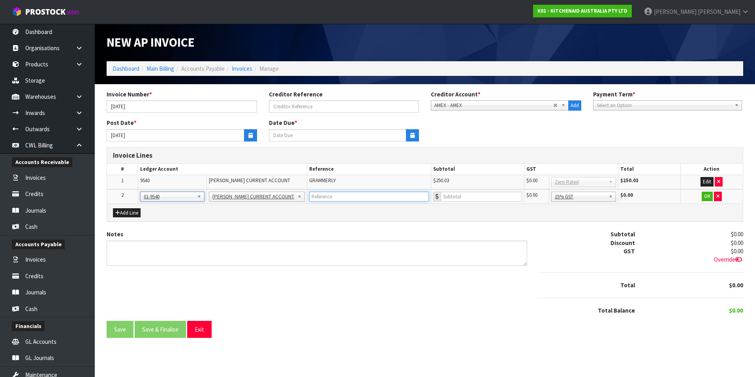
click at [326, 201] on input "text" at bounding box center [369, 196] width 120 height 10
type input "ATLASSIAN"
type input "13.56"
click at [708, 197] on button "OK" at bounding box center [706, 195] width 11 height 9
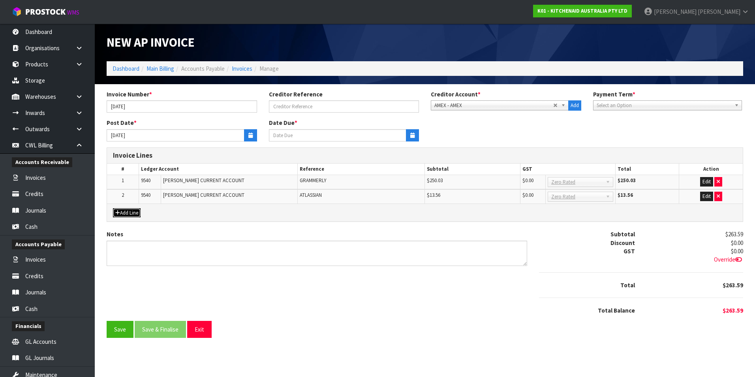
click at [127, 212] on button "Add Line" at bounding box center [127, 212] width 28 height 9
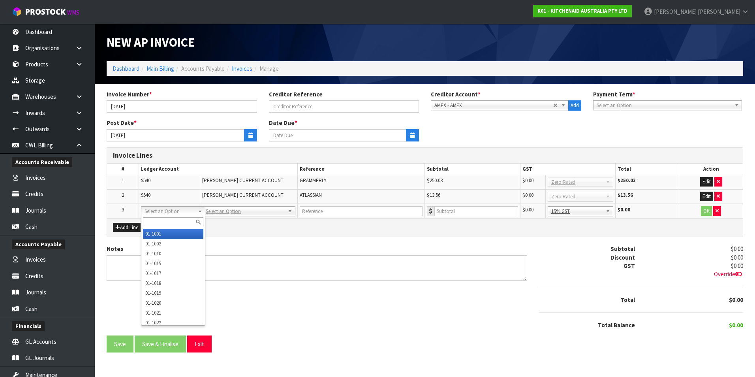
click at [154, 220] on input "text" at bounding box center [173, 222] width 60 height 10
type input "9540"
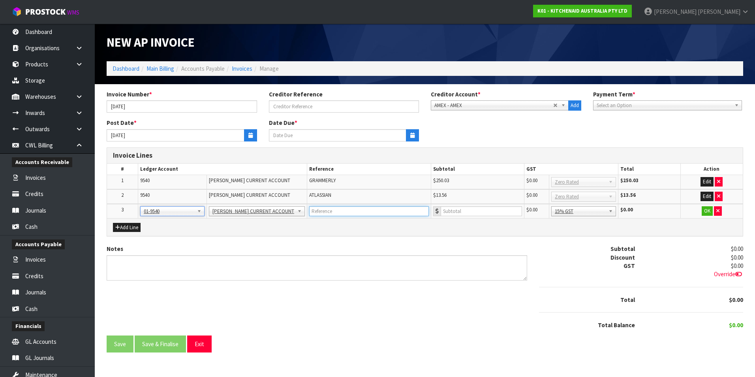
click at [319, 211] on input "text" at bounding box center [369, 211] width 120 height 10
type input "OPEN AI"
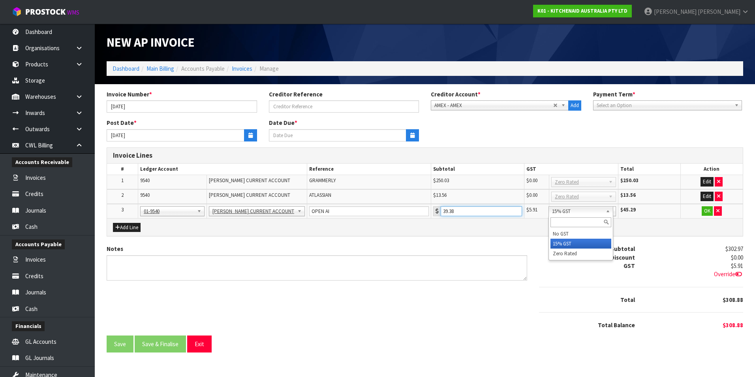
drag, startPoint x: 603, startPoint y: 212, endPoint x: 601, endPoint y: 228, distance: 15.9
type input "39.38"
click at [704, 214] on button "OK" at bounding box center [706, 210] width 11 height 9
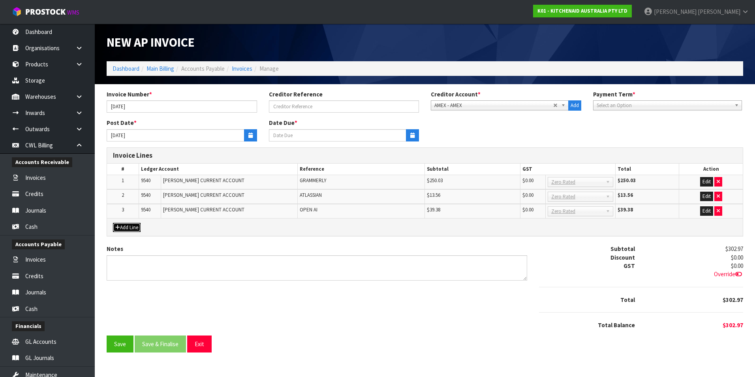
click at [127, 227] on button "Add Line" at bounding box center [127, 227] width 28 height 9
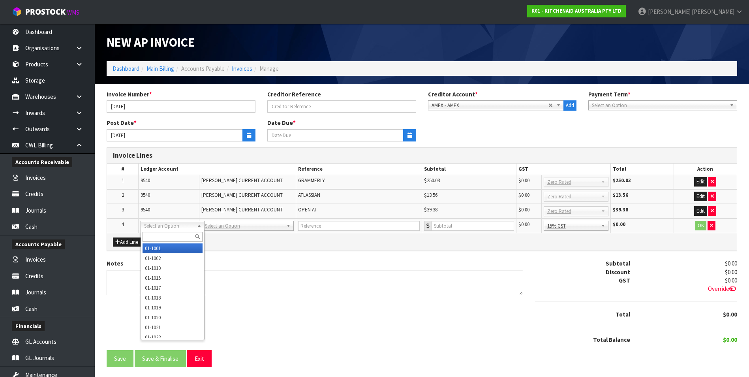
click at [152, 238] on input "text" at bounding box center [173, 237] width 60 height 10
type input "9540"
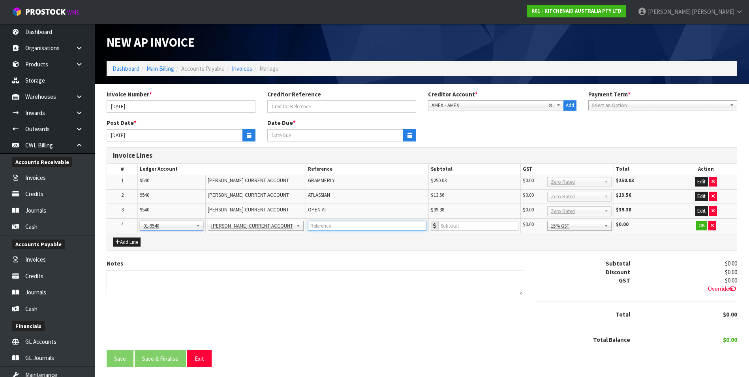
click at [360, 228] on input "text" at bounding box center [367, 226] width 118 height 10
type input "ONE NZ"
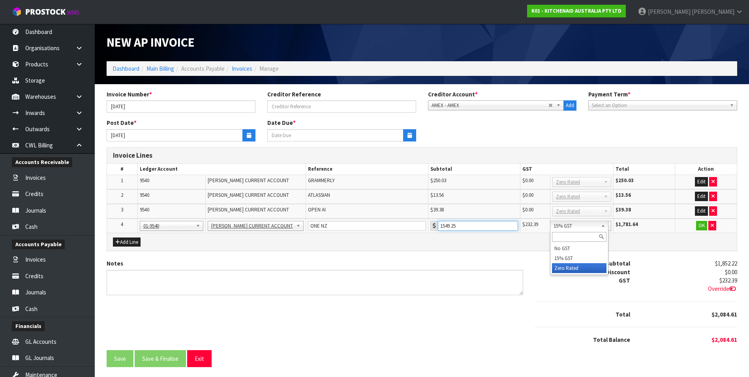
type input "1549.25"
drag, startPoint x: 592, startPoint y: 268, endPoint x: 681, endPoint y: 246, distance: 91.4
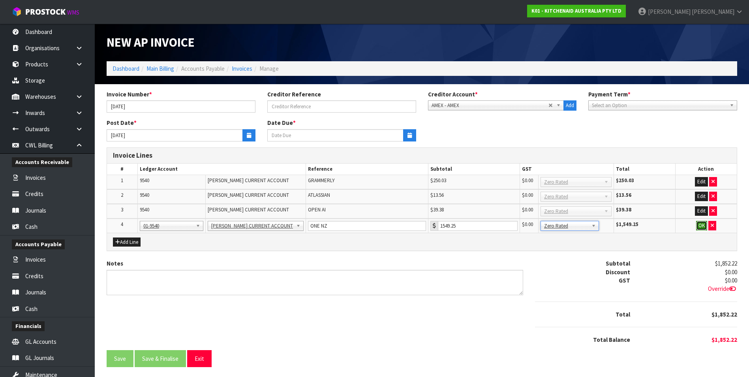
click at [701, 225] on button "OK" at bounding box center [701, 225] width 11 height 9
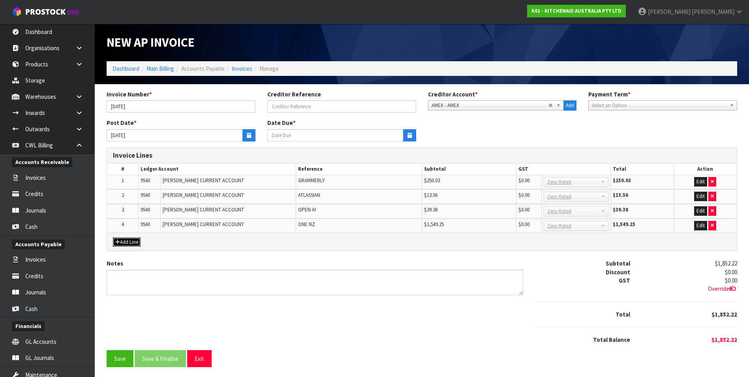
click at [126, 244] on button "Add Line" at bounding box center [127, 241] width 28 height 9
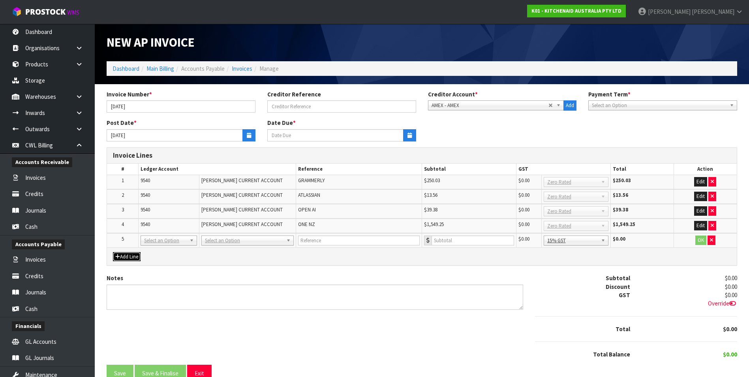
drag, startPoint x: 156, startPoint y: 241, endPoint x: 153, endPoint y: 246, distance: 5.5
click at [150, 250] on input "text" at bounding box center [173, 251] width 60 height 10
type input "9540"
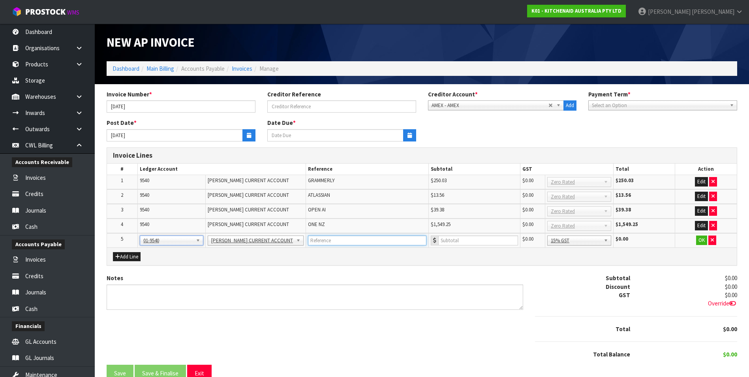
click at [347, 241] on input "text" at bounding box center [367, 240] width 118 height 10
type input "P"
type input "O"
type input "PORTABLE KEYBOARD"
type input "150.67"
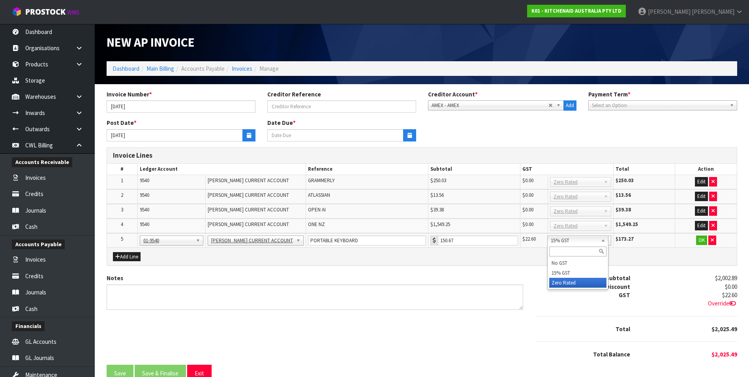
drag, startPoint x: 597, startPoint y: 283, endPoint x: 683, endPoint y: 248, distance: 92.7
click at [702, 241] on button "OK" at bounding box center [701, 239] width 11 height 9
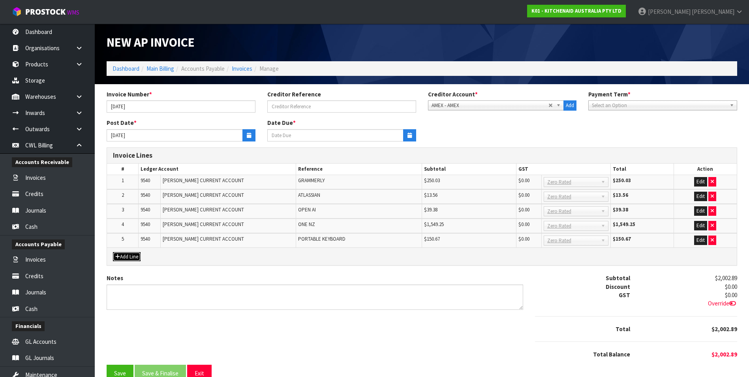
click at [129, 255] on button "Add Line" at bounding box center [127, 256] width 28 height 9
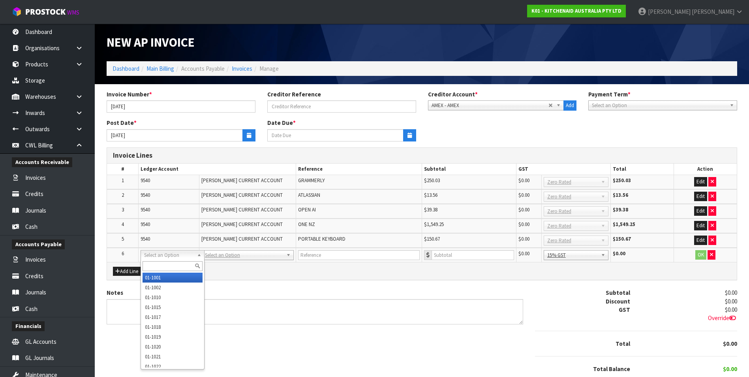
click at [149, 266] on input "text" at bounding box center [173, 266] width 60 height 10
type input "9540"
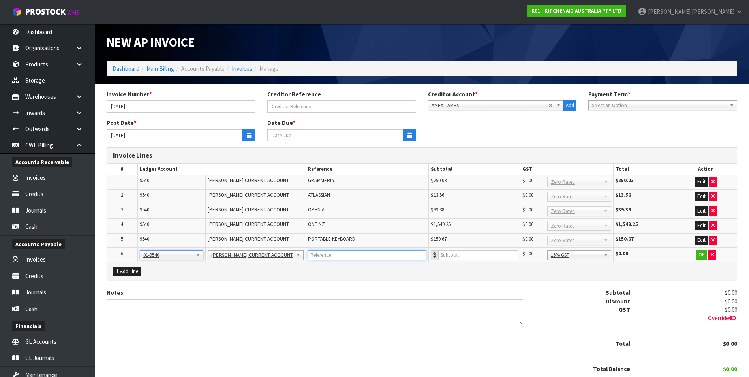
click at [318, 254] on input "text" at bounding box center [367, 255] width 118 height 10
type input "DIGITAL OCEAN"
type input "780.81"
drag, startPoint x: 698, startPoint y: 255, endPoint x: 331, endPoint y: 243, distance: 367.3
click at [697, 255] on button "OK" at bounding box center [701, 254] width 11 height 9
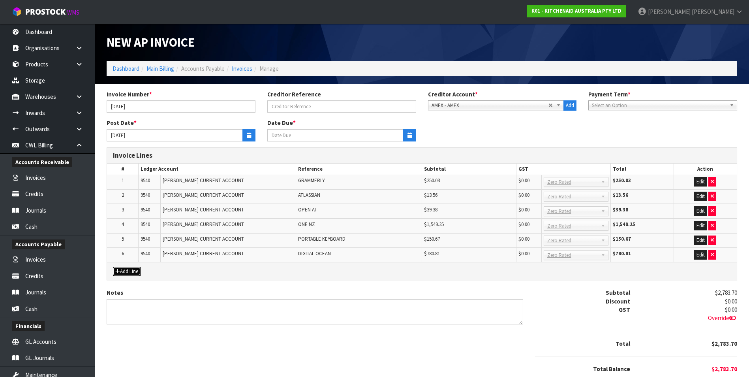
click at [124, 273] on button "Add Line" at bounding box center [127, 270] width 28 height 9
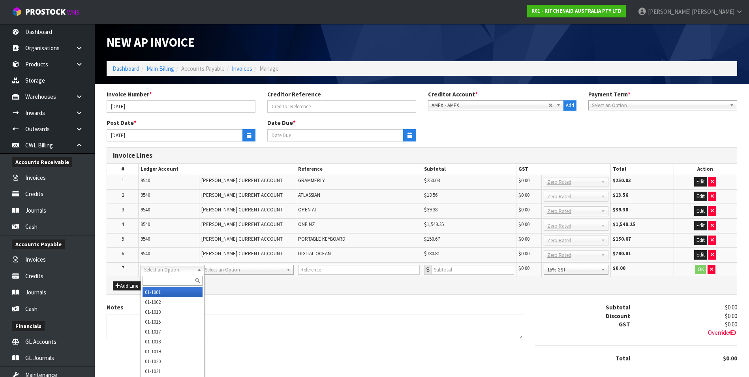
click at [148, 278] on input "text" at bounding box center [173, 281] width 60 height 10
type input "9540"
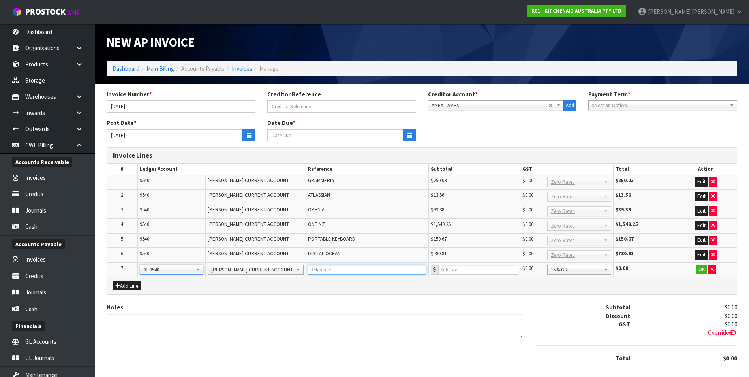
click at [338, 272] on input "text" at bounding box center [367, 269] width 118 height 10
type input "AMAZON"
type input "3"
type input "657.52"
drag, startPoint x: 600, startPoint y: 312, endPoint x: 605, endPoint y: 309, distance: 6.2
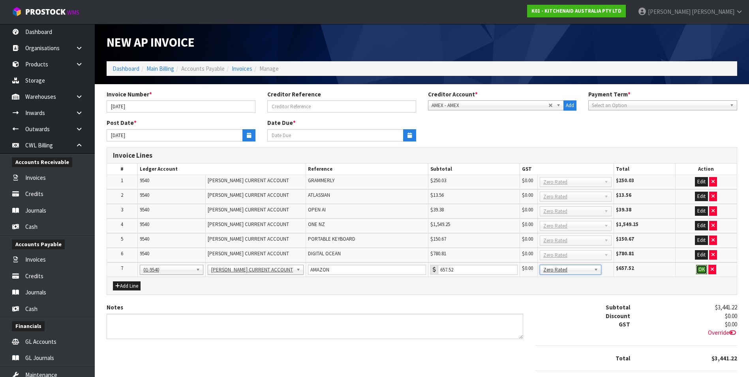
click at [698, 269] on button "OK" at bounding box center [701, 268] width 11 height 9
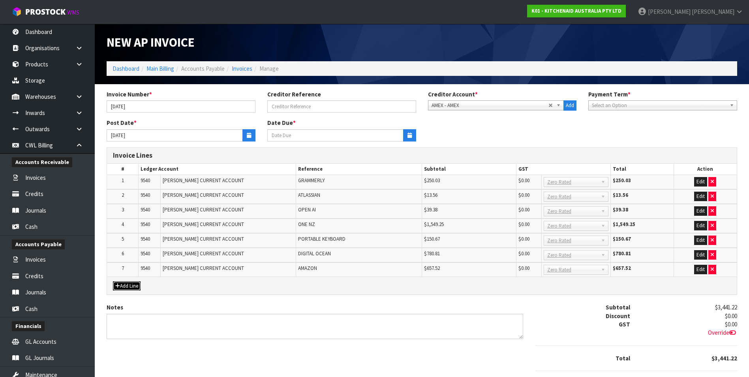
click at [133, 287] on button "Add Line" at bounding box center [127, 285] width 28 height 9
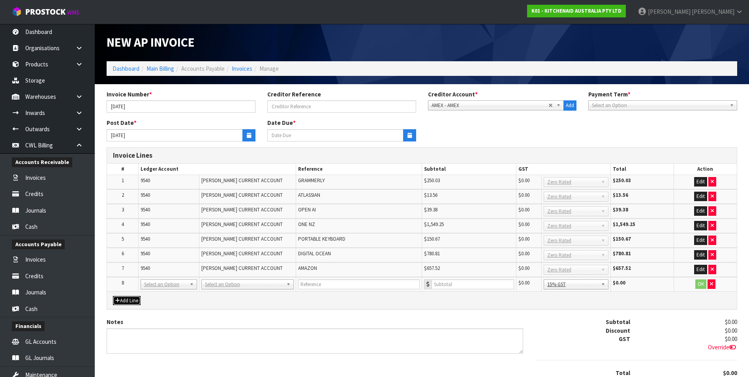
drag, startPoint x: 150, startPoint y: 287, endPoint x: 148, endPoint y: 296, distance: 8.9
drag, startPoint x: 148, startPoint y: 296, endPoint x: 149, endPoint y: 291, distance: 5.7
click at [148, 295] on input "text" at bounding box center [173, 295] width 60 height 10
type input "9540"
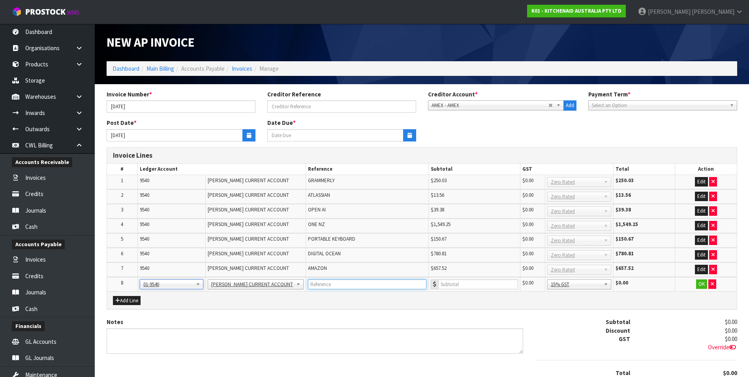
click at [315, 281] on input "text" at bounding box center [367, 284] width 118 height 10
type input "VERCEL"
type input "35.01"
drag, startPoint x: 594, startPoint y: 327, endPoint x: 599, endPoint y: 324, distance: 6.0
click at [703, 284] on button "OK" at bounding box center [701, 283] width 11 height 9
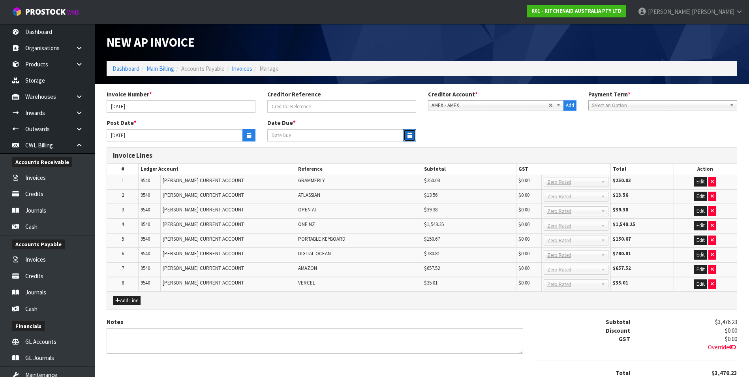
click at [408, 135] on icon "button" at bounding box center [409, 135] width 4 height 5
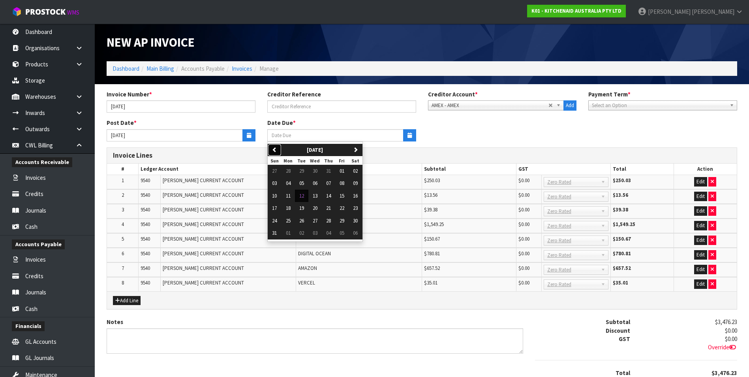
click at [274, 147] on icon "button" at bounding box center [274, 149] width 5 height 5
drag, startPoint x: 327, startPoint y: 221, endPoint x: 433, endPoint y: 149, distance: 127.9
click at [328, 220] on span "31" at bounding box center [328, 220] width 5 height 7
type input "31/07/2025"
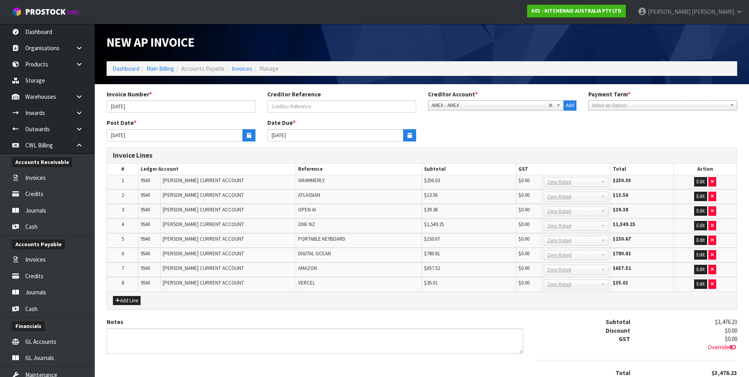
click at [605, 105] on span "Select an Option" at bounding box center [659, 105] width 135 height 9
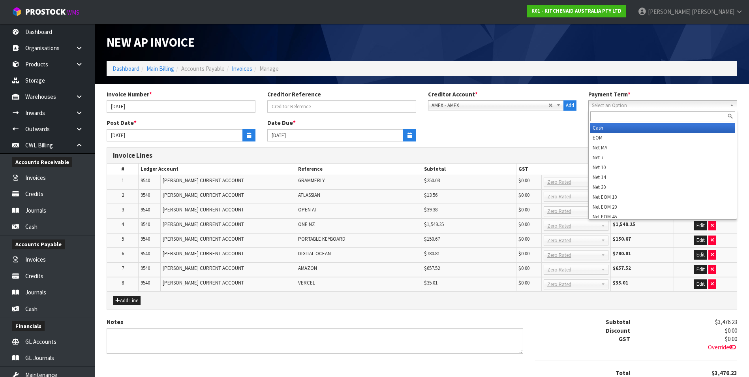
click at [599, 126] on li "Cash" at bounding box center [662, 128] width 145 height 10
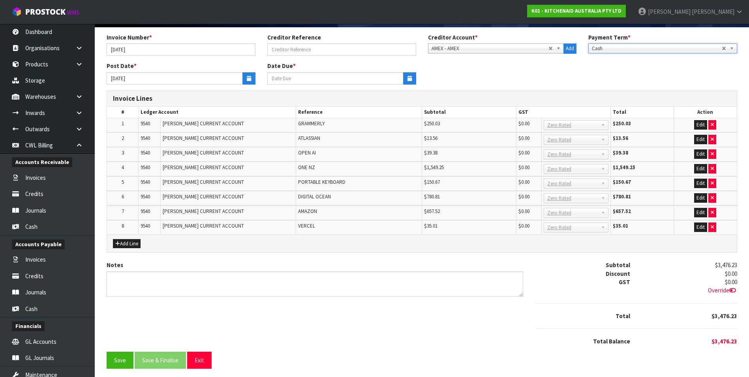
scroll to position [60, 0]
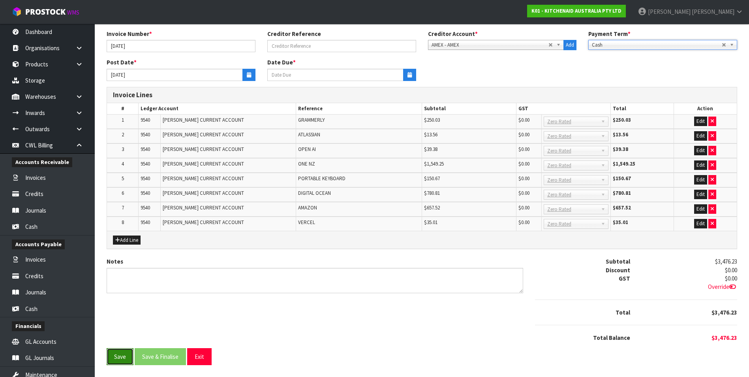
click at [115, 361] on button "Save" at bounding box center [120, 356] width 27 height 17
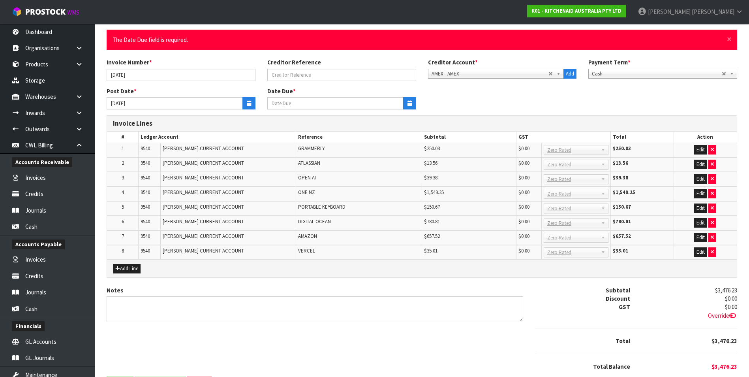
scroll to position [0, 0]
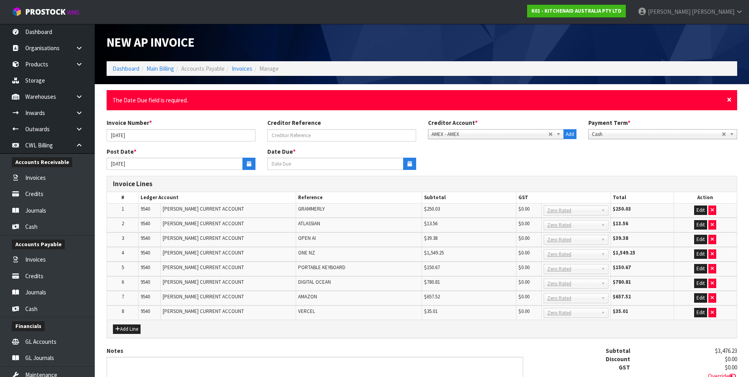
drag, startPoint x: 730, startPoint y: 98, endPoint x: 726, endPoint y: 100, distance: 5.1
click at [730, 98] on span "×" at bounding box center [729, 99] width 5 height 11
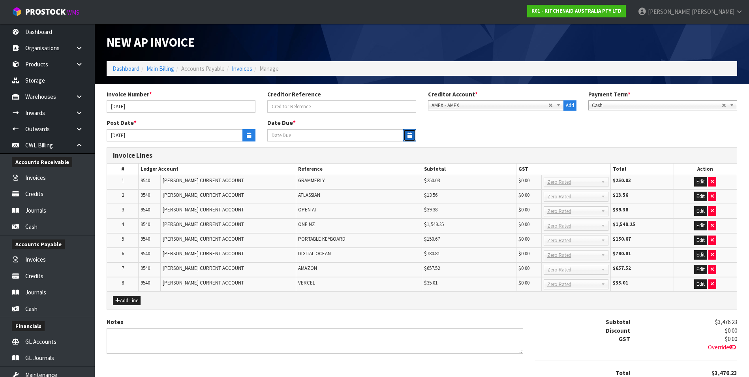
drag, startPoint x: 413, startPoint y: 133, endPoint x: 404, endPoint y: 133, distance: 8.3
click at [412, 133] on button "button" at bounding box center [409, 135] width 13 height 12
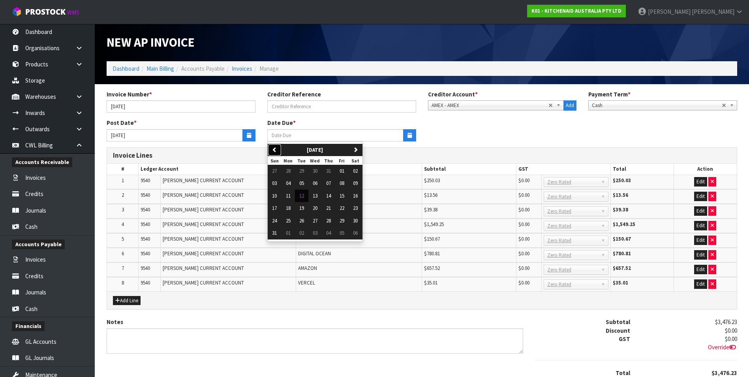
click at [275, 154] on button "previous" at bounding box center [275, 150] width 14 height 13
click at [313, 221] on span "30" at bounding box center [315, 220] width 5 height 7
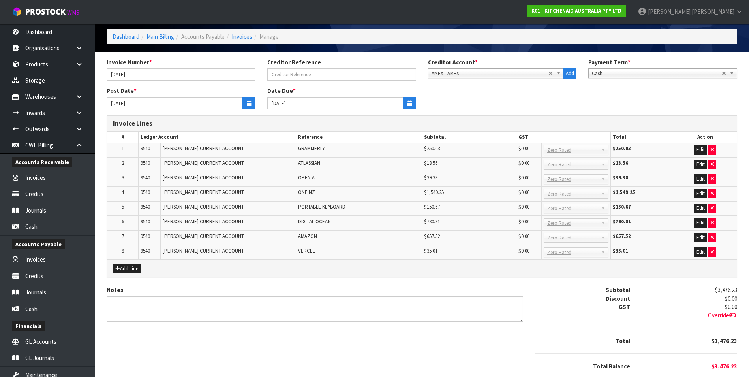
scroll to position [60, 0]
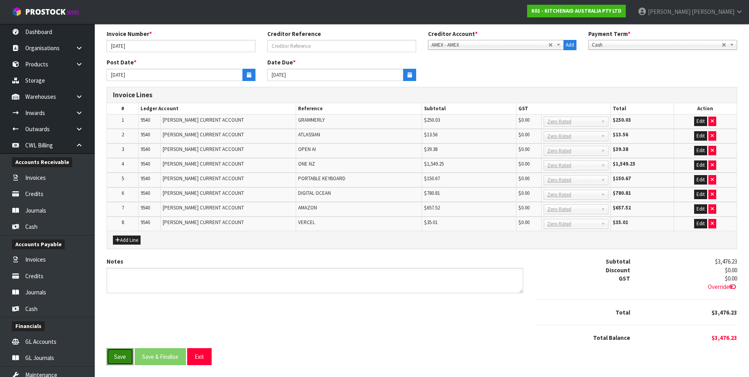
click at [117, 357] on button "Save" at bounding box center [120, 356] width 27 height 17
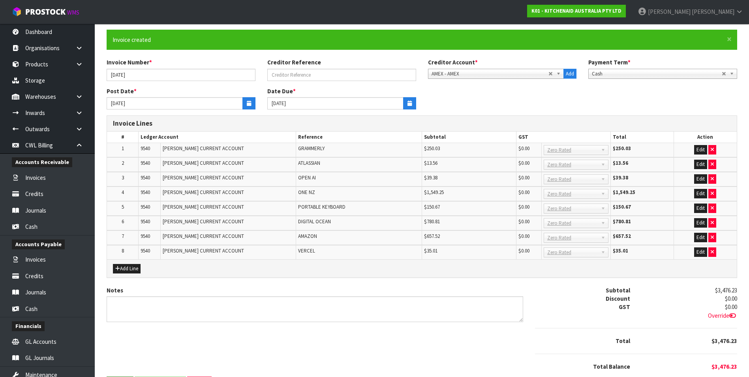
scroll to position [0, 0]
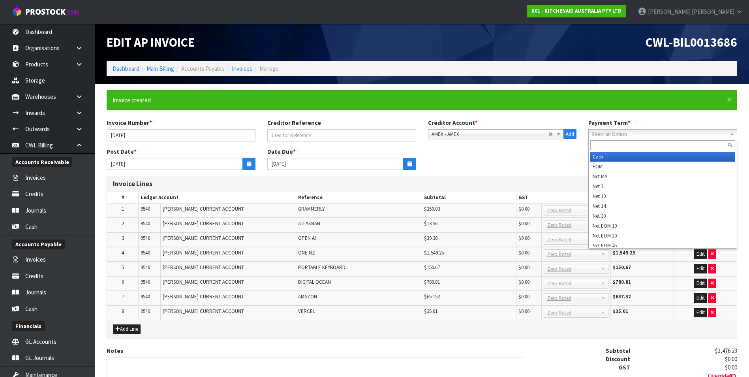
click at [630, 132] on span "Select an Option" at bounding box center [657, 133] width 130 height 9
click at [614, 156] on li "Cash" at bounding box center [662, 157] width 145 height 10
type input "06/07/2025"
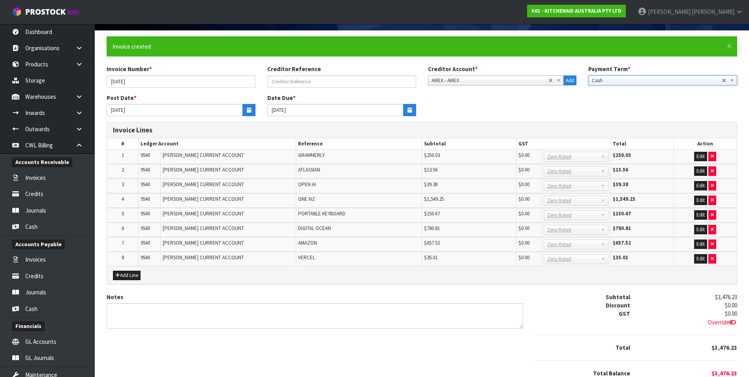
scroll to position [89, 0]
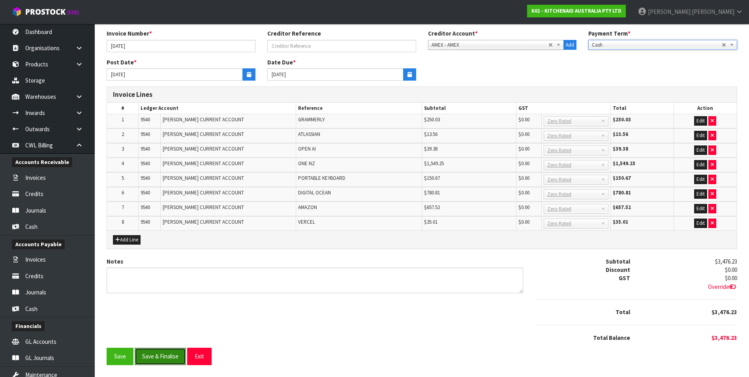
click at [167, 359] on button "Save & Finalise" at bounding box center [160, 355] width 51 height 17
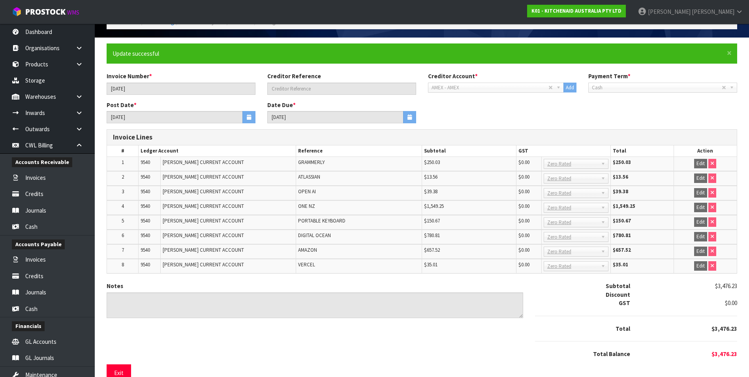
scroll to position [63, 0]
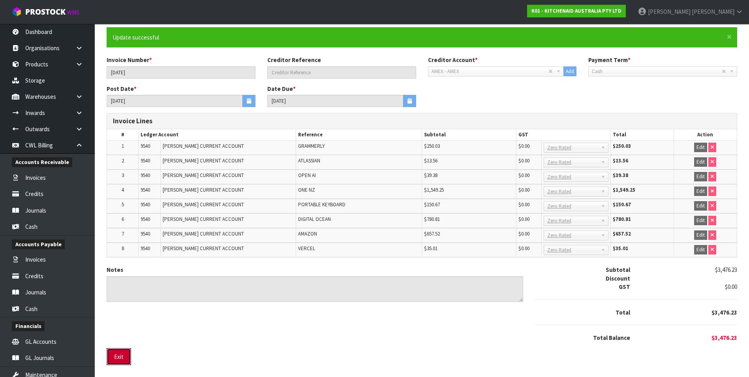
click at [119, 354] on button "Exit" at bounding box center [119, 356] width 24 height 17
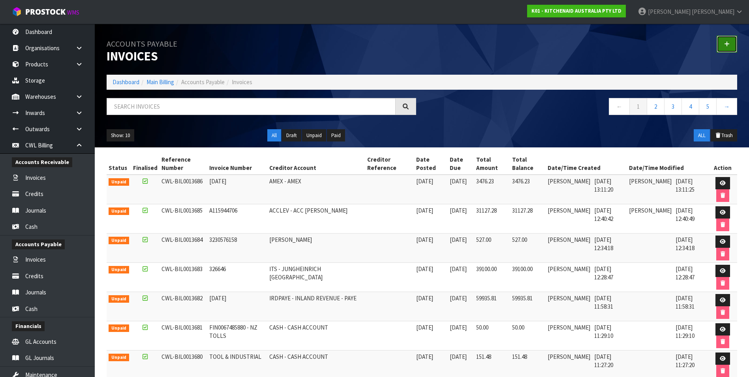
click at [726, 41] on icon at bounding box center [727, 44] width 6 height 6
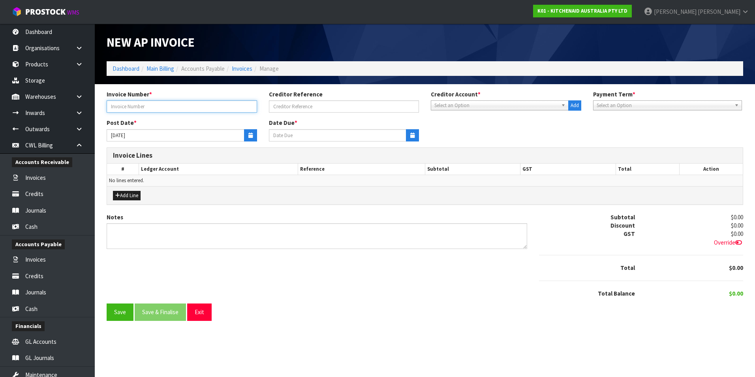
click at [165, 109] on input "text" at bounding box center [182, 106] width 150 height 12
type input "651976231"
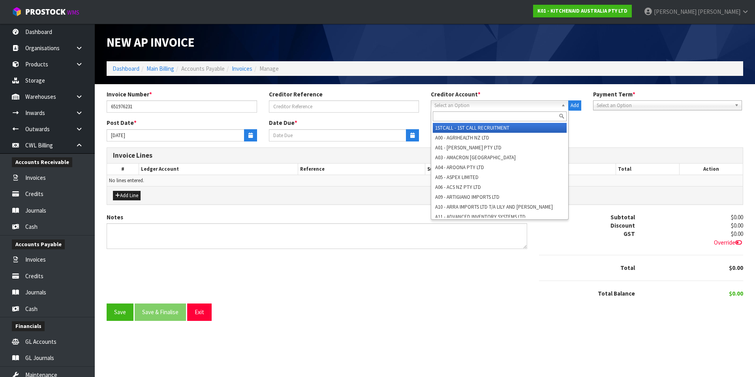
click at [448, 103] on span "Select an Option" at bounding box center [496, 105] width 124 height 9
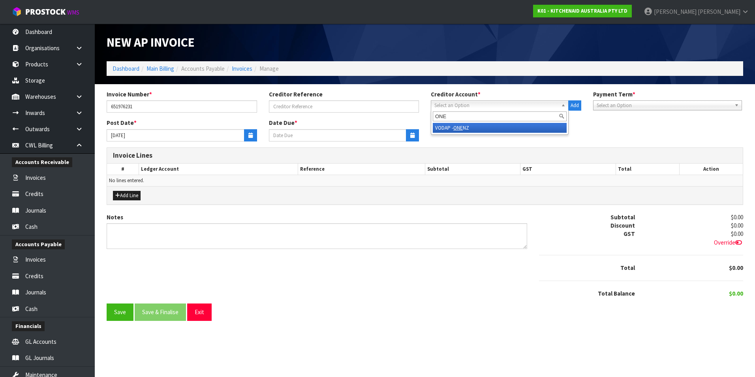
type input "ONE"
click at [480, 130] on li "VODAP - ONE NZ" at bounding box center [500, 128] width 134 height 10
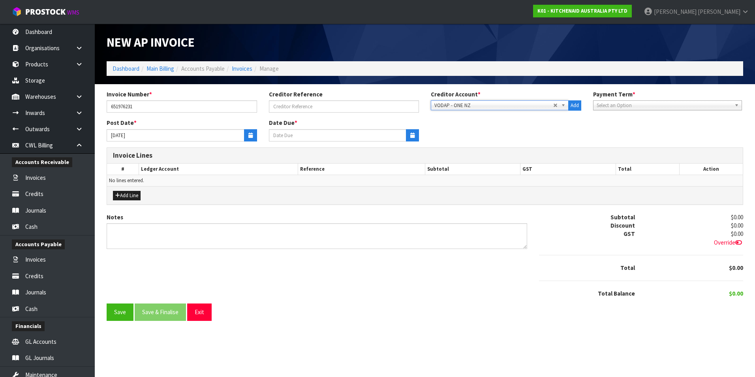
type input "[DATE]"
click at [245, 134] on button "button" at bounding box center [250, 135] width 13 height 12
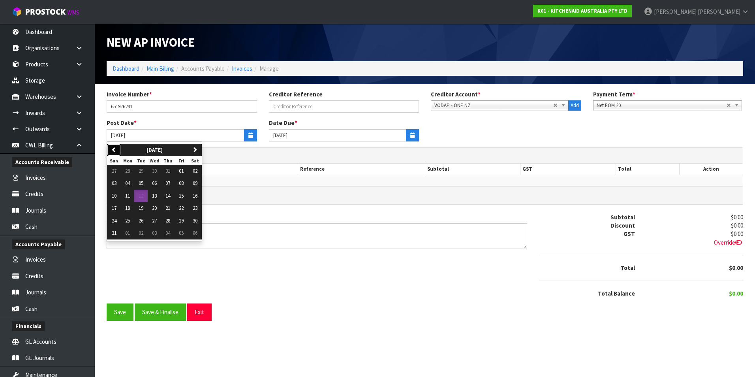
click at [115, 150] on icon "button" at bounding box center [113, 149] width 5 height 5
click at [128, 219] on span "28" at bounding box center [127, 220] width 5 height 7
type input "28/07/2025"
type input "[DATE]"
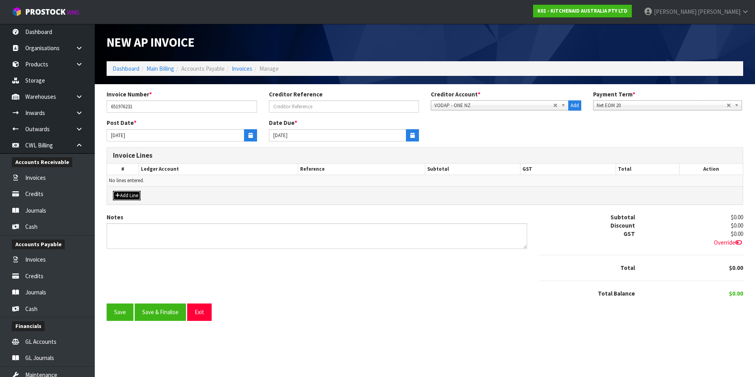
click at [128, 199] on button "Add Line" at bounding box center [127, 195] width 28 height 9
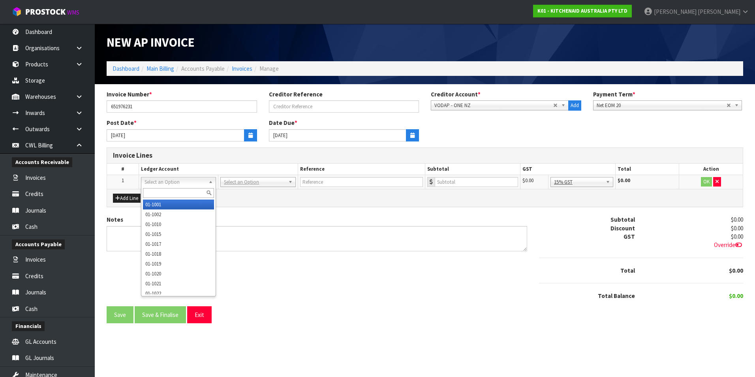
click at [173, 189] on input "text" at bounding box center [178, 193] width 71 height 10
type input "3595"
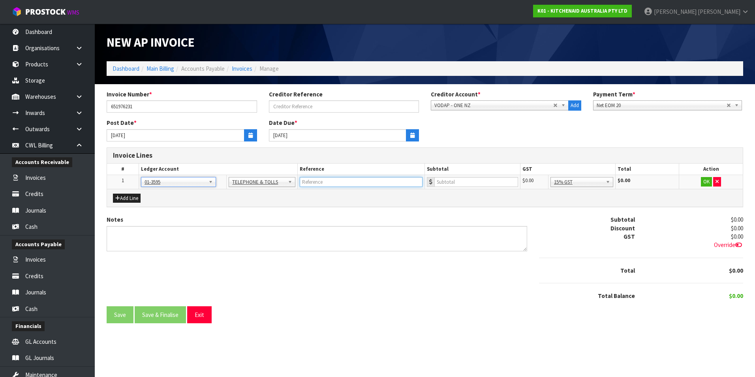
click at [323, 181] on input "text" at bounding box center [361, 182] width 123 height 10
type input "ONE NZ"
type input "1343.79"
drag, startPoint x: 709, startPoint y: 182, endPoint x: 395, endPoint y: 246, distance: 320.3
click at [706, 182] on button "OK" at bounding box center [706, 181] width 11 height 9
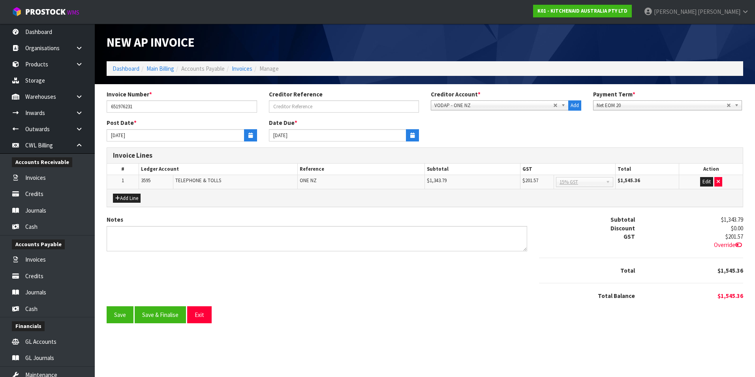
click at [154, 325] on div "Invoice Number * 651976231 Creditor Reference Creditor Account * 1STCALL - 1ST …" at bounding box center [425, 209] width 648 height 239
click at [160, 317] on button "Save & Finalise" at bounding box center [160, 314] width 51 height 17
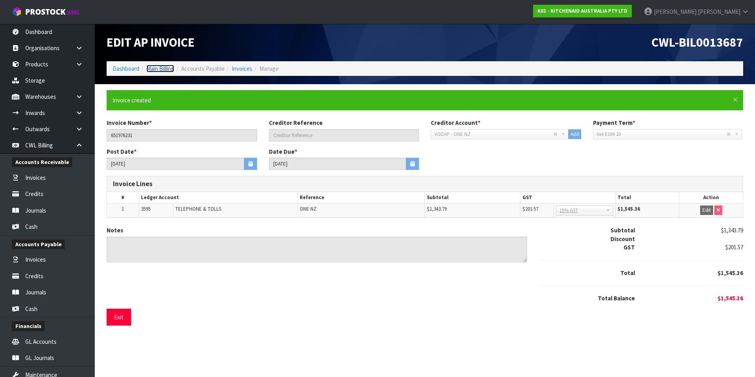
click at [169, 66] on link "Main Billing" at bounding box center [160, 69] width 28 height 8
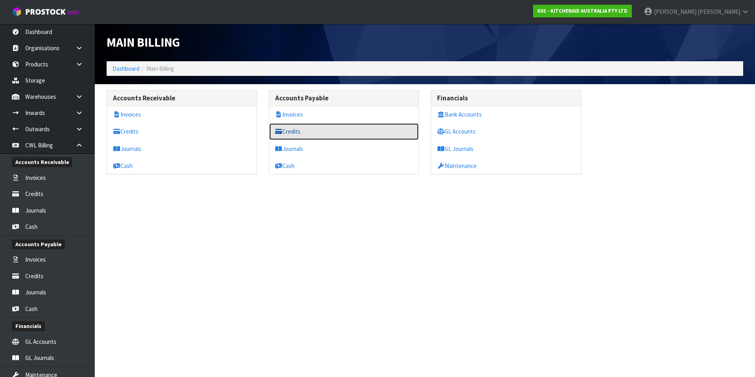
click at [302, 134] on link "Credits" at bounding box center [344, 131] width 150 height 16
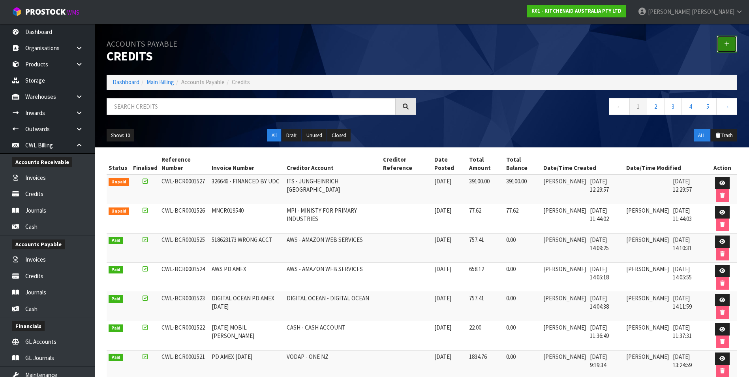
click at [729, 41] on icon at bounding box center [727, 44] width 6 height 6
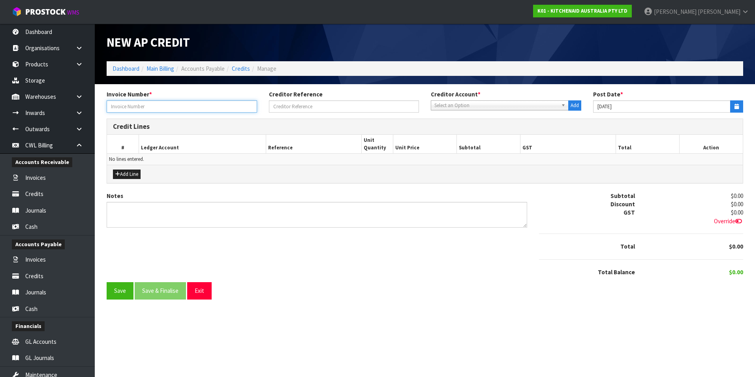
click at [152, 109] on input "text" at bounding box center [182, 106] width 150 height 12
type input "ONE NZ PAID AMEX 15.7.25"
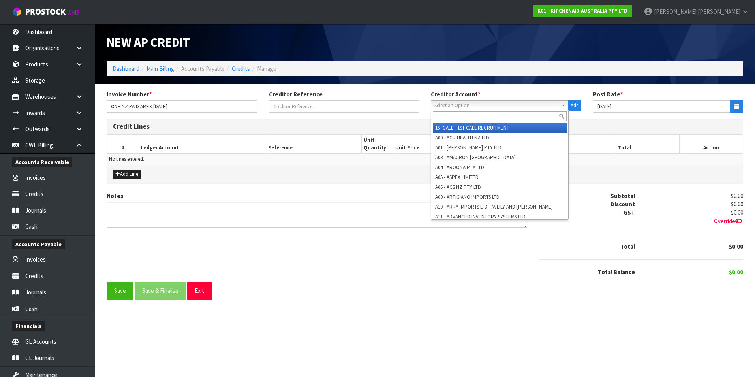
click at [465, 109] on span "Select an Option" at bounding box center [496, 105] width 124 height 9
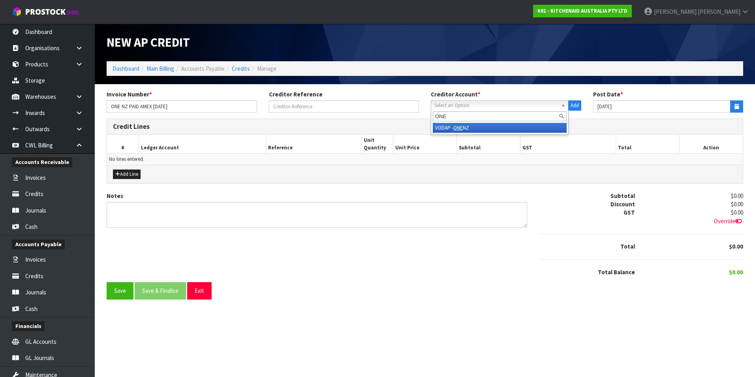
type input "ONE"
click at [476, 128] on li "VODAP - ONE NZ" at bounding box center [500, 128] width 134 height 10
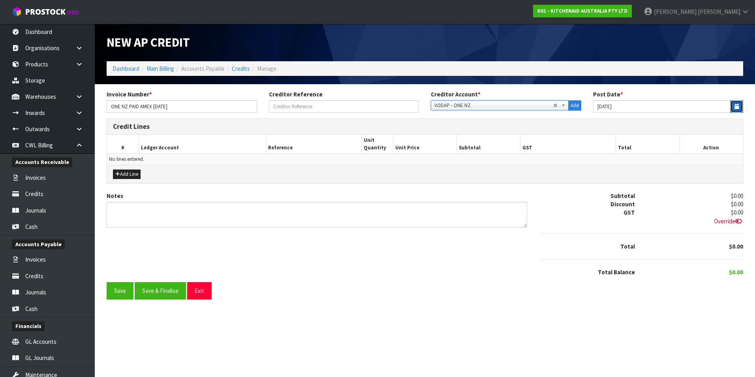
drag, startPoint x: 738, startPoint y: 111, endPoint x: 681, endPoint y: 111, distance: 57.6
click at [738, 111] on button "button" at bounding box center [736, 106] width 13 height 12
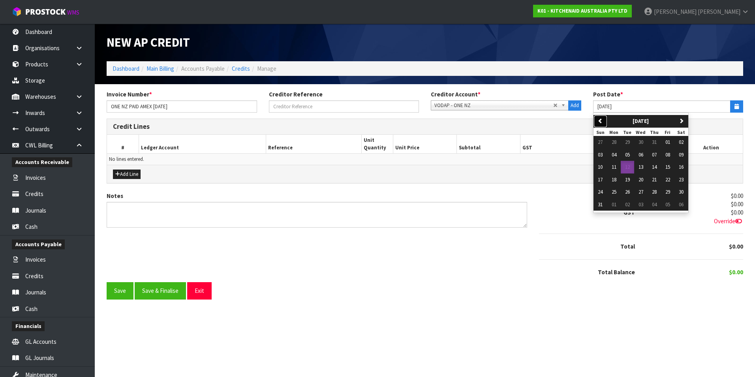
click at [604, 121] on button "previous" at bounding box center [600, 121] width 14 height 13
click at [613, 191] on span "28" at bounding box center [613, 191] width 5 height 7
type input "28/07/2025"
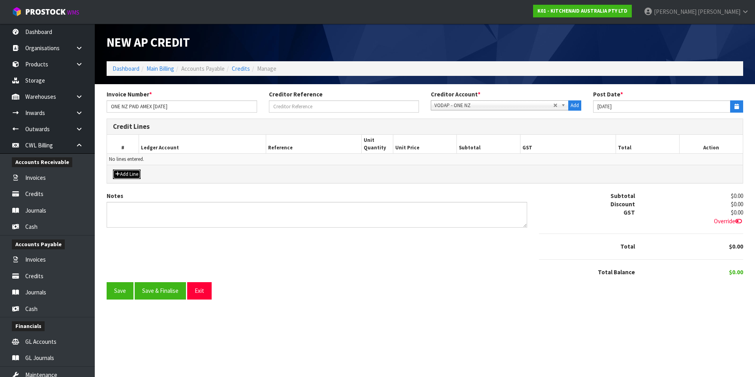
drag, startPoint x: 130, startPoint y: 175, endPoint x: 140, endPoint y: 174, distance: 10.0
click at [130, 175] on button "Add Line" at bounding box center [127, 173] width 28 height 9
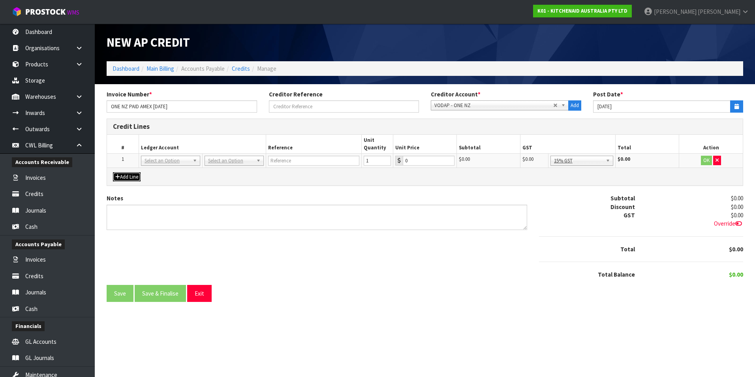
drag, startPoint x: 159, startPoint y: 161, endPoint x: 154, endPoint y: 169, distance: 8.5
click at [151, 170] on input "text" at bounding box center [170, 172] width 55 height 10
type input "9540"
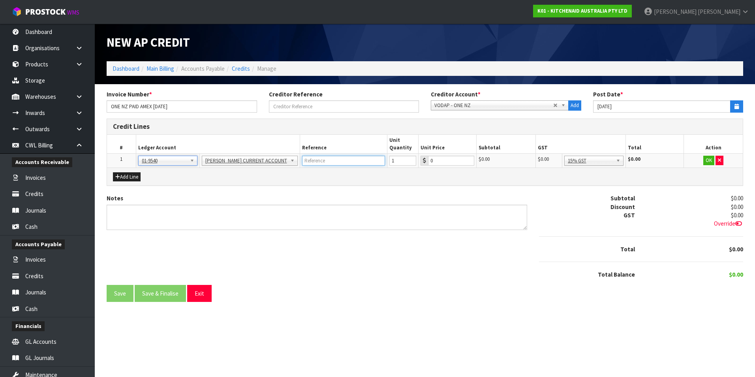
click at [315, 159] on input "text" at bounding box center [343, 161] width 83 height 10
type input "ONE NZ"
type input "1549.25"
click at [708, 162] on button "OK" at bounding box center [708, 160] width 11 height 9
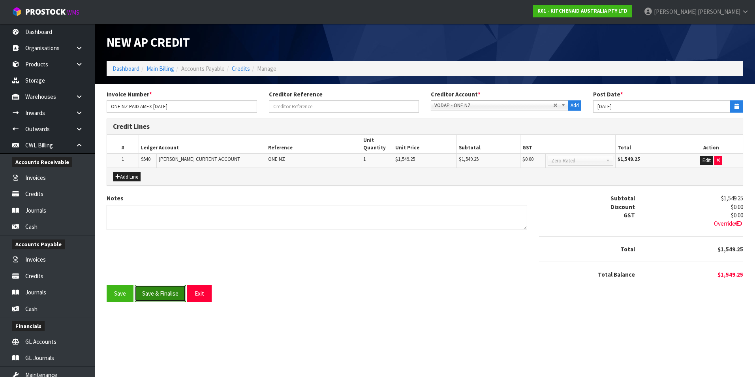
click at [177, 293] on button "Save & Finalise" at bounding box center [160, 293] width 51 height 17
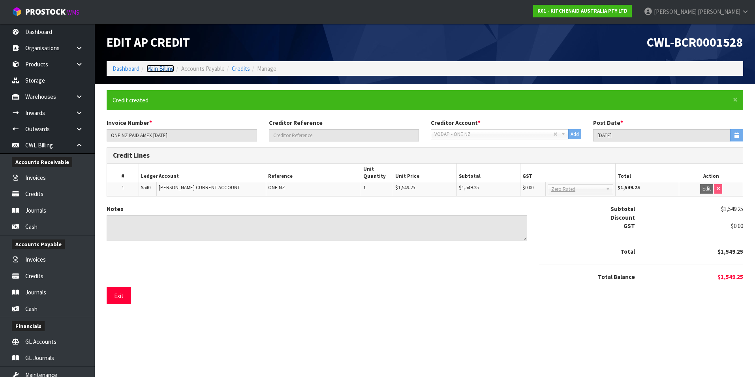
click at [166, 67] on link "Main Billing" at bounding box center [160, 69] width 28 height 8
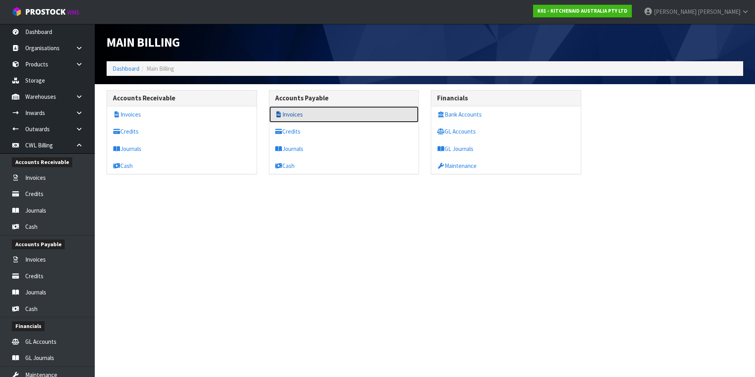
click at [304, 113] on link "Invoices" at bounding box center [344, 114] width 150 height 16
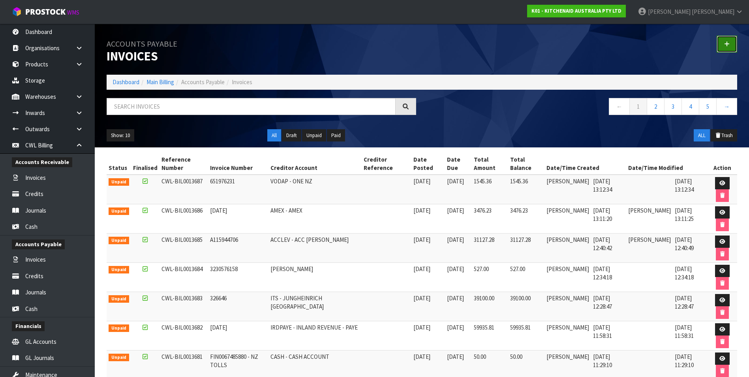
click at [725, 47] on icon at bounding box center [727, 44] width 6 height 6
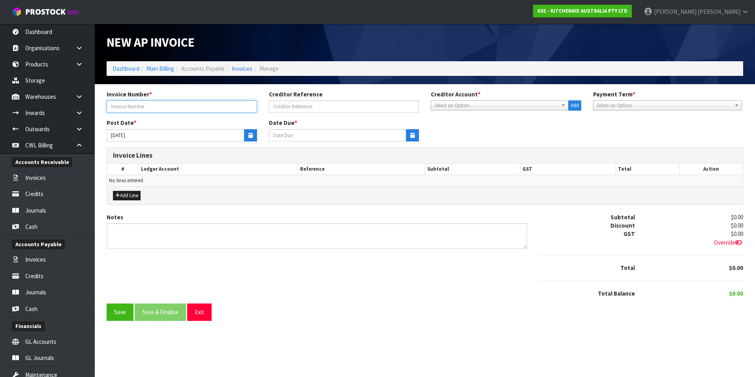
click at [188, 103] on input "text" at bounding box center [182, 106] width 150 height 12
type input "651765125"
click at [453, 103] on span "Select an Option" at bounding box center [496, 105] width 124 height 9
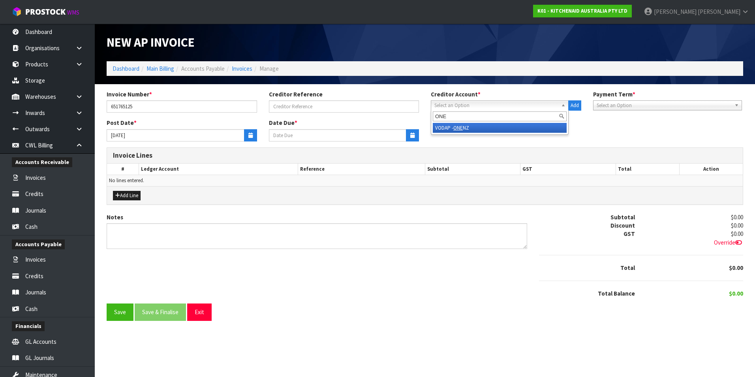
type input "ONE"
drag, startPoint x: 456, startPoint y: 129, endPoint x: 377, endPoint y: 128, distance: 78.6
click at [455, 129] on em "ONE" at bounding box center [457, 127] width 9 height 7
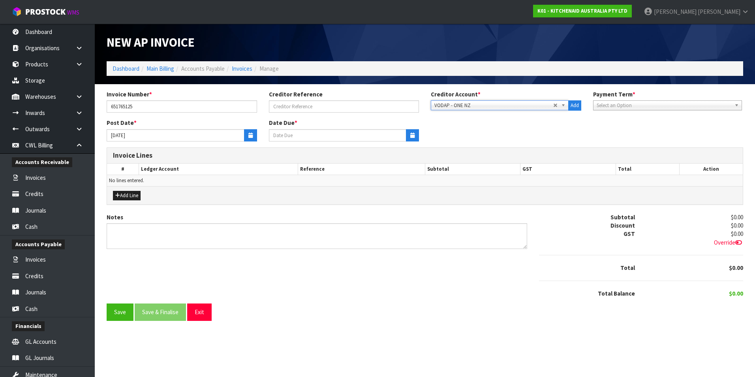
type input "[DATE]"
click at [251, 137] on icon "button" at bounding box center [250, 135] width 4 height 5
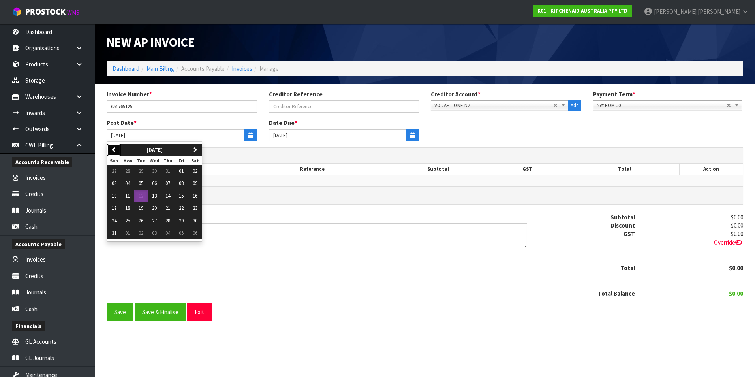
click at [118, 147] on button "previous" at bounding box center [114, 150] width 14 height 13
click at [129, 208] on span "21" at bounding box center [127, 207] width 5 height 7
type input "21/07/2025"
type input "[DATE]"
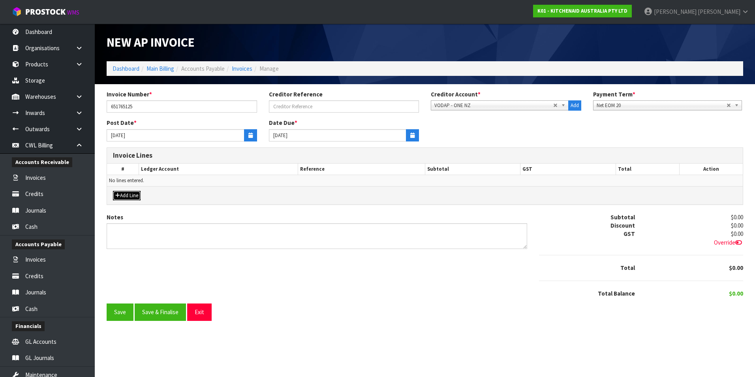
drag, startPoint x: 130, startPoint y: 200, endPoint x: 143, endPoint y: 190, distance: 16.4
click at [130, 200] on button "Add Line" at bounding box center [127, 195] width 28 height 9
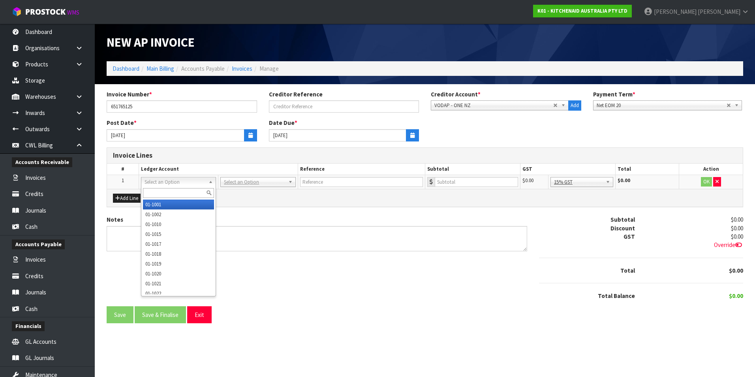
click at [154, 192] on input "text" at bounding box center [178, 193] width 71 height 10
type input "3530"
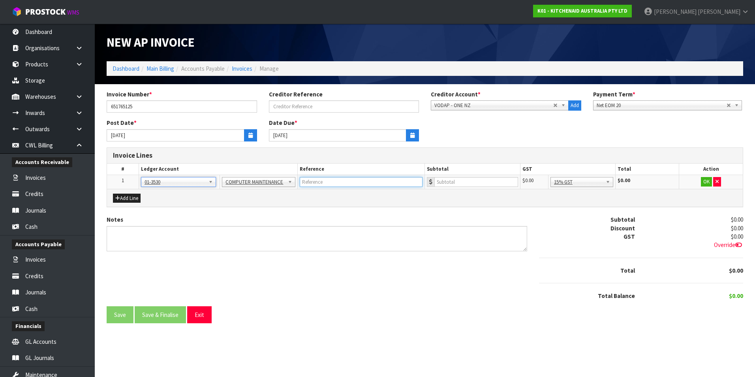
click at [330, 184] on input "text" at bounding box center [361, 182] width 123 height 10
type input "ONE NZ TR"
type input "105.21"
click at [709, 182] on button "OK" at bounding box center [706, 181] width 11 height 9
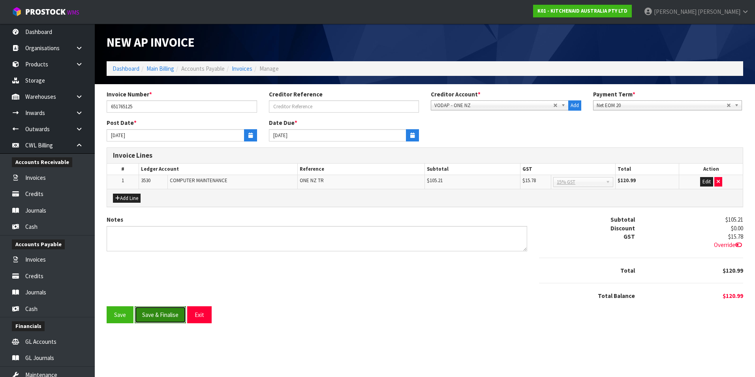
click at [156, 315] on button "Save & Finalise" at bounding box center [160, 314] width 51 height 17
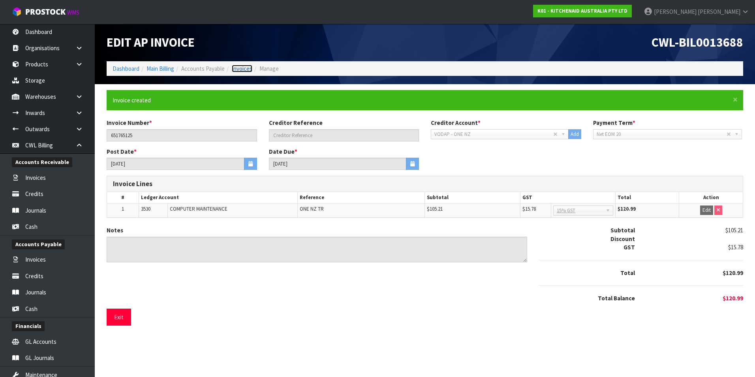
click at [240, 68] on link "Invoices" at bounding box center [242, 69] width 21 height 8
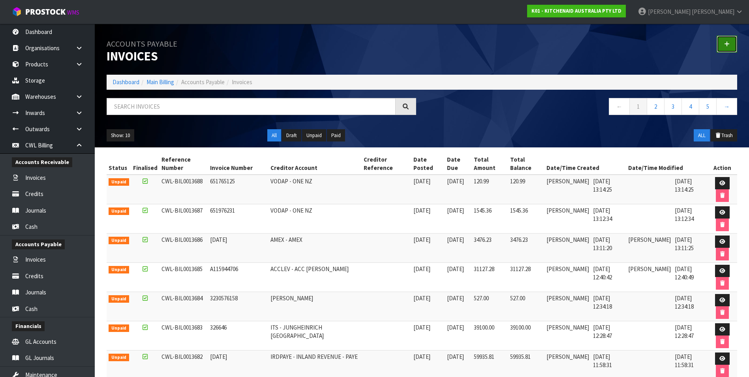
click at [730, 42] on link at bounding box center [726, 44] width 21 height 17
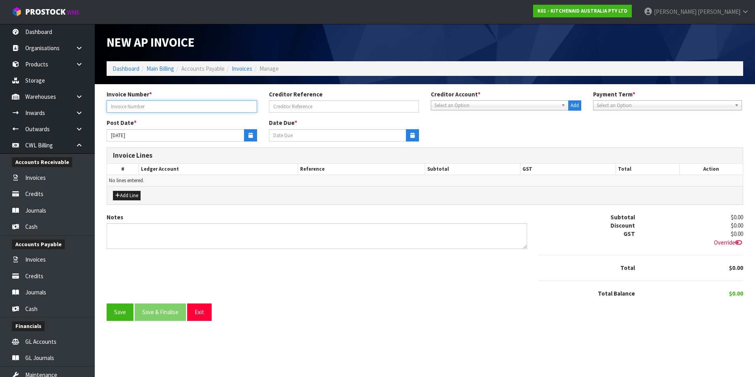
click at [163, 108] on input "text" at bounding box center [182, 106] width 150 height 12
type input "651310011"
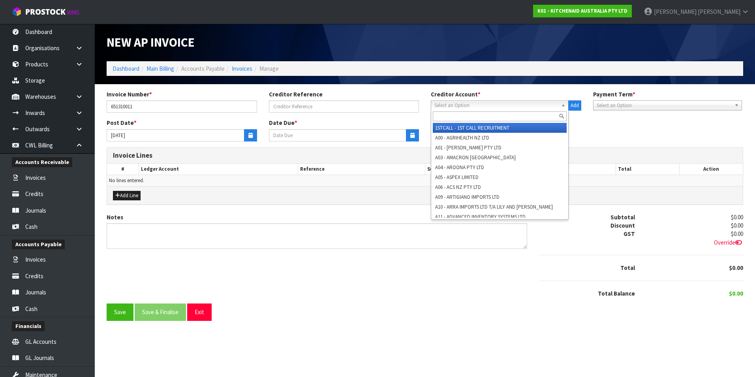
click at [453, 103] on span "Select an Option" at bounding box center [496, 105] width 124 height 9
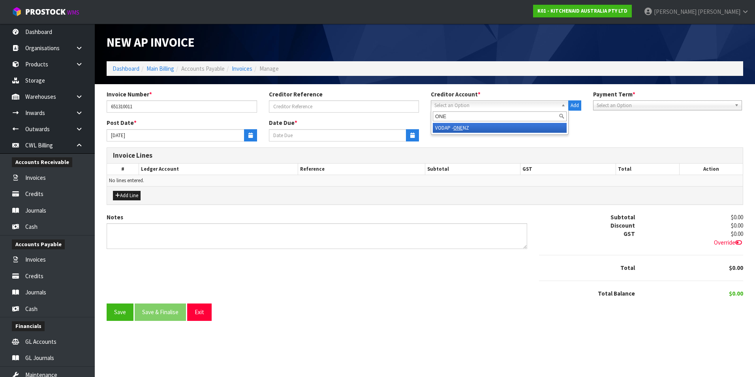
type input "ONE"
drag, startPoint x: 461, startPoint y: 128, endPoint x: 261, endPoint y: 132, distance: 201.0
click at [459, 128] on em "ONE" at bounding box center [457, 127] width 9 height 7
type input "[DATE]"
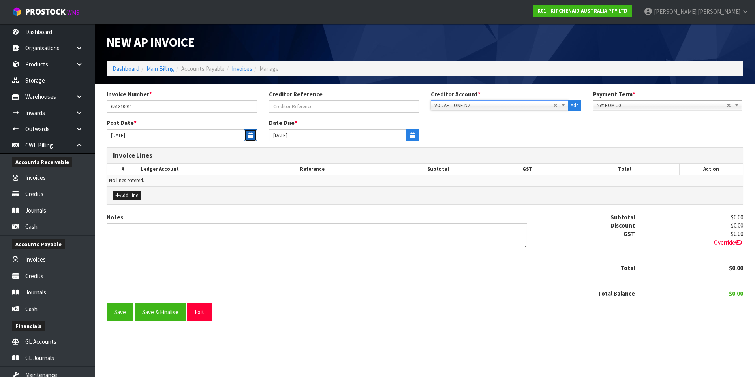
click at [254, 135] on button "button" at bounding box center [250, 135] width 13 height 12
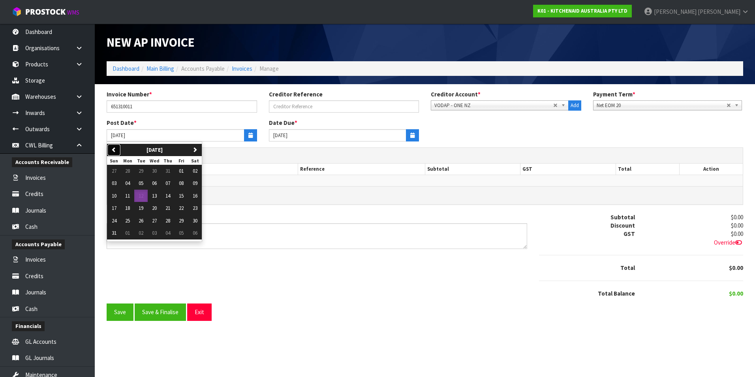
click at [116, 148] on icon "button" at bounding box center [113, 149] width 5 height 5
click at [129, 184] on span "07" at bounding box center [127, 183] width 5 height 7
type input "07/07/2025"
type input "[DATE]"
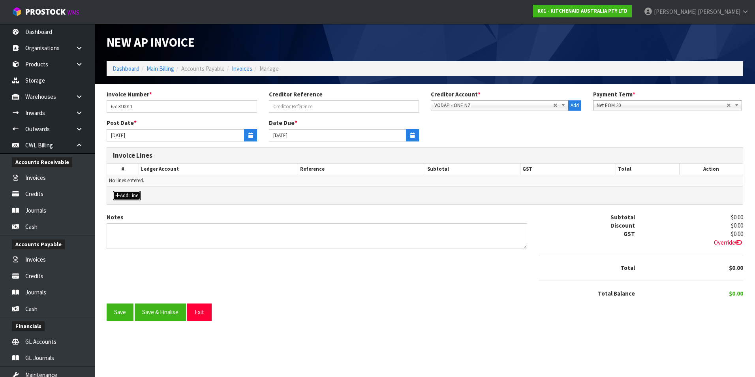
click at [129, 193] on button "Add Line" at bounding box center [127, 195] width 28 height 9
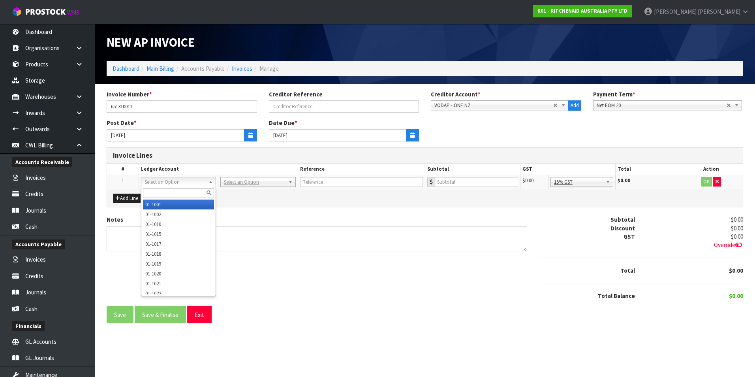
click at [157, 187] on div at bounding box center [178, 192] width 74 height 13
click at [155, 191] on input "text" at bounding box center [178, 193] width 71 height 10
type input "3530"
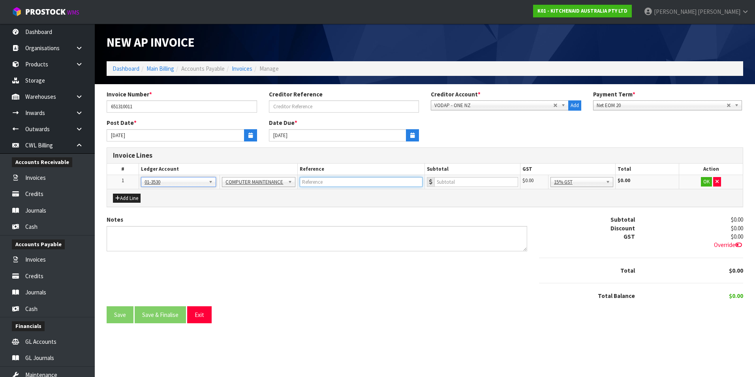
click at [336, 182] on input "text" at bounding box center [361, 182] width 123 height 10
type input "ONE NZ"
type input "105.82"
click at [706, 178] on button "OK" at bounding box center [706, 181] width 11 height 9
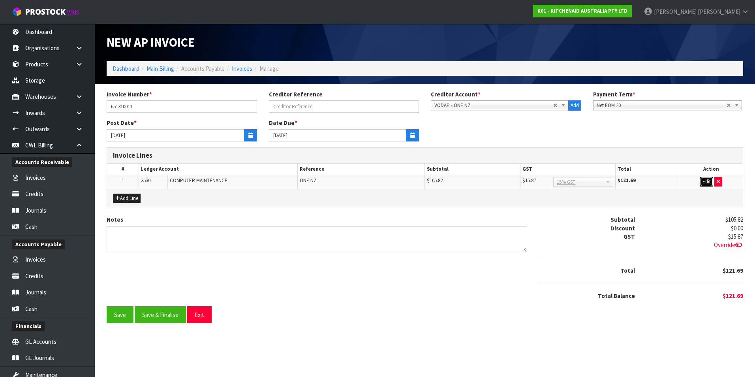
click at [707, 183] on button "Edit" at bounding box center [706, 181] width 13 height 9
click at [707, 184] on button "OK" at bounding box center [706, 181] width 11 height 9
click at [169, 315] on button "Save & Finalise" at bounding box center [160, 314] width 51 height 17
